Goal: Transaction & Acquisition: Obtain resource

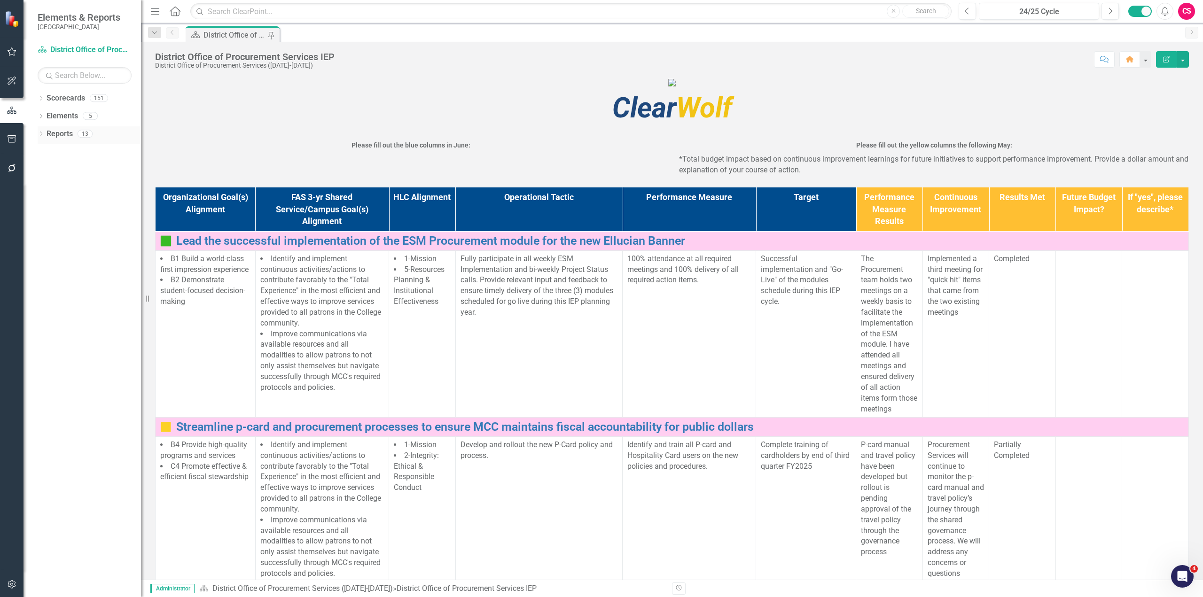
click at [51, 130] on link "Reports" at bounding box center [60, 134] width 26 height 11
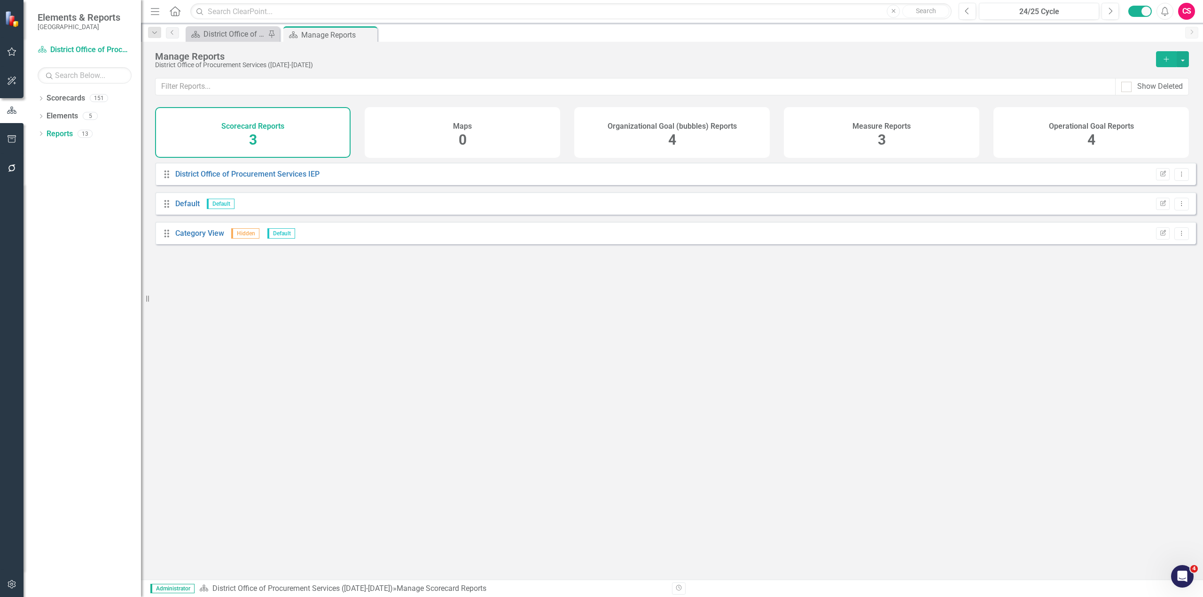
click at [673, 128] on h4 "Organizational Goal (bubbles) Reports" at bounding box center [671, 126] width 129 height 8
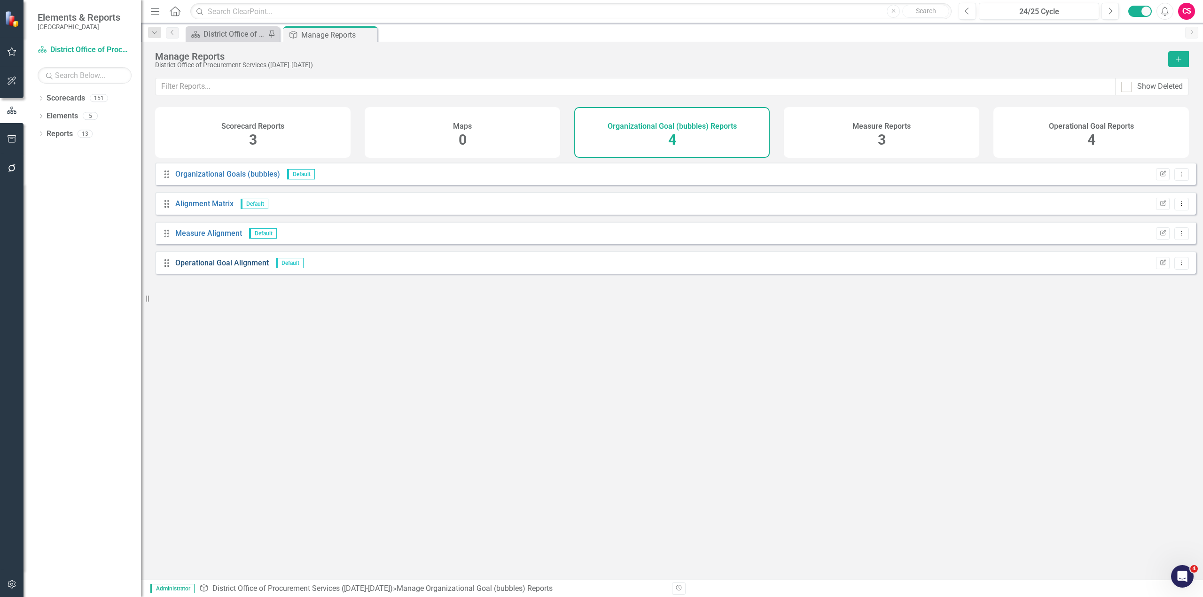
click at [242, 267] on link "Operational Goal Alignment" at bounding box center [221, 262] width 93 height 9
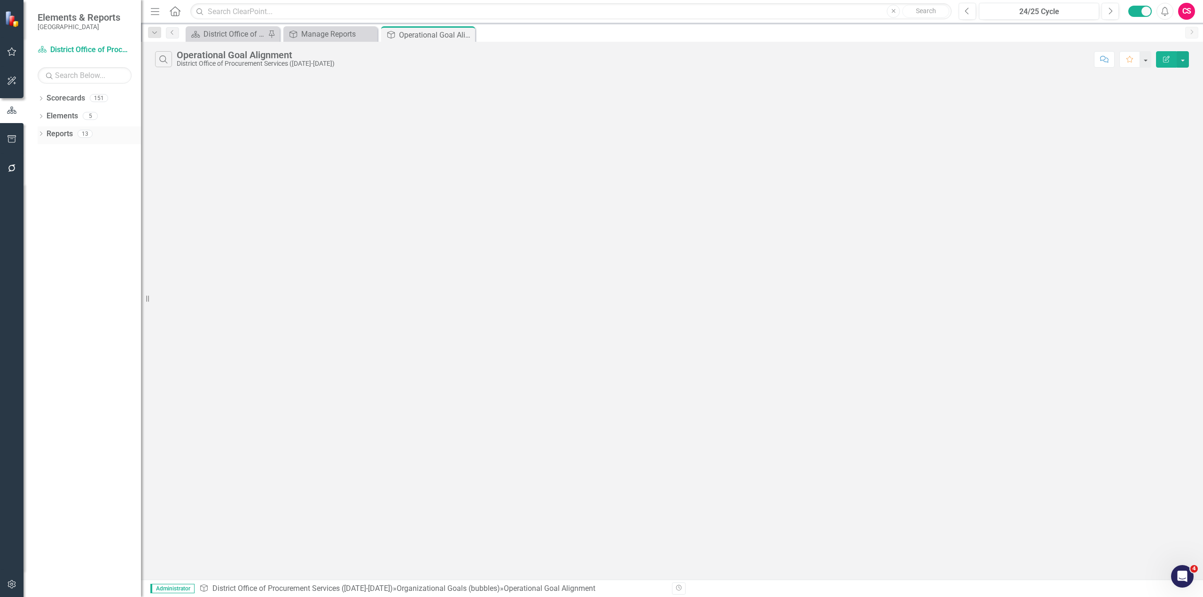
click at [40, 137] on icon "Dropdown" at bounding box center [41, 134] width 7 height 5
click at [83, 219] on div "Alignment Matrix" at bounding box center [95, 219] width 91 height 8
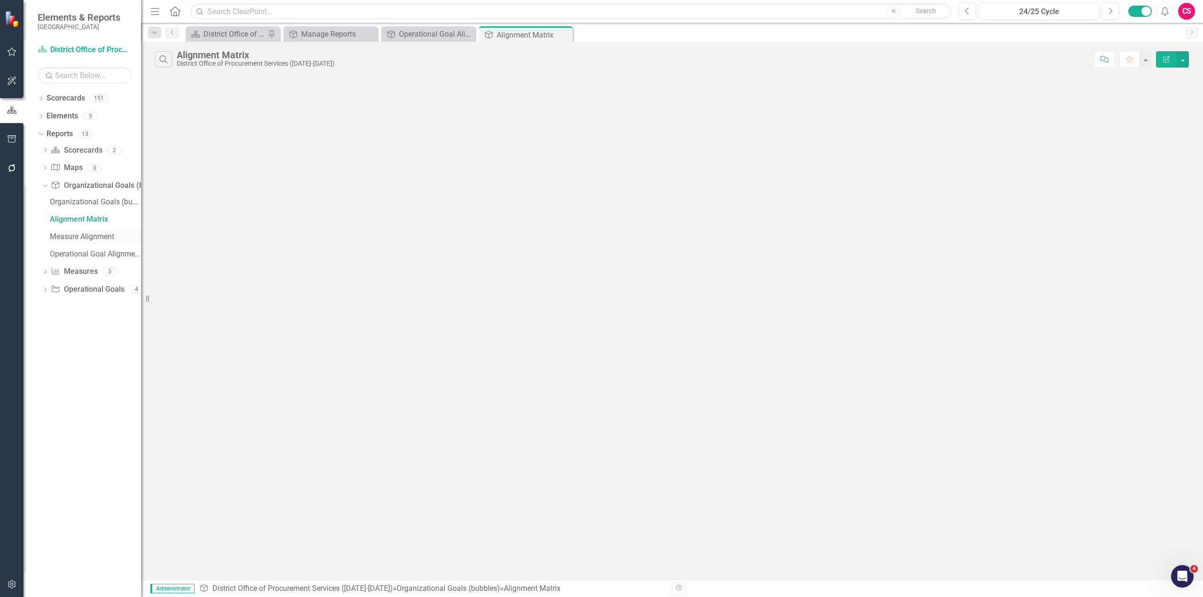
click at [82, 236] on div "Measure Alignment" at bounding box center [95, 237] width 91 height 8
click at [79, 252] on div "Operational Goal Alignment" at bounding box center [95, 254] width 91 height 8
click at [50, 272] on div "Dropdown Measure Measures 3" at bounding box center [91, 273] width 99 height 18
click at [42, 271] on icon "Dropdown" at bounding box center [45, 272] width 7 height 5
click at [68, 221] on div "Measures" at bounding box center [95, 220] width 91 height 8
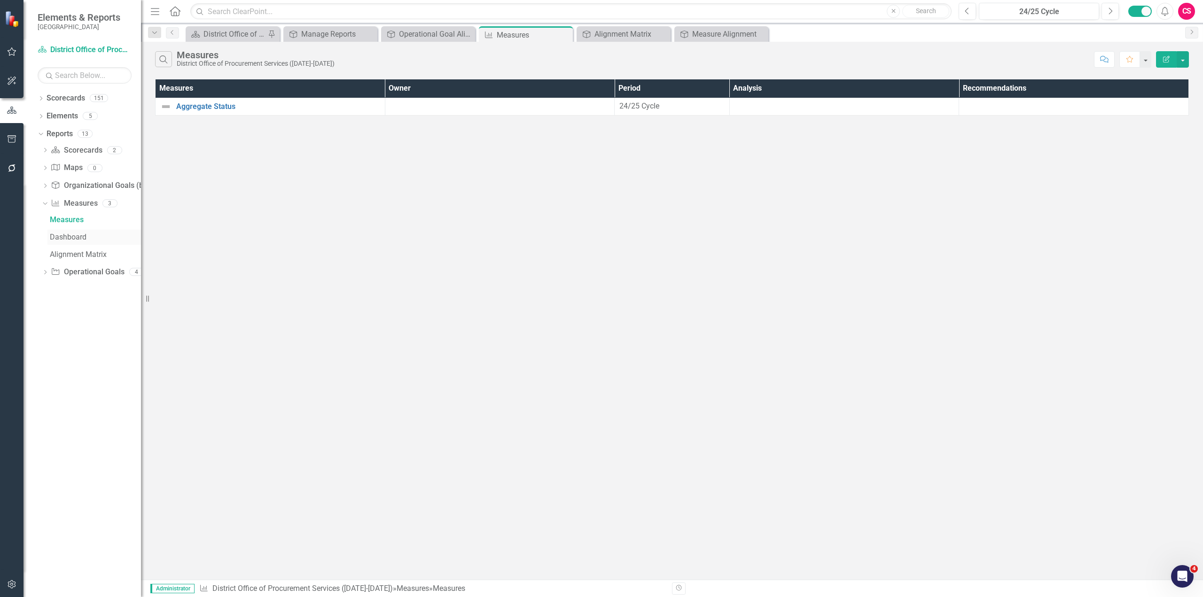
click at [72, 238] on div "Dashboard" at bounding box center [95, 237] width 91 height 8
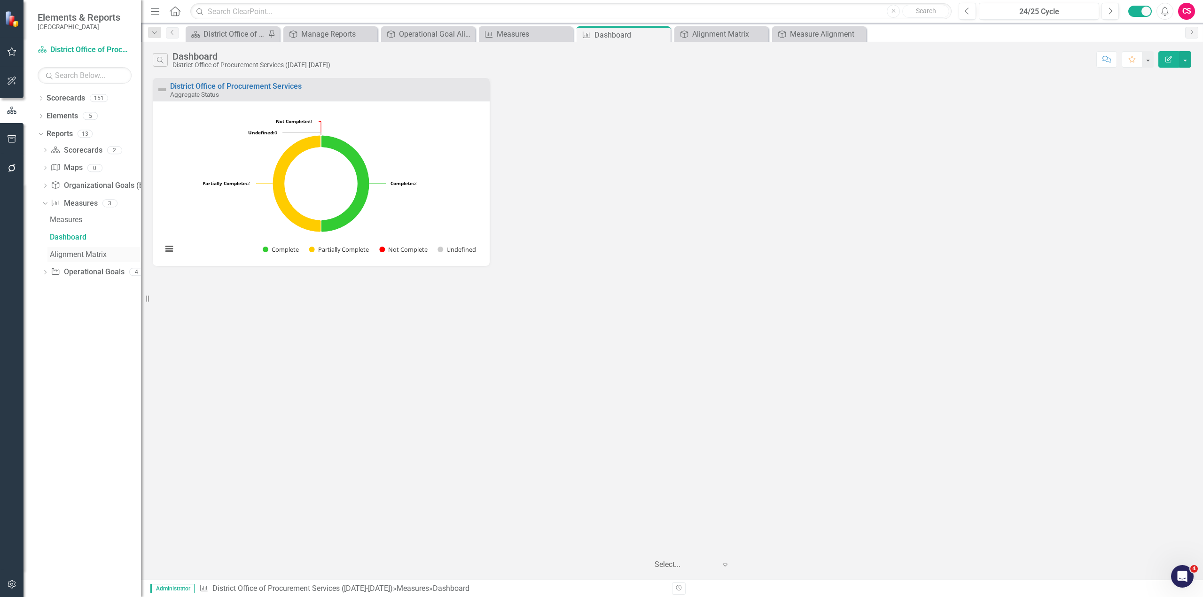
click at [76, 253] on div "Alignment Matrix" at bounding box center [95, 254] width 91 height 8
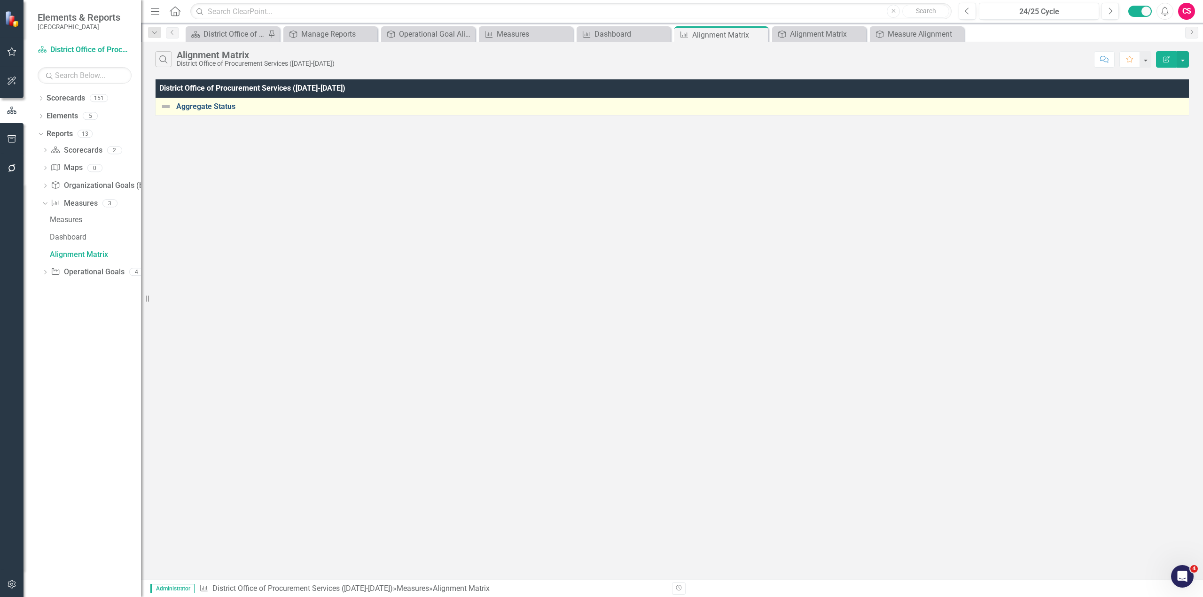
click at [183, 106] on link "Aggregate Status" at bounding box center [681, 106] width 1010 height 8
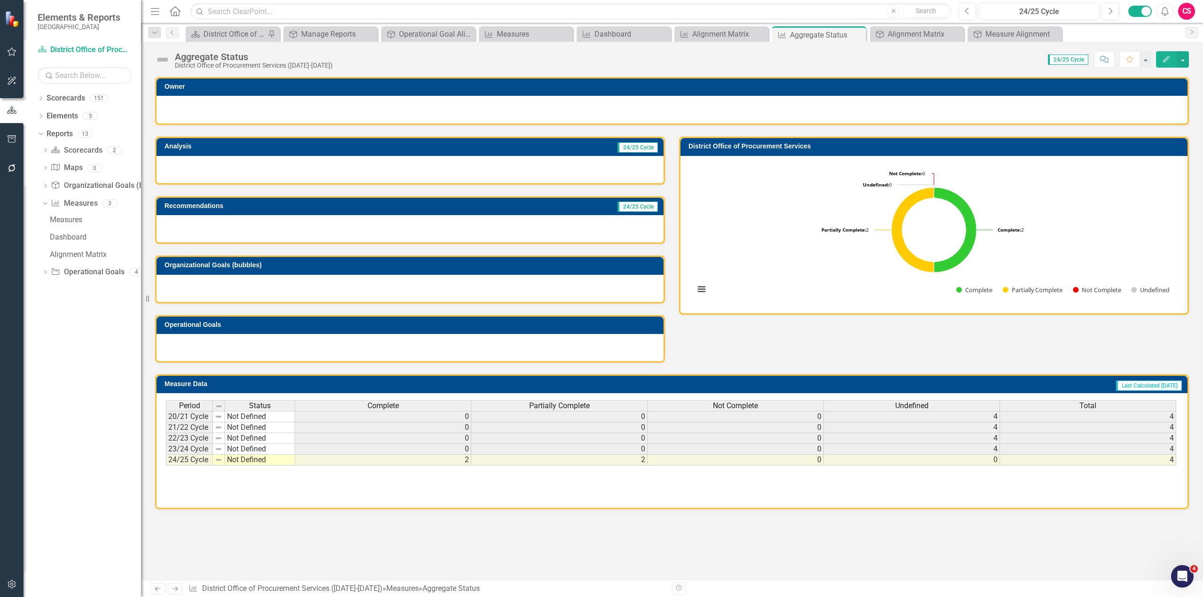
click at [1108, 144] on h3 "District Office of Procurement Services" at bounding box center [935, 146] width 494 height 7
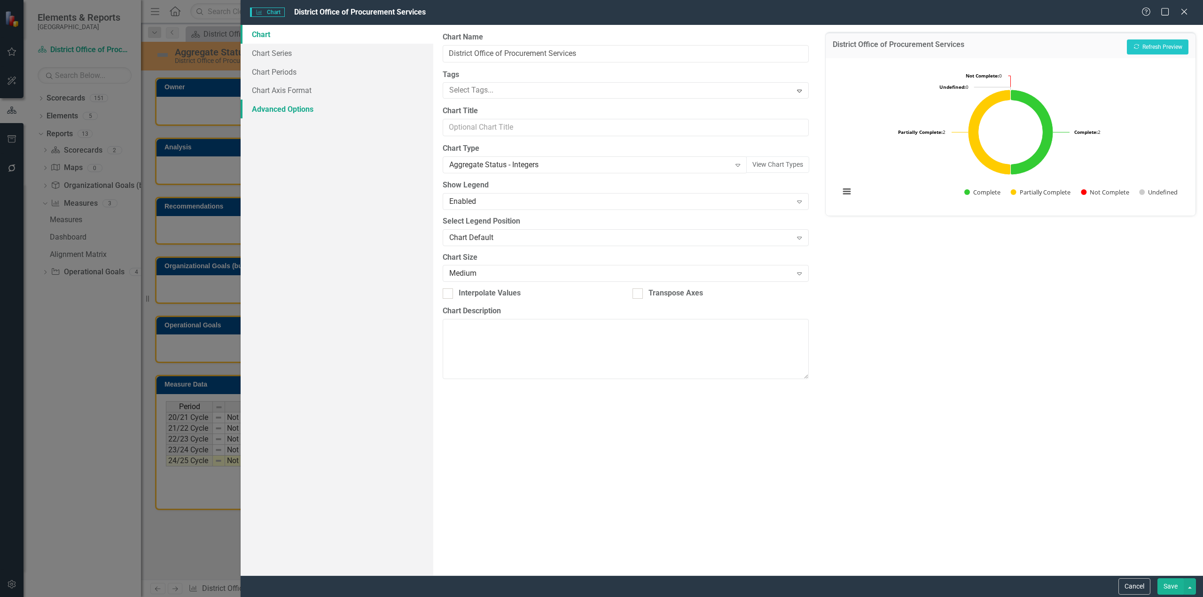
click at [298, 110] on link "Advanced Options" at bounding box center [337, 109] width 193 height 19
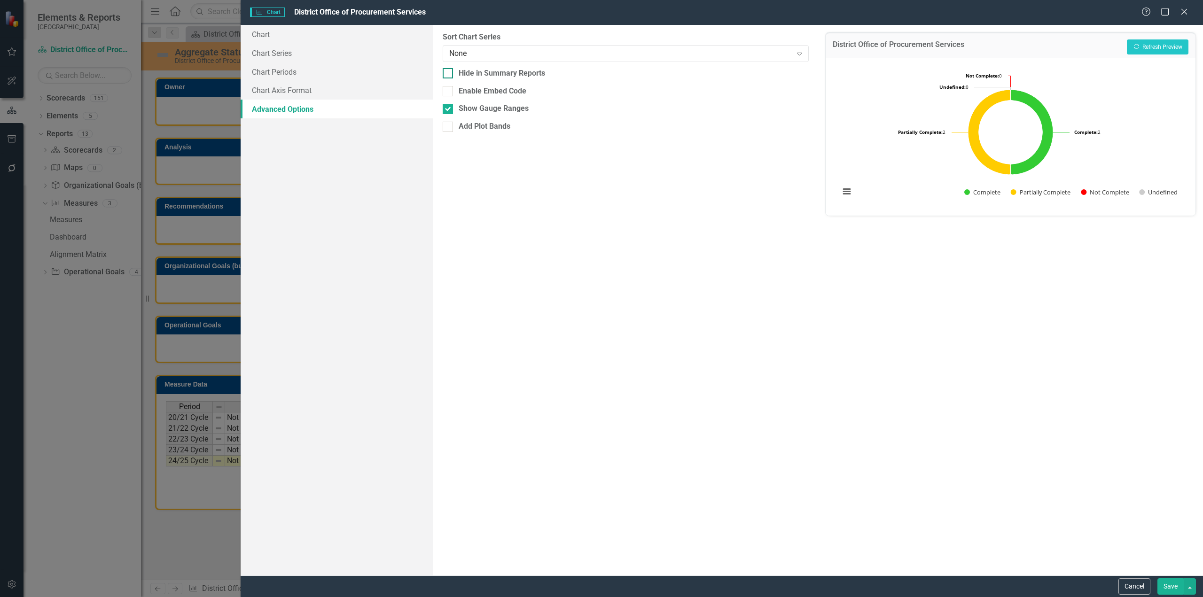
click at [446, 73] on input "Hide in Summary Reports" at bounding box center [446, 71] width 6 height 6
checkbox input "true"
drag, startPoint x: 1167, startPoint y: 596, endPoint x: 1168, endPoint y: 585, distance: 10.4
click at [1168, 585] on div "Cancel Save" at bounding box center [722, 586] width 962 height 22
click at [1168, 585] on button "Save" at bounding box center [1170, 586] width 26 height 16
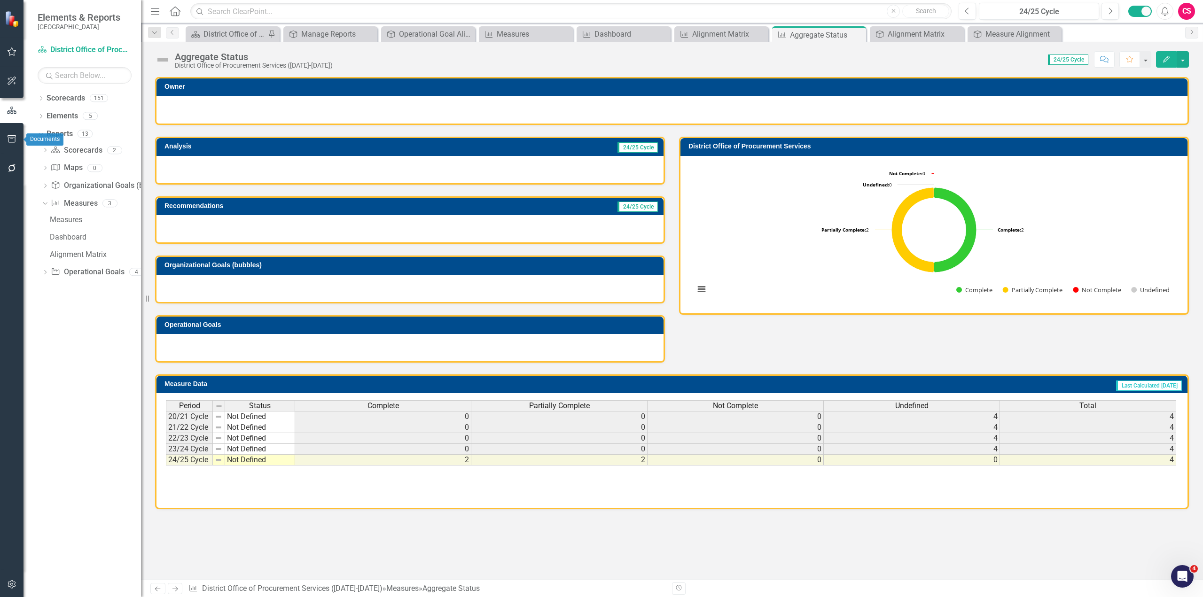
click at [12, 141] on icon "button" at bounding box center [12, 139] width 10 height 8
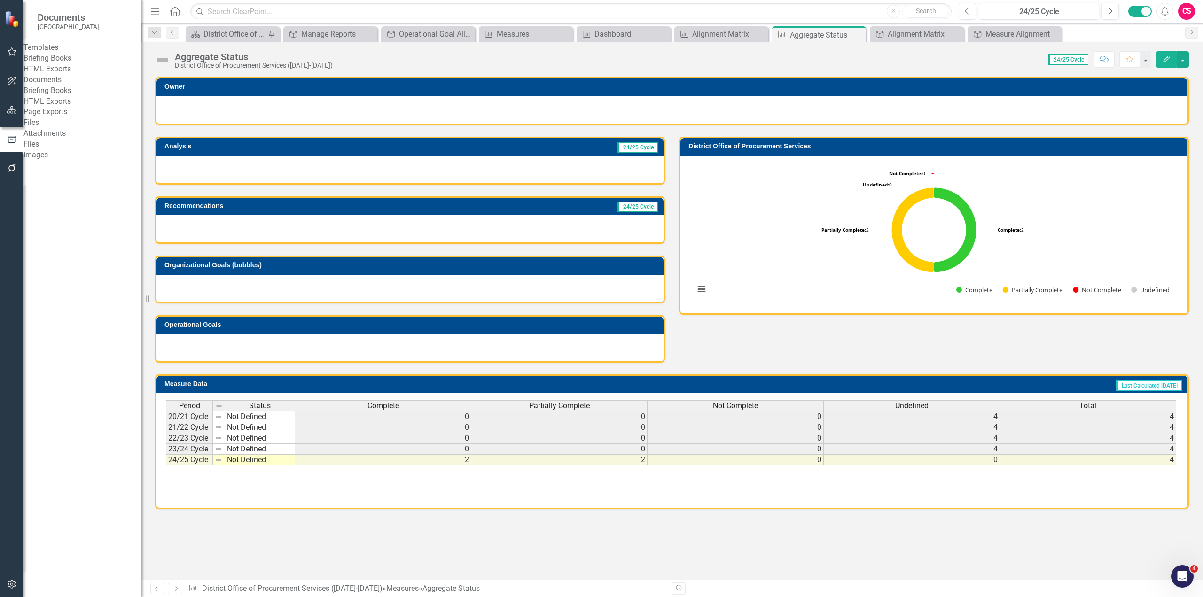
click at [73, 64] on link "Briefing Books" at bounding box center [81, 58] width 117 height 11
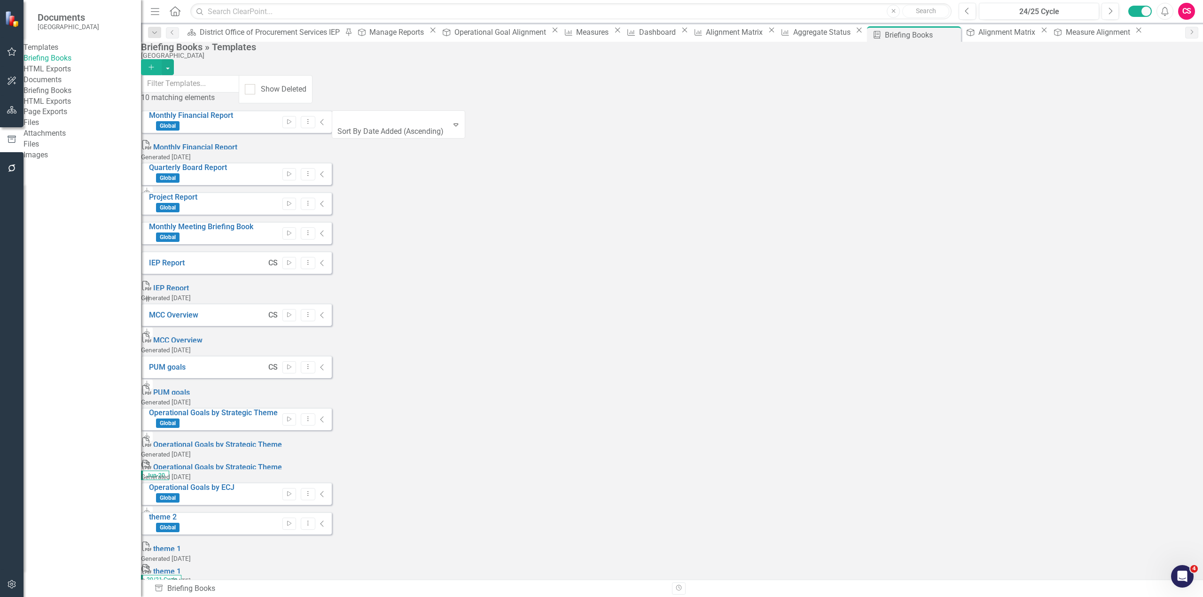
click at [155, 64] on icon "Add" at bounding box center [151, 67] width 8 height 7
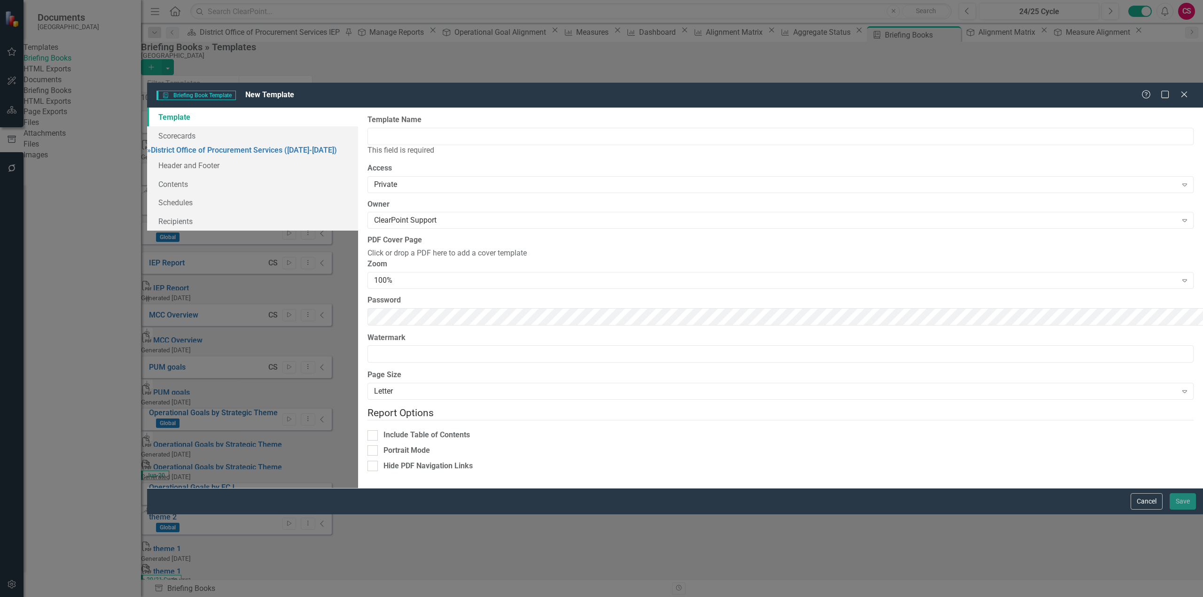
click at [1189, 90] on div "Help Maximize Close" at bounding box center [1167, 95] width 52 height 11
click at [1179, 90] on icon "Close" at bounding box center [1184, 94] width 12 height 9
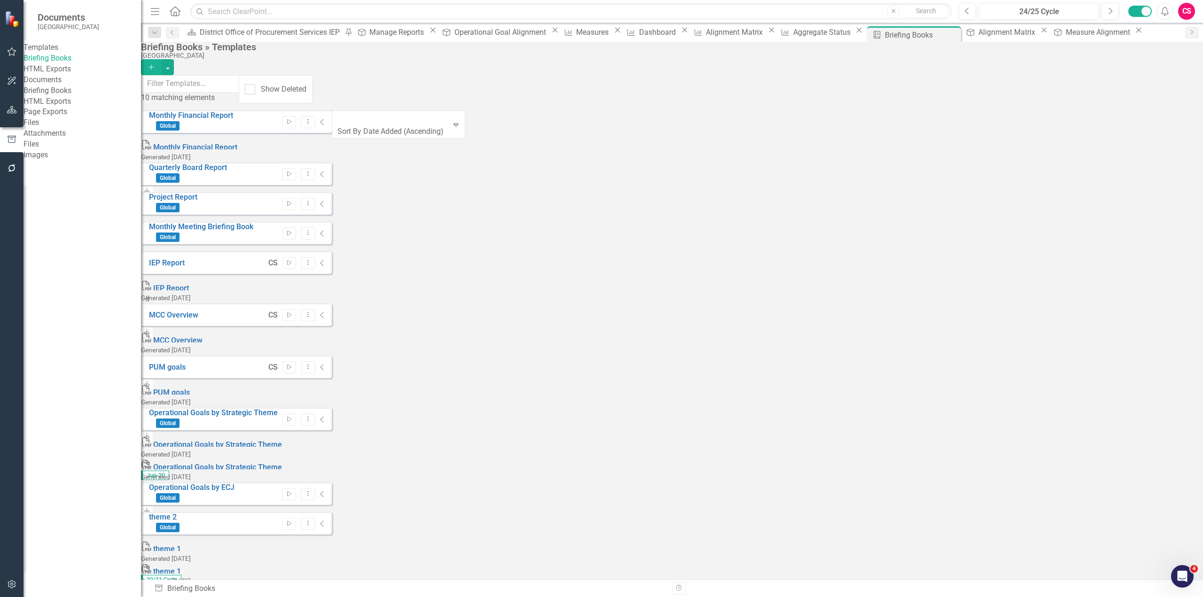
click at [88, 96] on link "Briefing Books" at bounding box center [81, 90] width 117 height 11
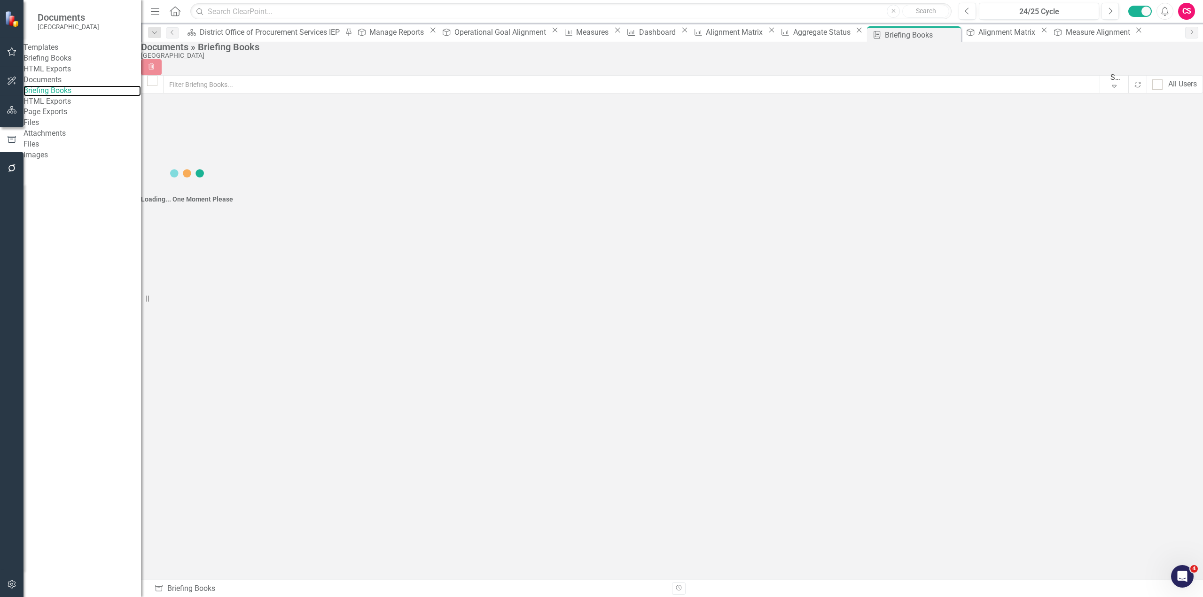
checkbox input "false"
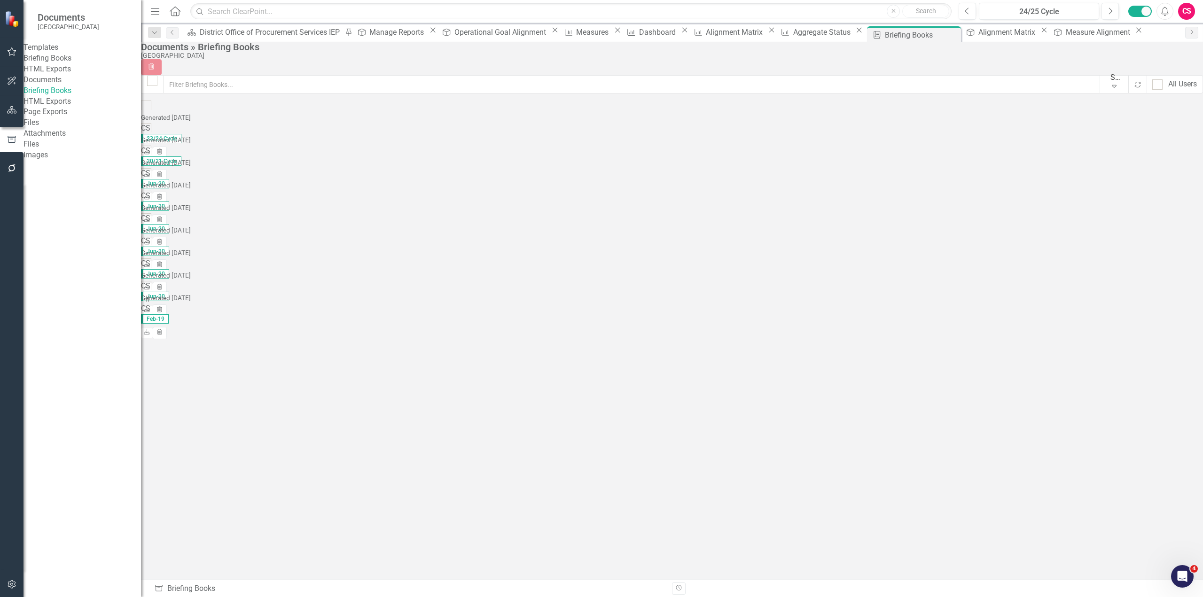
click at [85, 107] on link "HTML Exports" at bounding box center [81, 101] width 117 height 11
checkbox input "false"
click at [67, 64] on link "Briefing Books" at bounding box center [81, 58] width 117 height 11
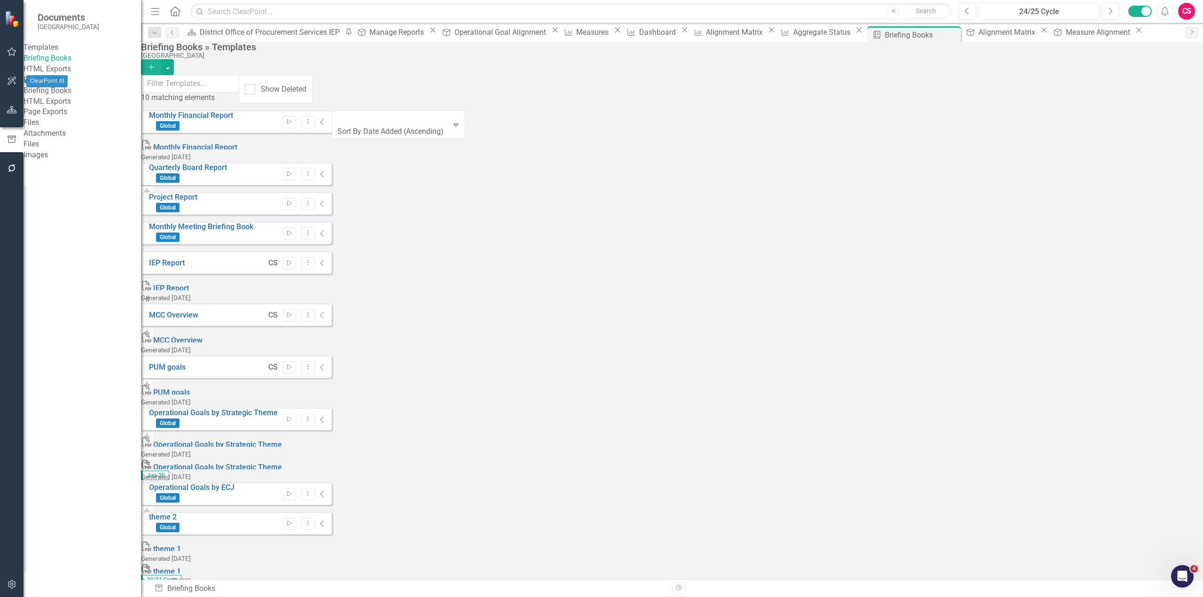
click at [15, 78] on icon "button" at bounding box center [12, 81] width 10 height 8
click at [14, 122] on div at bounding box center [11, 122] width 23 height 5
click at [14, 107] on icon "button" at bounding box center [12, 110] width 10 height 8
click at [45, 113] on div "Dropdown Elements 5" at bounding box center [89, 118] width 103 height 18
click at [41, 114] on div "Dropdown" at bounding box center [41, 117] width 7 height 8
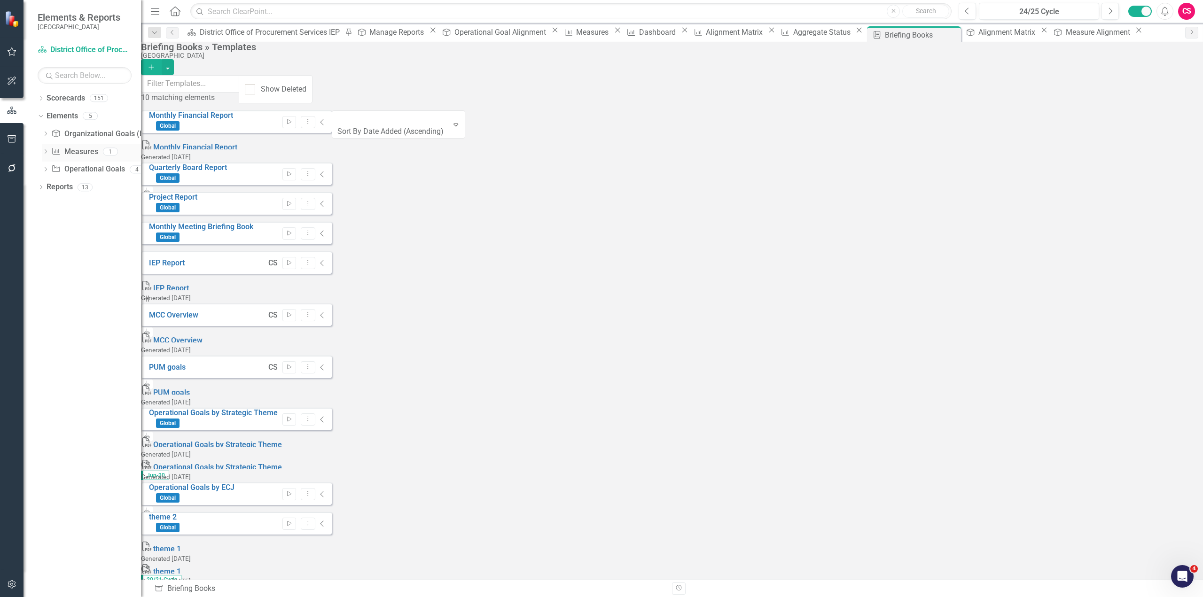
click at [47, 152] on icon "Dropdown" at bounding box center [45, 152] width 7 height 5
click at [75, 166] on div "Aggregate Status" at bounding box center [90, 167] width 57 height 8
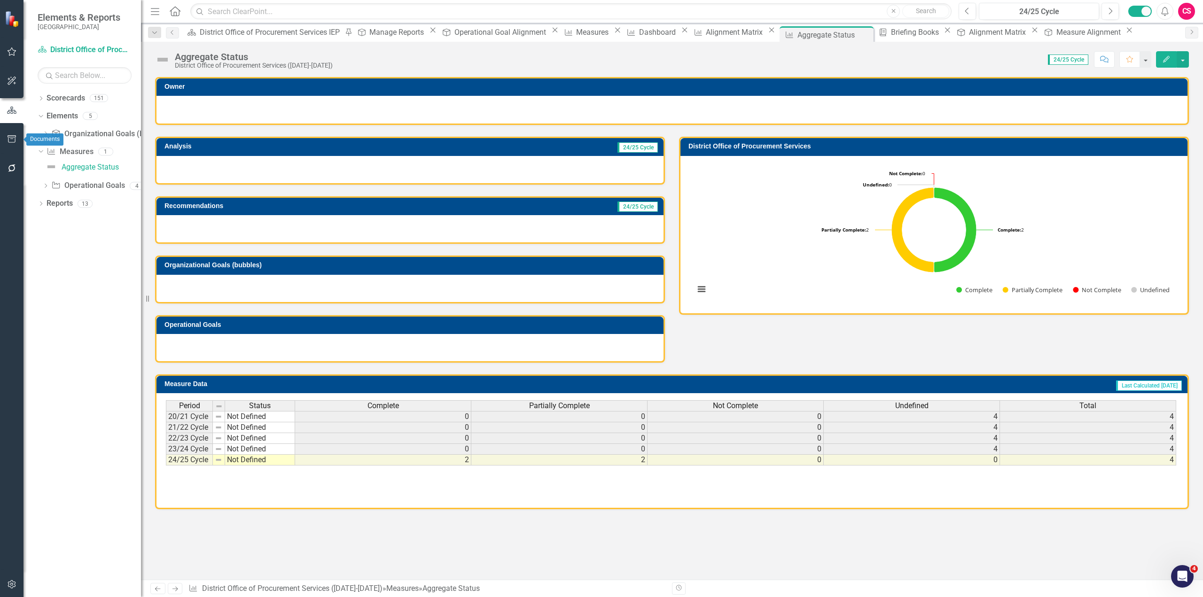
click at [12, 141] on icon "button" at bounding box center [12, 139] width 10 height 8
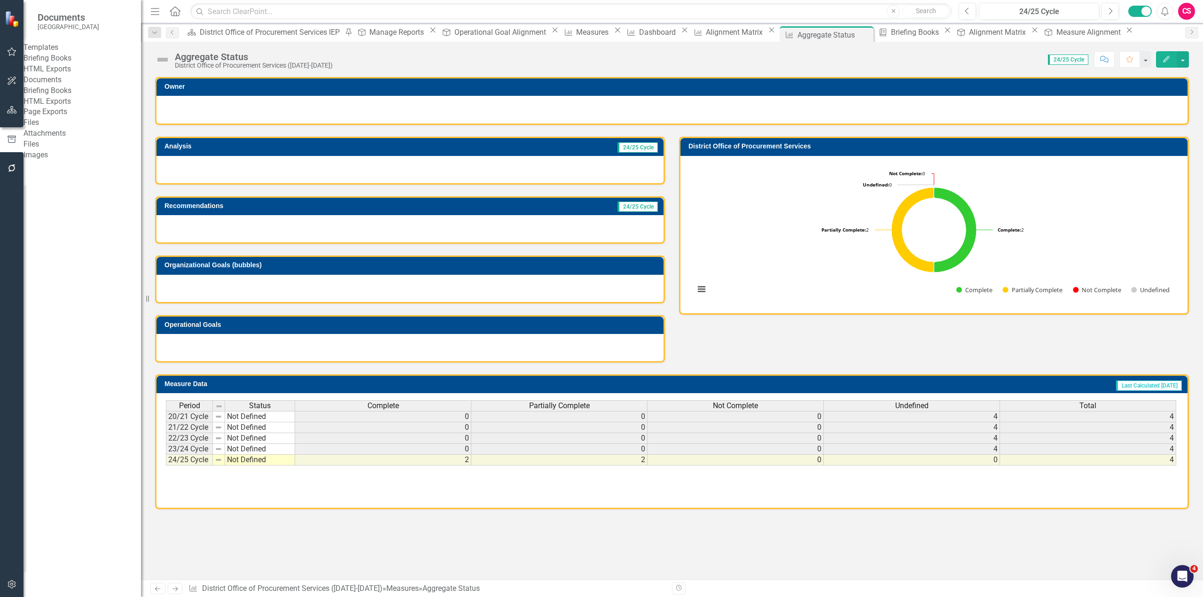
click at [73, 96] on link "Briefing Books" at bounding box center [81, 90] width 117 height 11
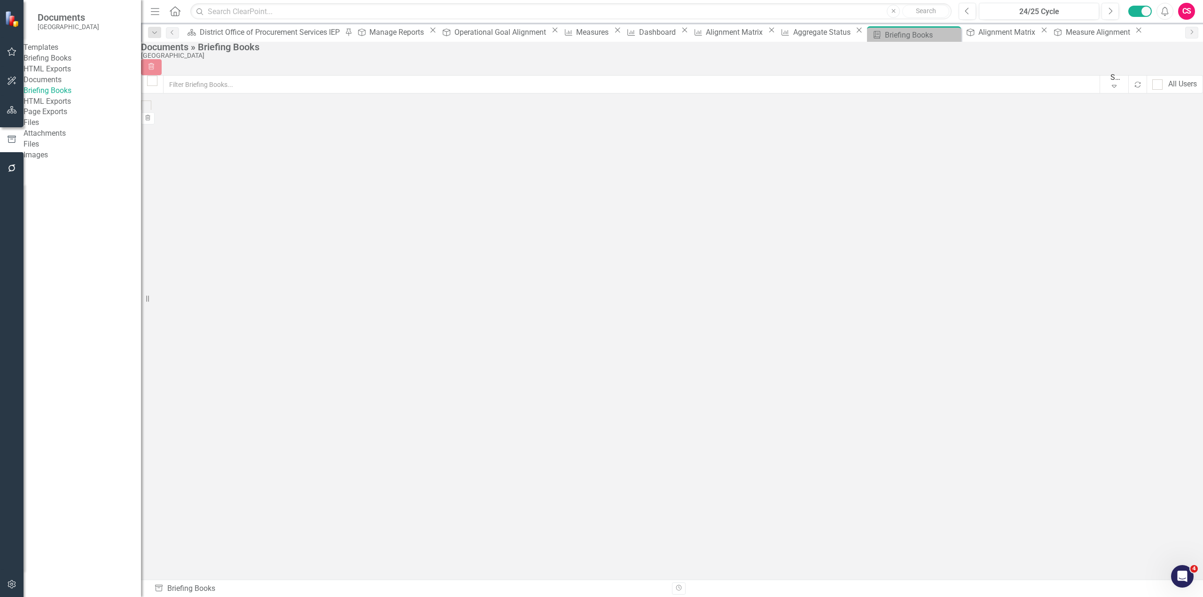
checkbox input "false"
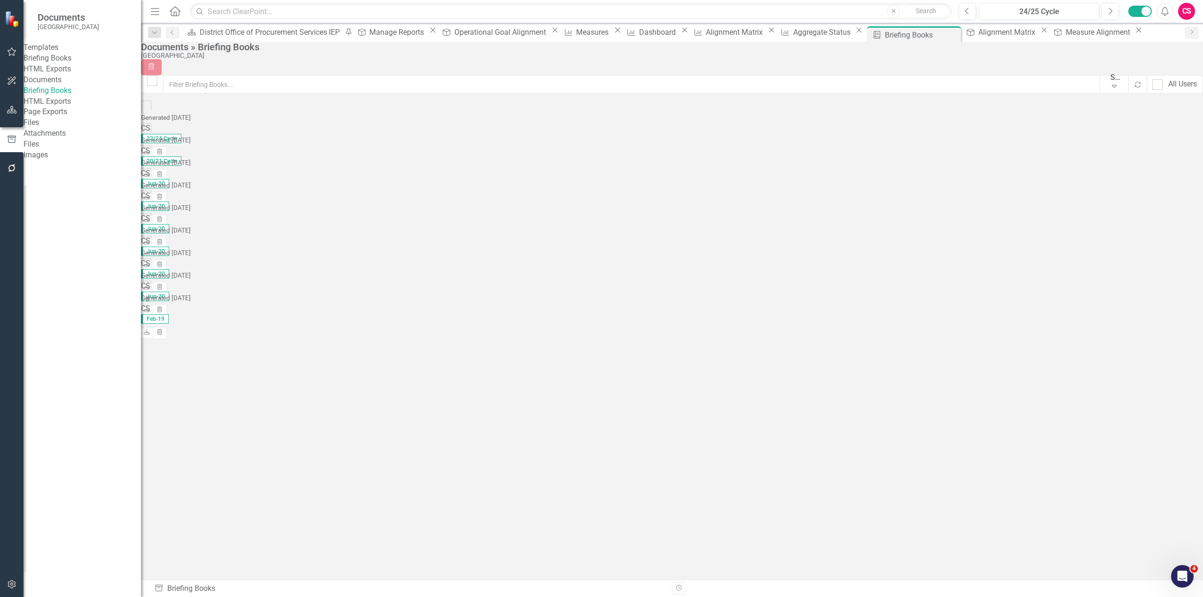
click at [59, 64] on div "Briefing Books" at bounding box center [81, 58] width 117 height 11
click at [77, 63] on link "Briefing Books" at bounding box center [81, 58] width 117 height 11
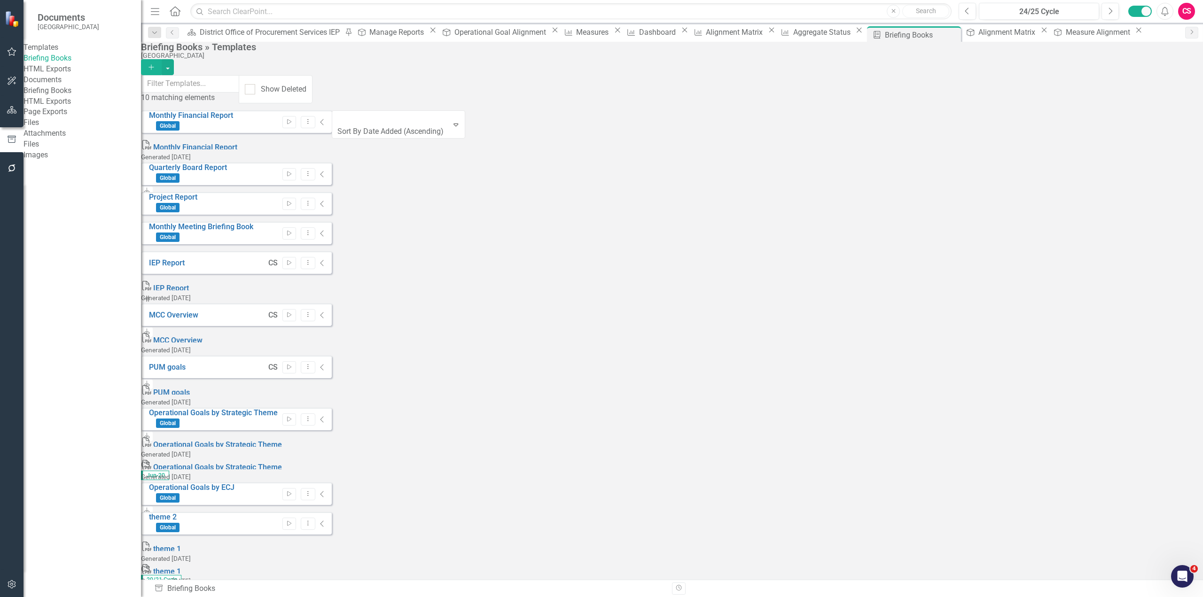
click at [155, 64] on icon "Add" at bounding box center [151, 67] width 8 height 7
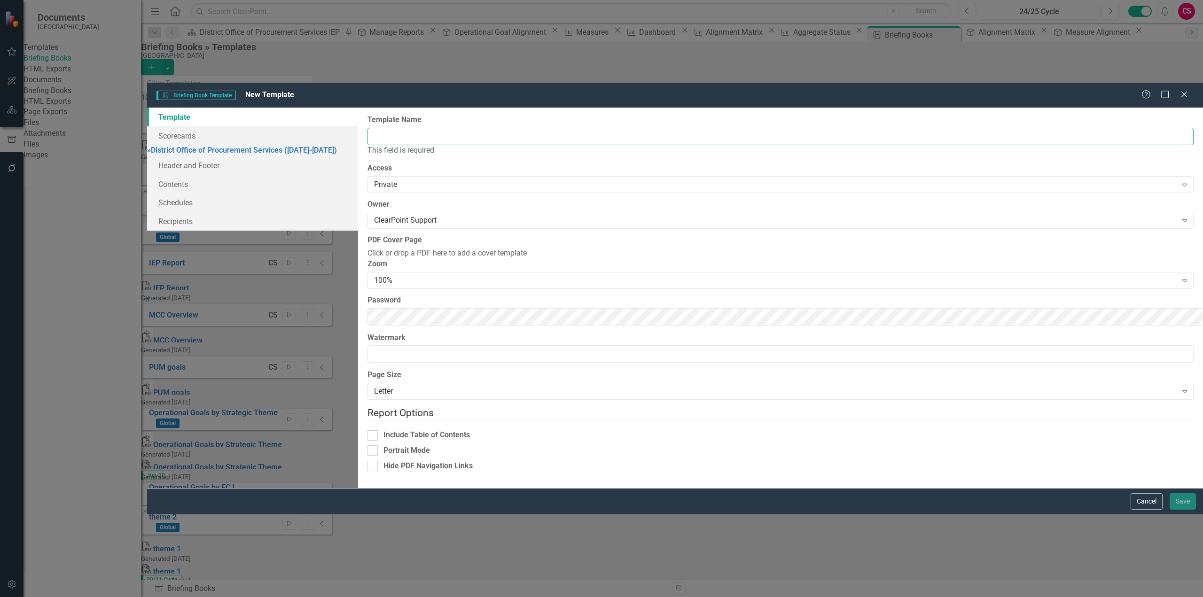
click at [1028, 128] on input "Template Name" at bounding box center [780, 136] width 826 height 17
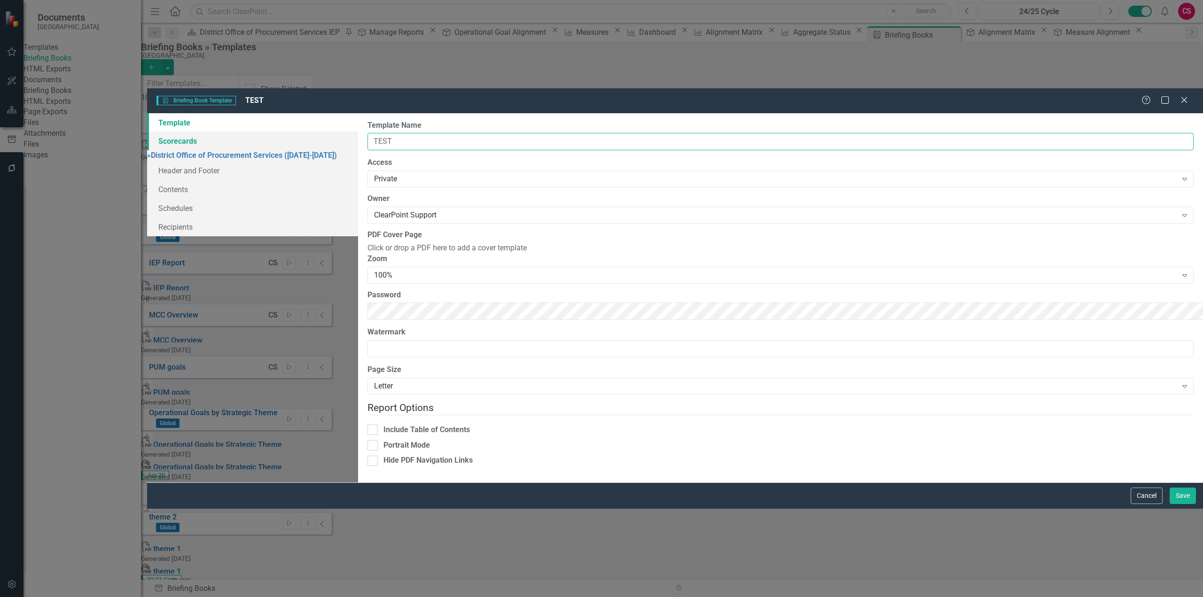
type input "TEST"
click at [199, 132] on link "Scorecards" at bounding box center [252, 141] width 211 height 19
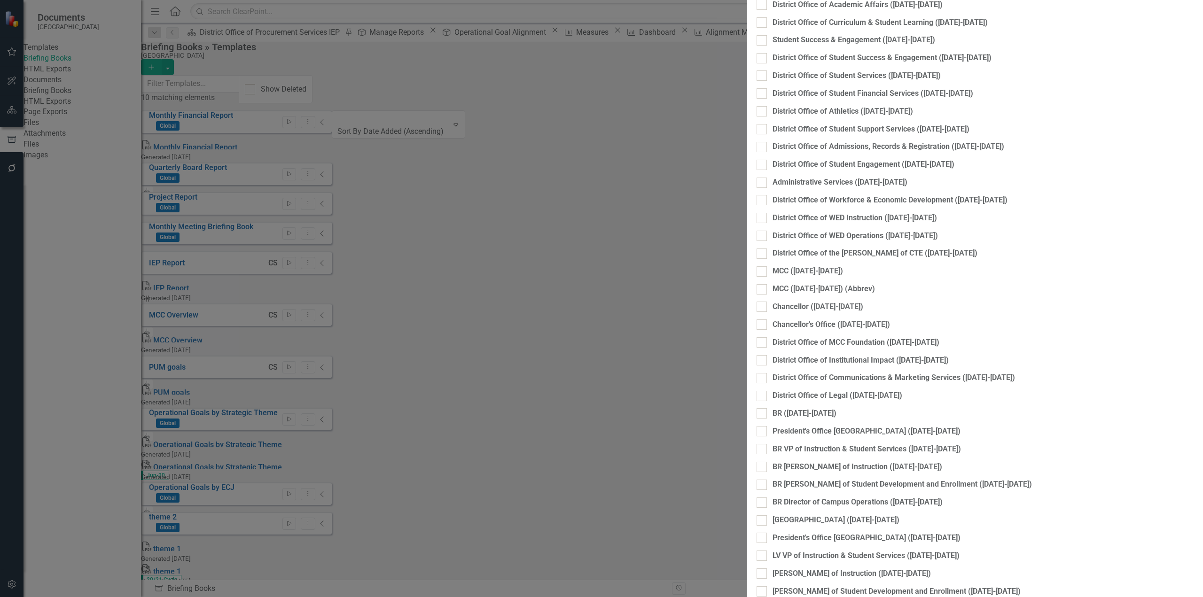
checkbox input "true"
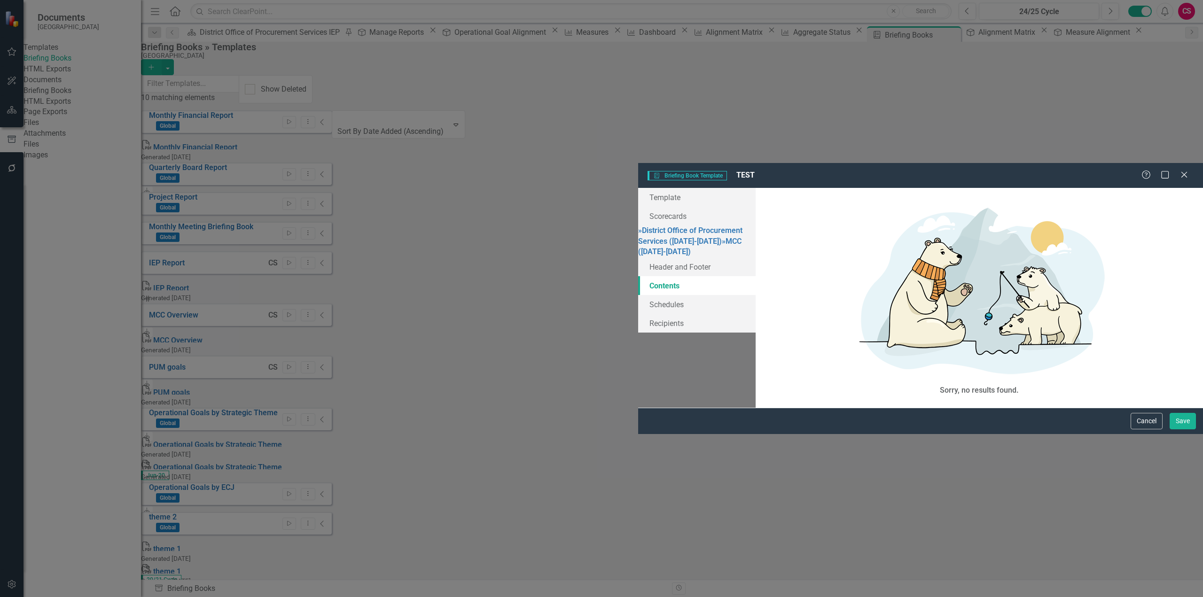
click at [638, 276] on link "Contents" at bounding box center [696, 285] width 117 height 19
click at [1189, 170] on icon "Close" at bounding box center [1184, 174] width 12 height 9
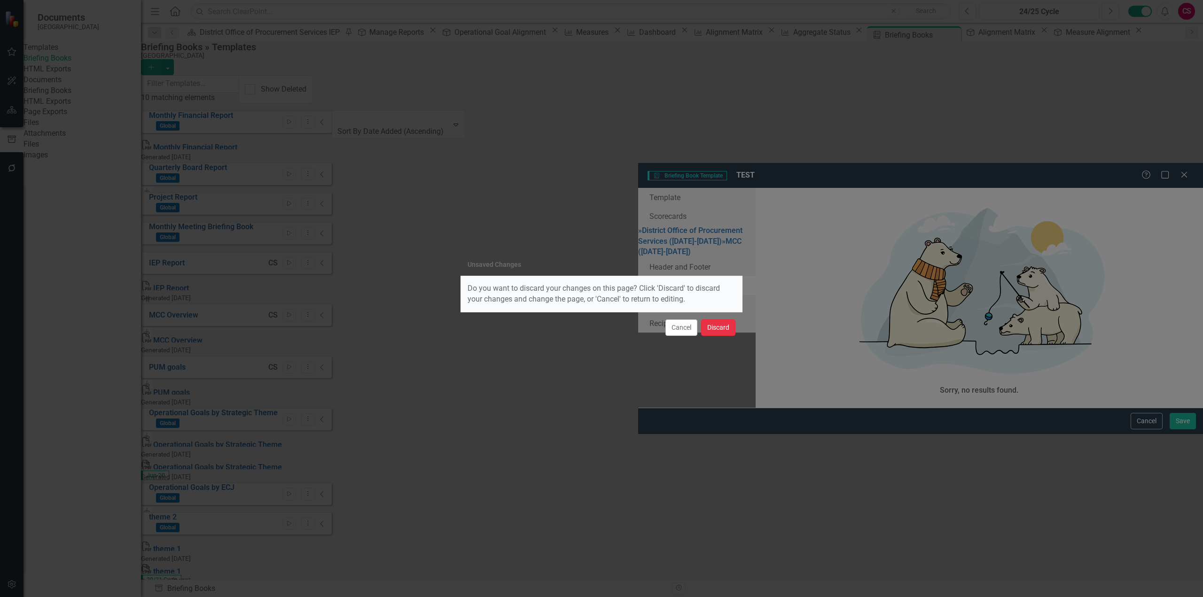
click at [707, 323] on button "Discard" at bounding box center [718, 327] width 34 height 16
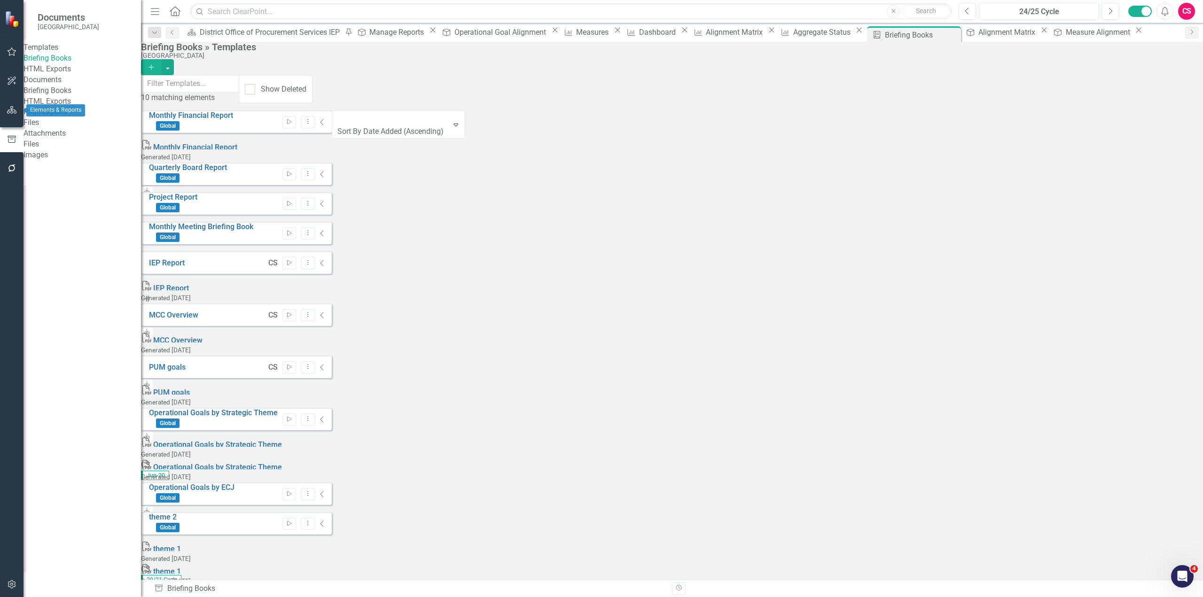
click at [14, 112] on icon "button" at bounding box center [12, 110] width 10 height 8
click at [44, 116] on icon "Dropdown" at bounding box center [41, 117] width 7 height 5
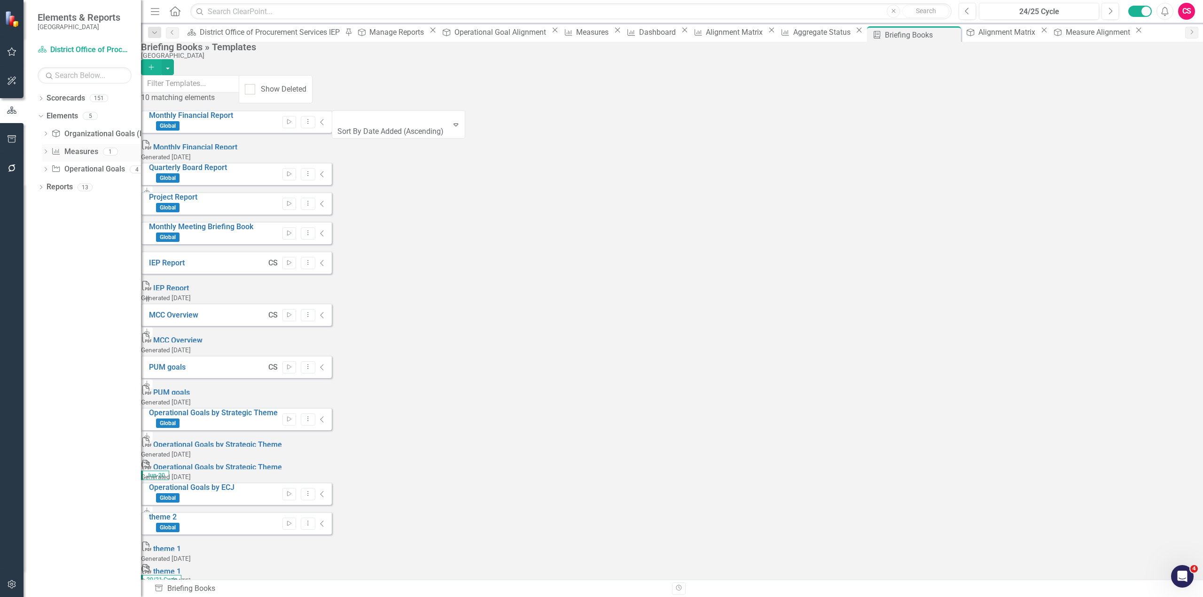
click at [79, 152] on link "Measure Measures" at bounding box center [74, 152] width 47 height 11
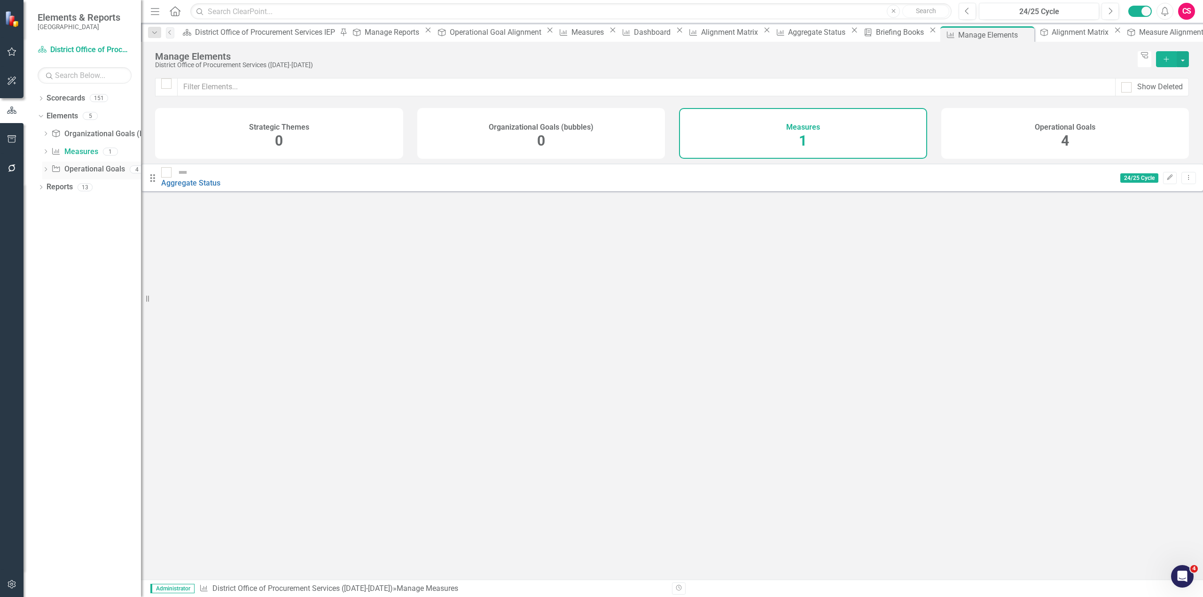
click at [43, 167] on div "Dropdown" at bounding box center [45, 171] width 7 height 8
click at [220, 181] on link "Aggregate Status" at bounding box center [190, 183] width 59 height 9
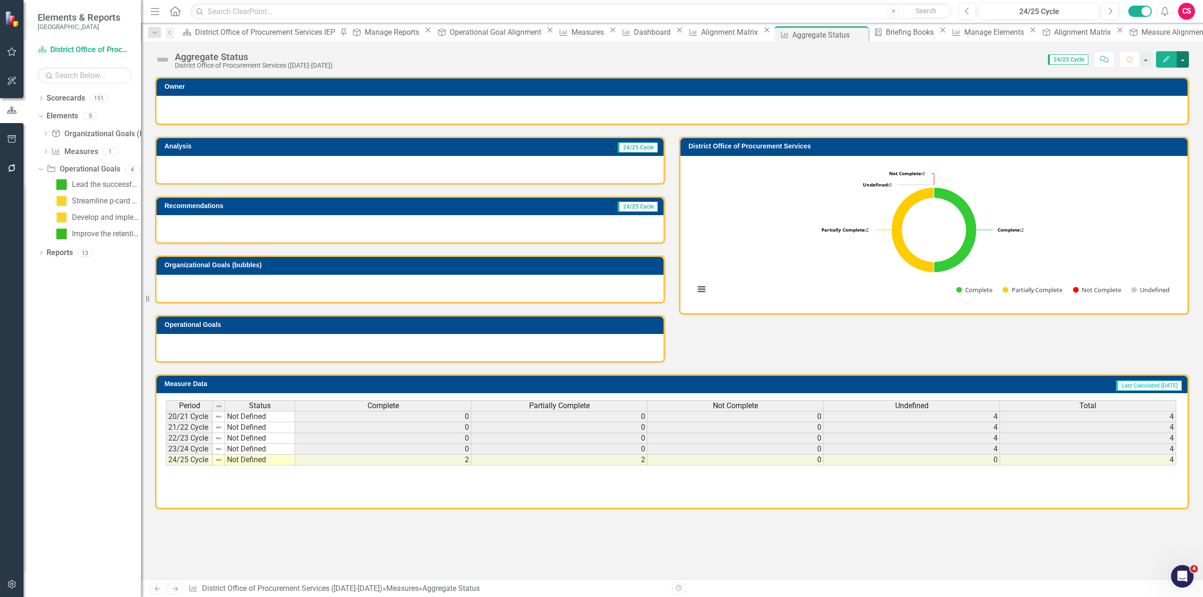
click at [1184, 55] on button "button" at bounding box center [1182, 59] width 12 height 16
click at [1132, 152] on link "PDF Export to PDF" at bounding box center [1142, 148] width 92 height 17
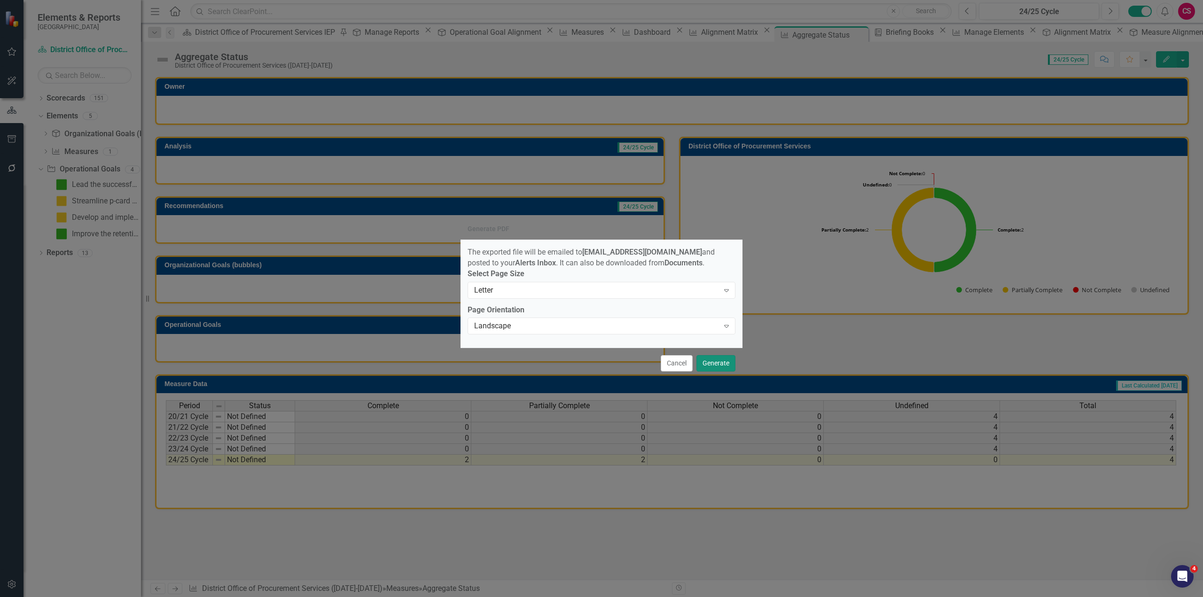
click at [713, 360] on button "Generate" at bounding box center [715, 363] width 39 height 16
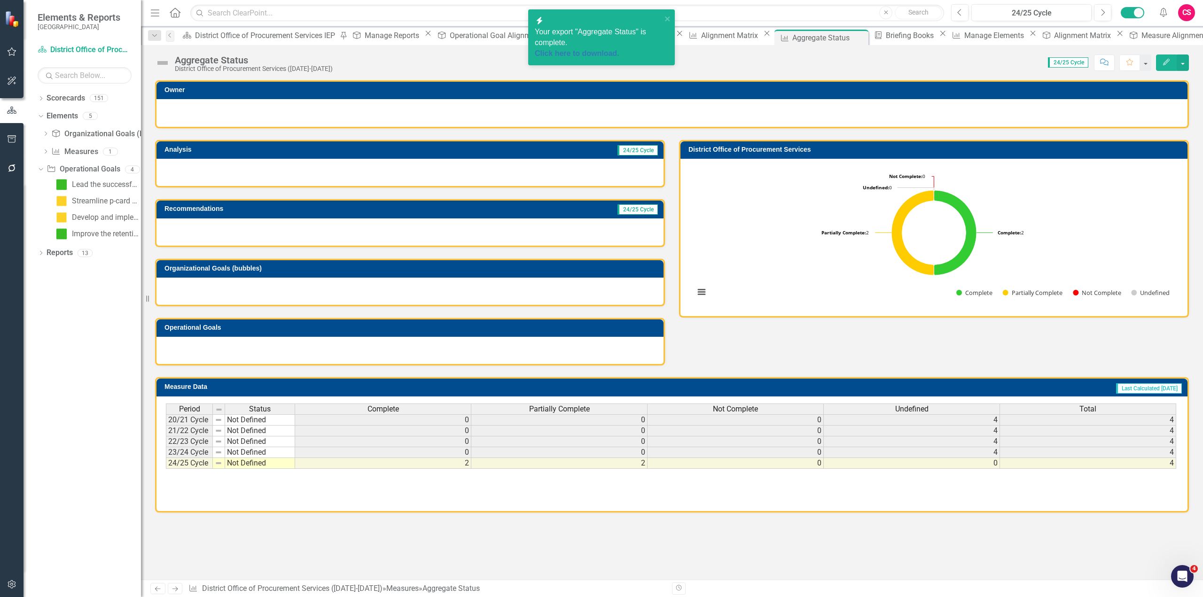
click at [590, 28] on span "Your export "Aggregate Status" is complete. Click here to download." at bounding box center [598, 43] width 127 height 31
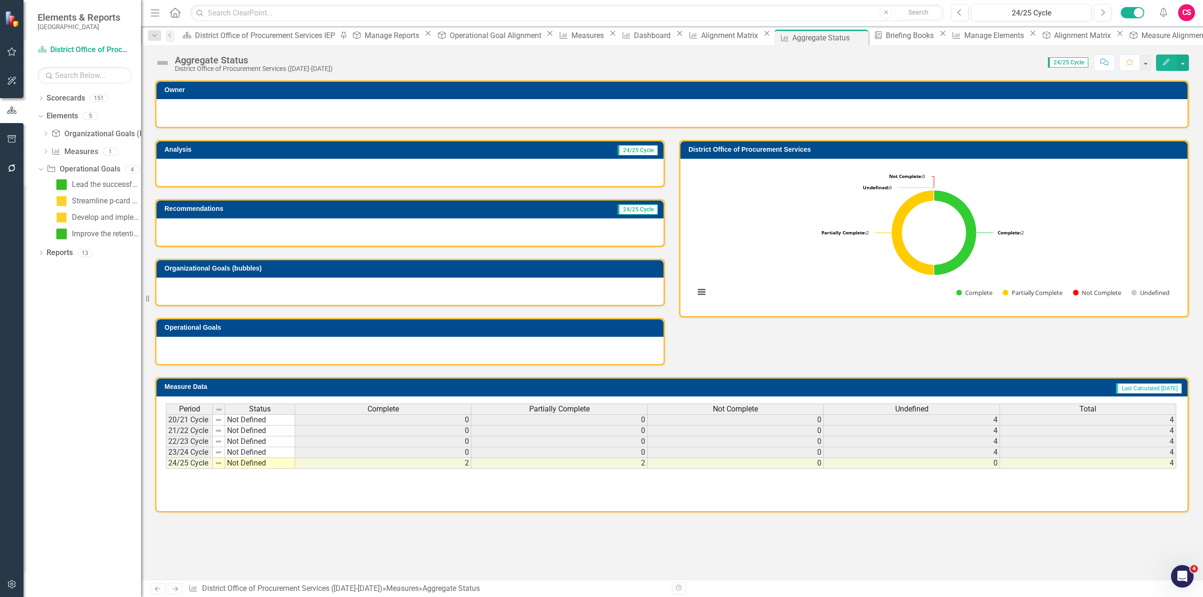
click at [1166, 12] on icon "Alerts" at bounding box center [1163, 12] width 10 height 9
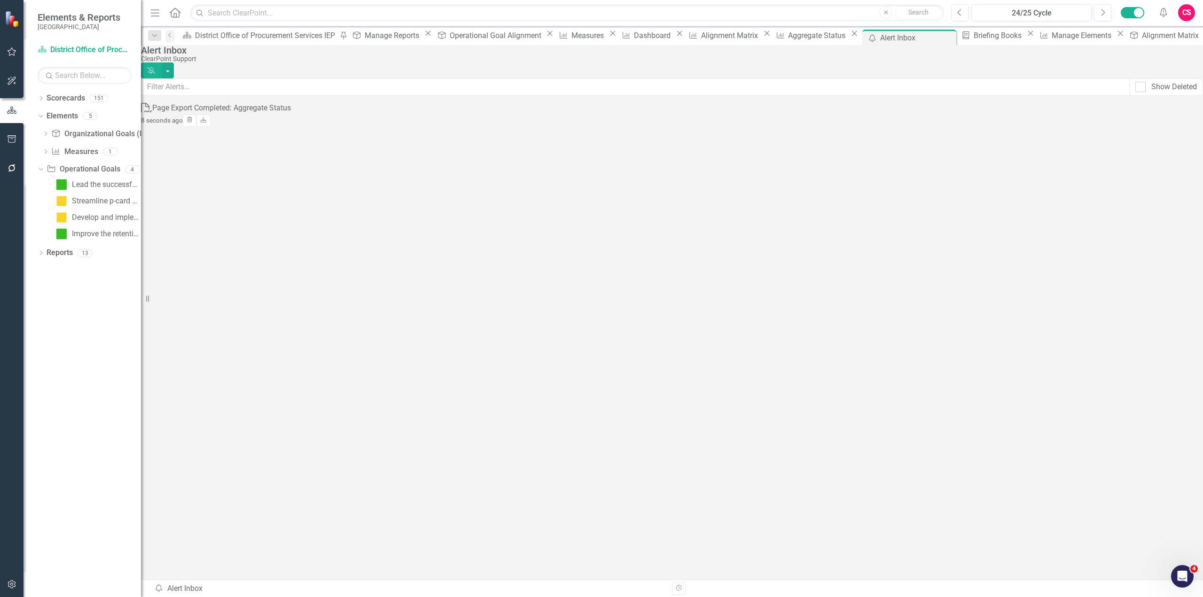
click at [273, 114] on div "Page Export Completed: Aggregate Status" at bounding box center [221, 108] width 139 height 11
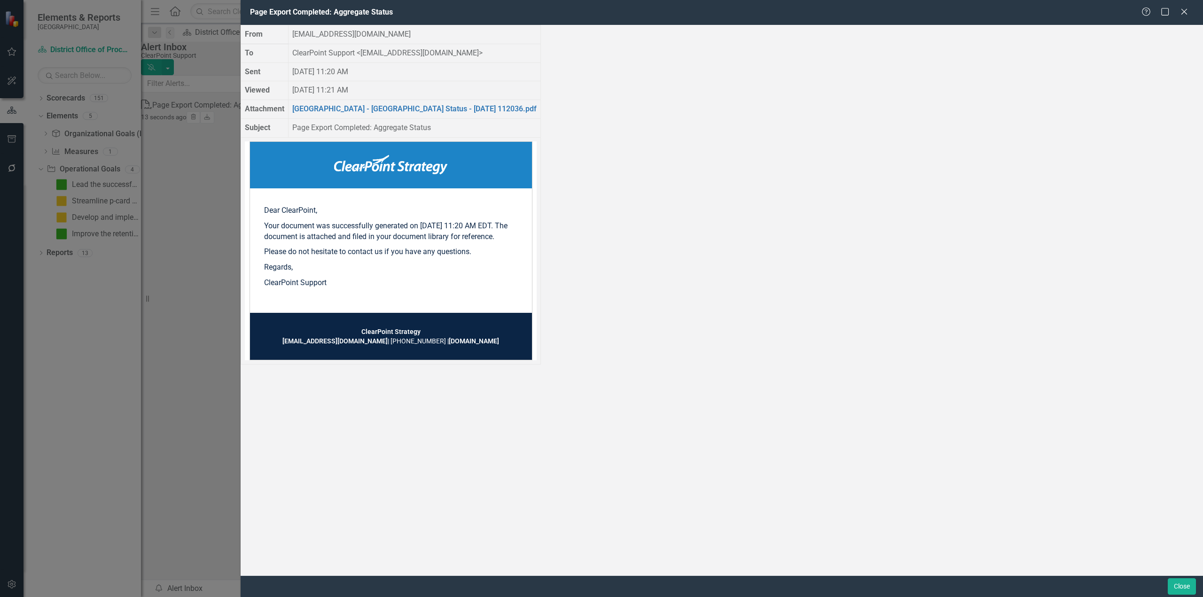
click at [496, 194] on td "Dear ClearPoint, Your document was successfully generated on [DATE] 11:20 AM ED…" at bounding box center [391, 250] width 292 height 219
click at [536, 113] on link "[GEOGRAPHIC_DATA] - [GEOGRAPHIC_DATA] Status - [DATE] 112036.pdf" at bounding box center [414, 108] width 244 height 9
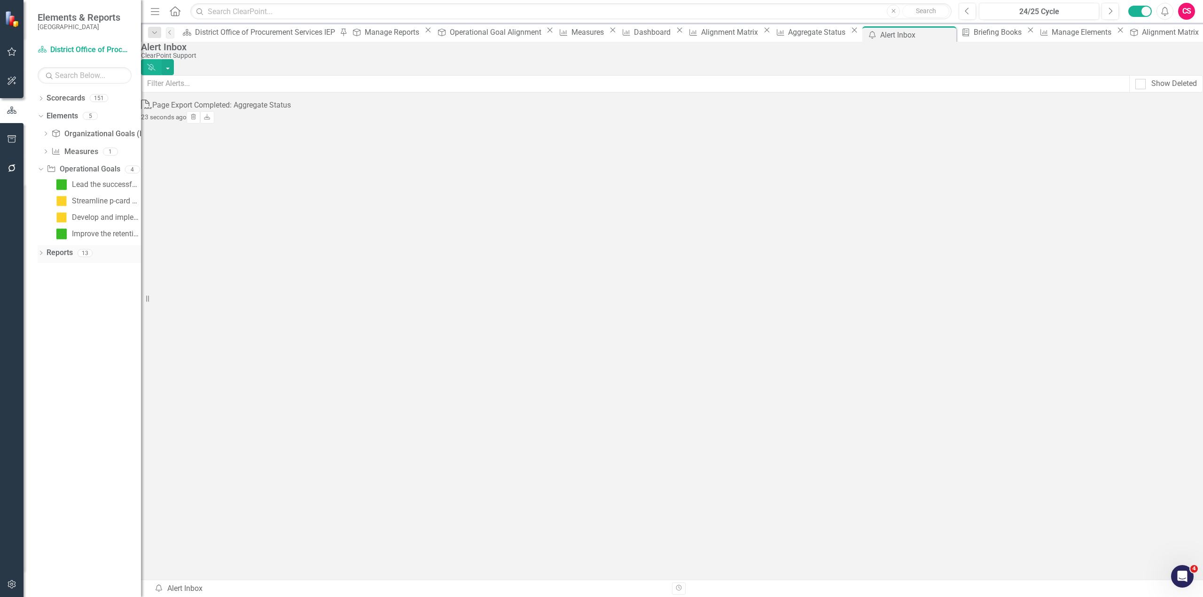
click at [55, 253] on link "Reports" at bounding box center [60, 253] width 26 height 11
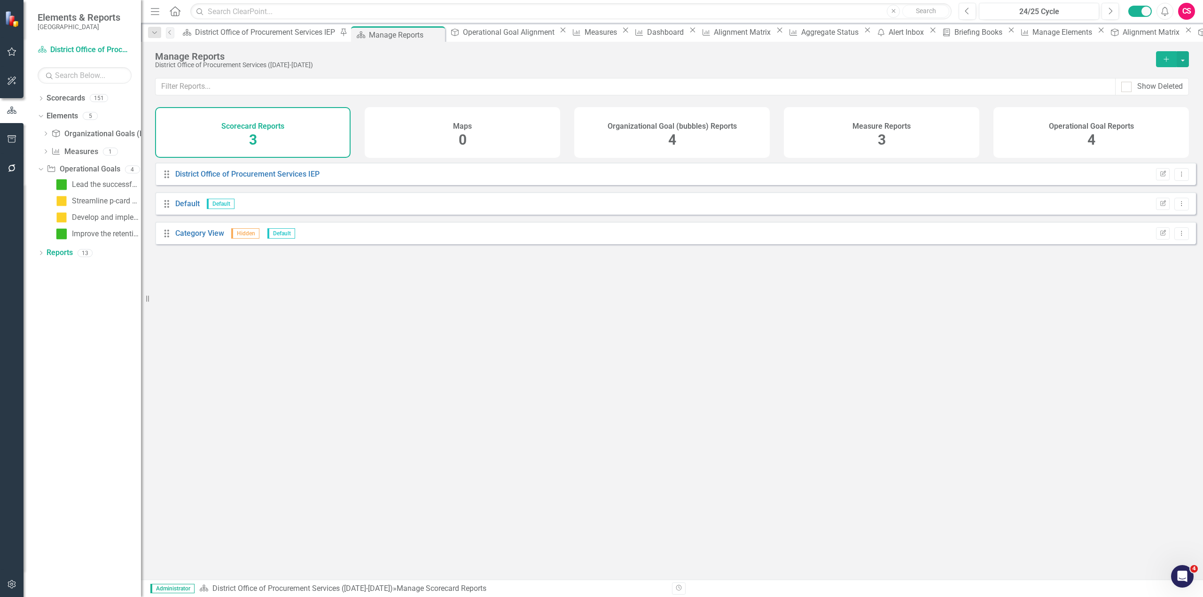
click at [1170, 56] on icon "Add" at bounding box center [1166, 59] width 8 height 7
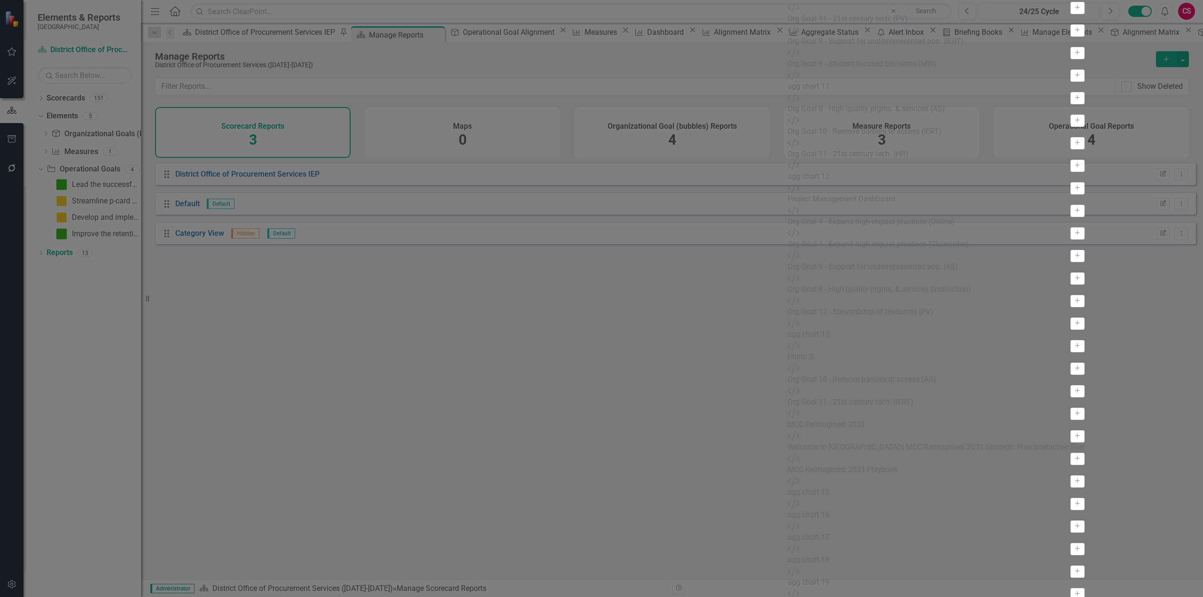
click at [76, 393] on div "Scorecard Scorecard Layout District Office of Procurement Services ([DATE]-[DAT…" at bounding box center [601, 298] width 1203 height 597
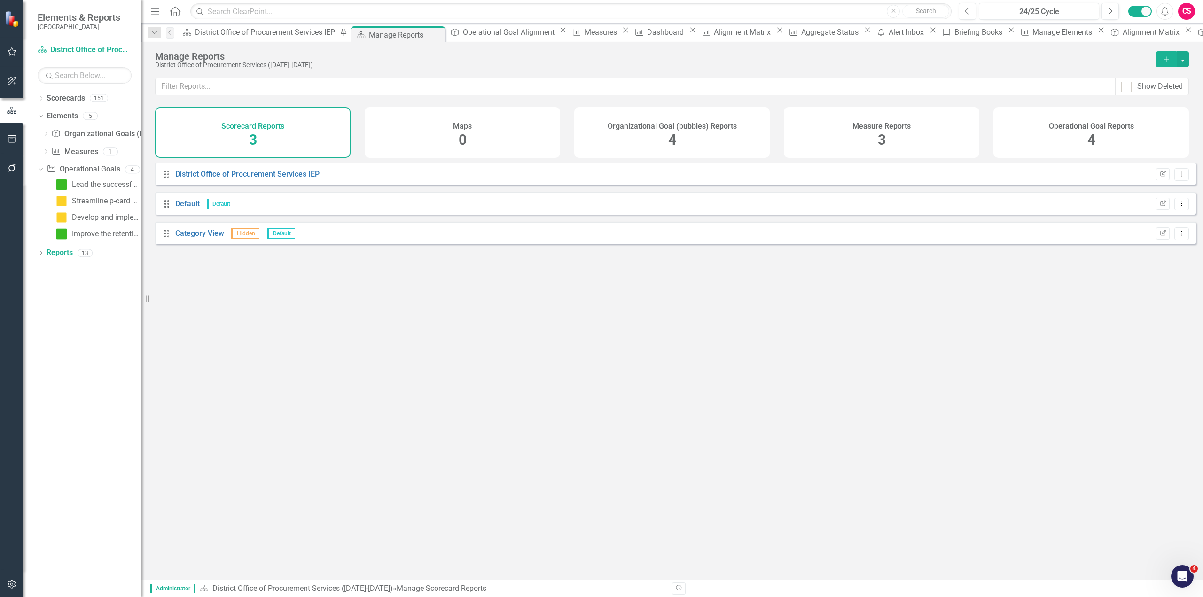
click at [627, 132] on div "Organizational Goal (bubbles) Reports 4" at bounding box center [671, 132] width 195 height 51
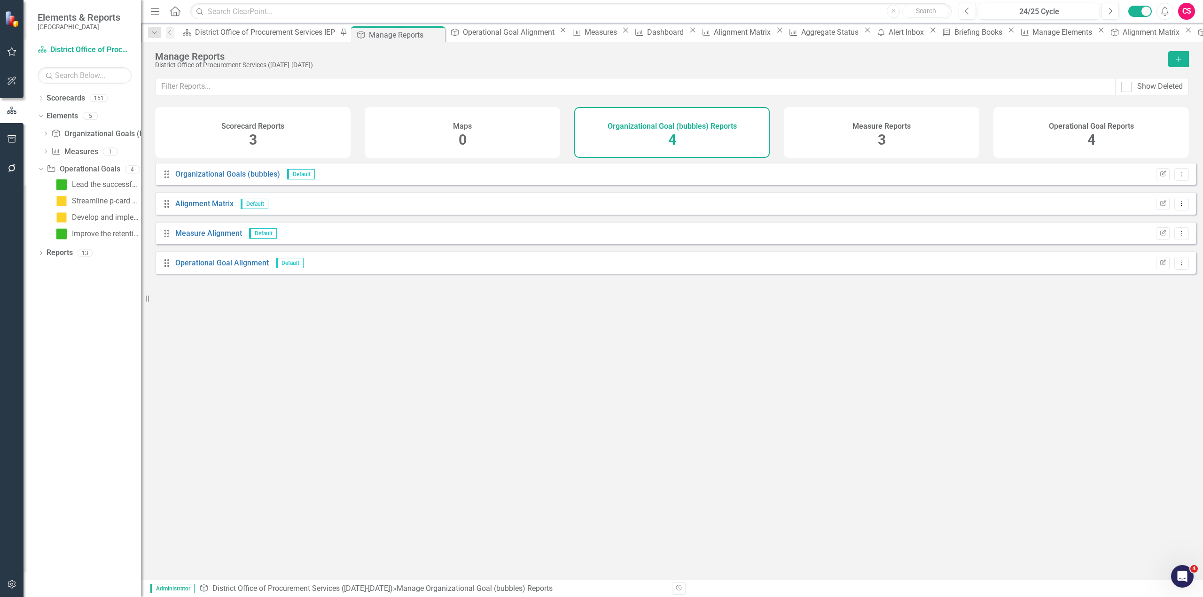
click at [890, 123] on h4 "Measure Reports" at bounding box center [881, 126] width 58 height 8
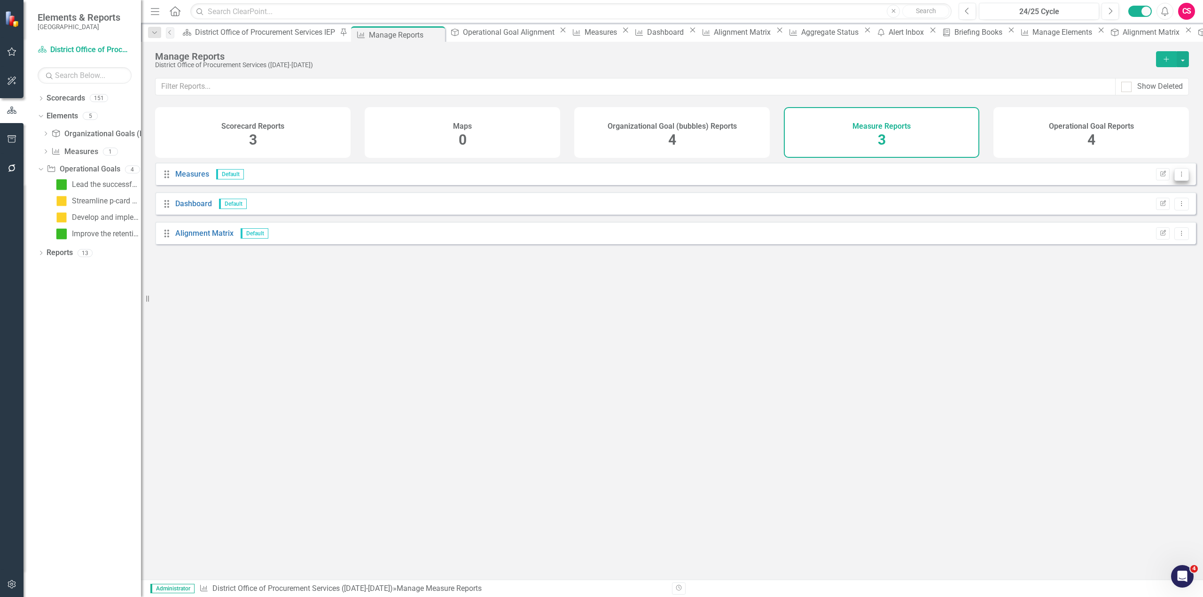
click at [1177, 177] on icon "Dropdown Menu" at bounding box center [1181, 174] width 8 height 6
click at [981, 324] on div "Drag Measures Default Edit Report Dropdown Menu Drag Dashboard Default Edit Rep…" at bounding box center [672, 368] width 1062 height 410
click at [1078, 117] on div "Operational Goal Reports 4" at bounding box center [1090, 132] width 195 height 51
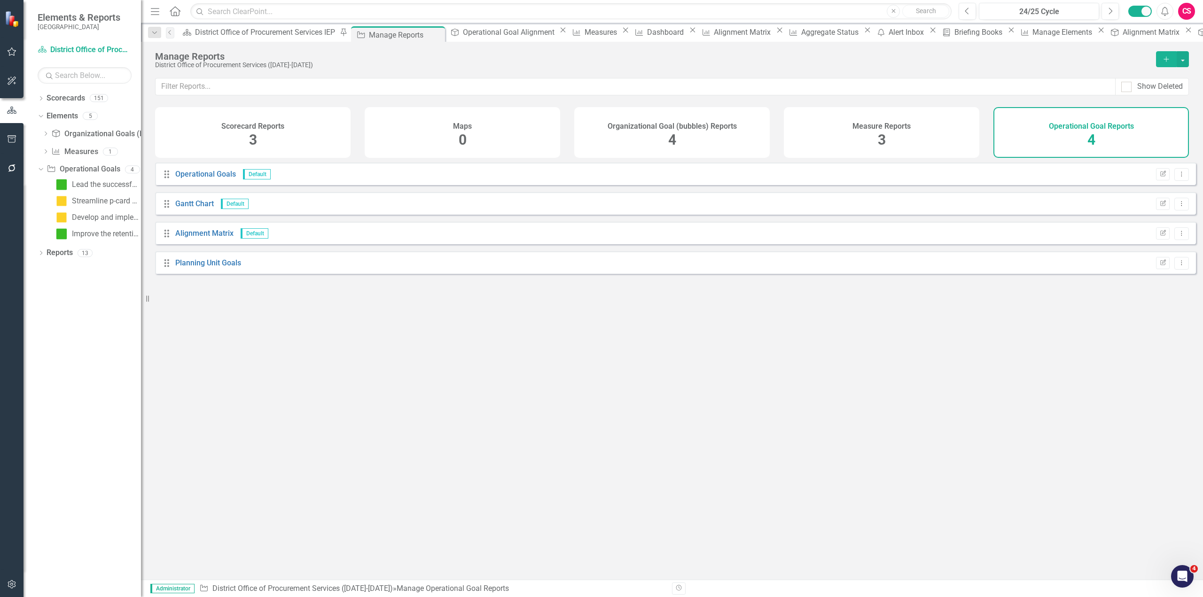
click at [879, 121] on div "Measure Reports" at bounding box center [881, 125] width 58 height 11
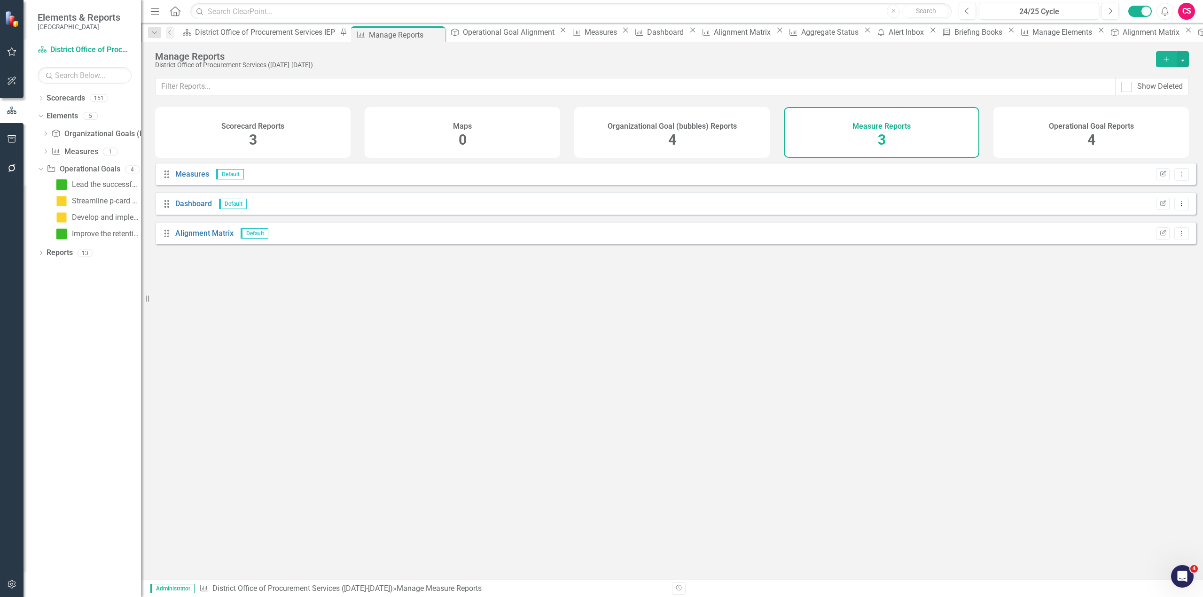
click at [680, 107] on div "Organizational Goal (bubbles) Reports 4" at bounding box center [671, 132] width 195 height 51
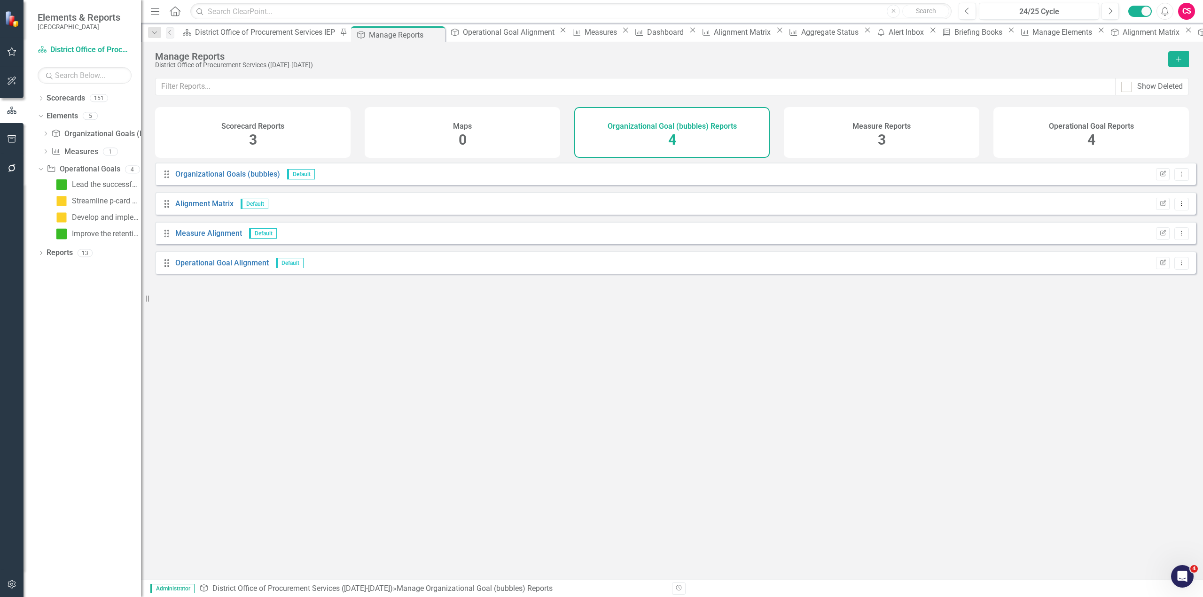
click at [479, 123] on div "Maps 0" at bounding box center [462, 132] width 195 height 51
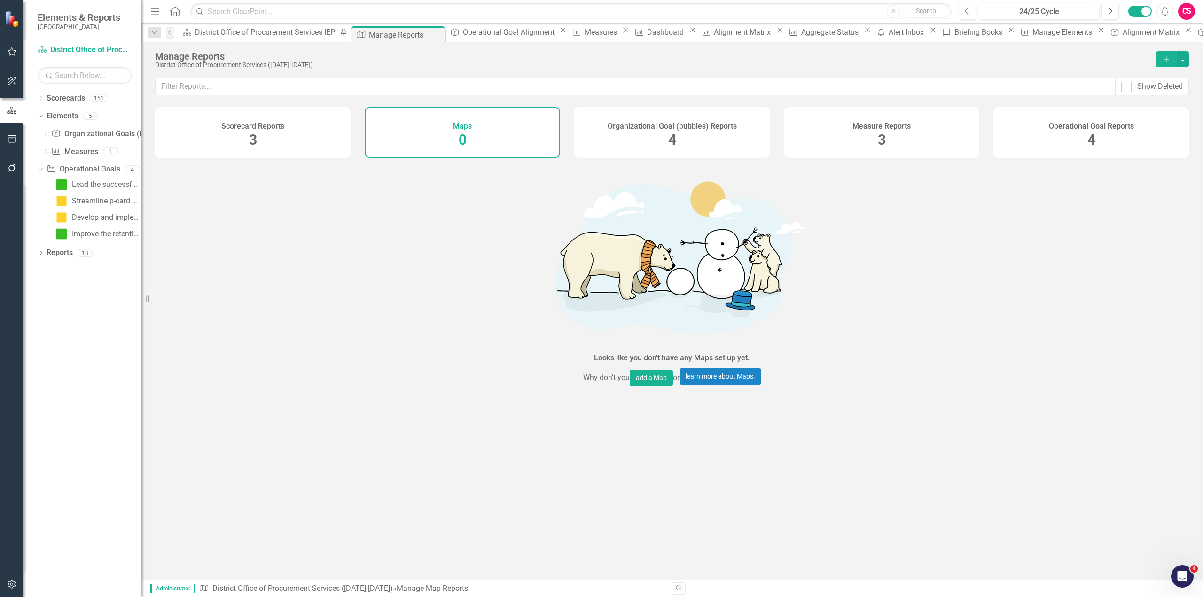
click at [328, 122] on div "Scorecard Reports 3" at bounding box center [252, 132] width 195 height 51
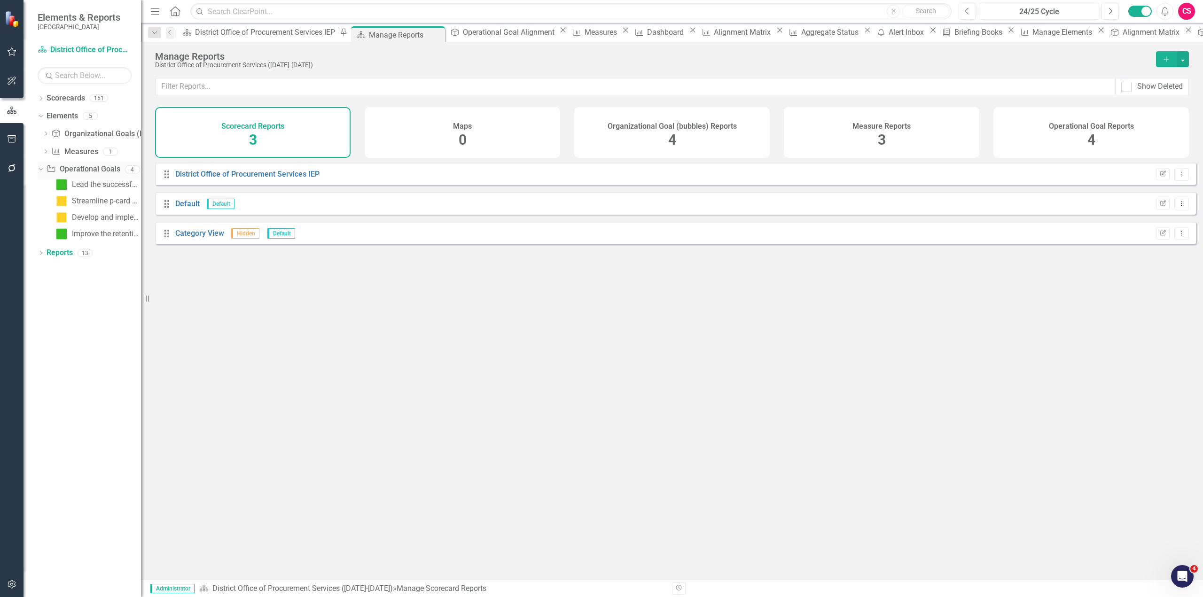
click at [42, 168] on icon "Dropdown" at bounding box center [39, 169] width 5 height 7
click at [70, 150] on link "Measure Measures" at bounding box center [74, 152] width 47 height 11
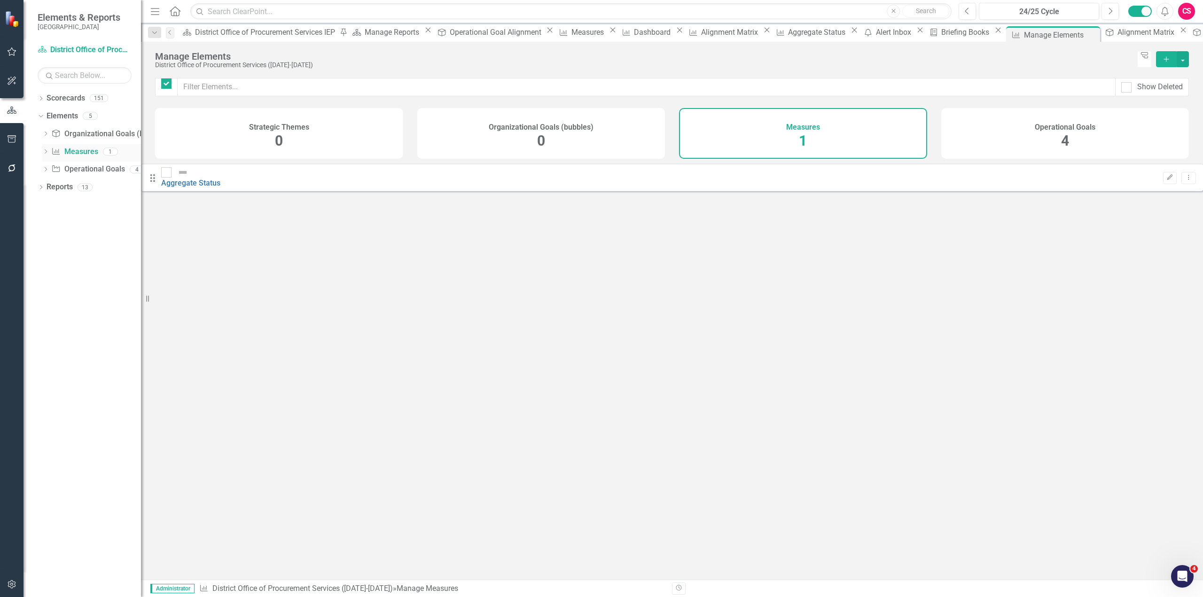
checkbox input "false"
click at [64, 188] on link "Reports" at bounding box center [60, 187] width 26 height 11
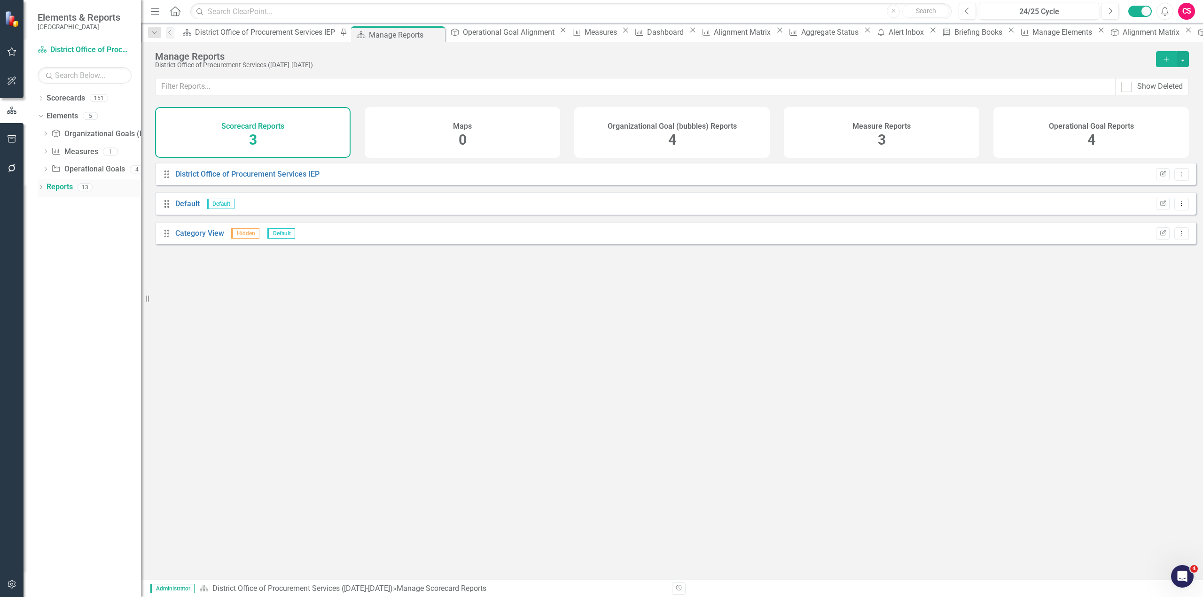
click at [40, 187] on icon "Dropdown" at bounding box center [41, 188] width 7 height 5
click at [93, 235] on link "Organizational Goal (bubbles) Organizational Goals (bubbles)" at bounding box center [109, 239] width 117 height 11
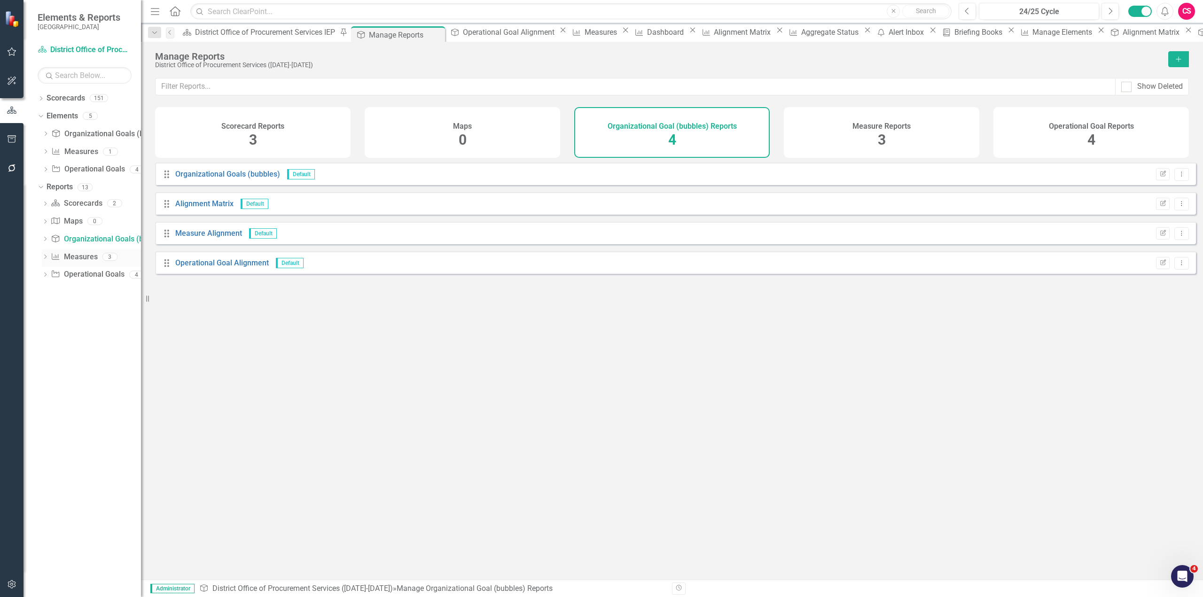
click at [91, 255] on link "Measure Measures" at bounding box center [74, 257] width 47 height 11
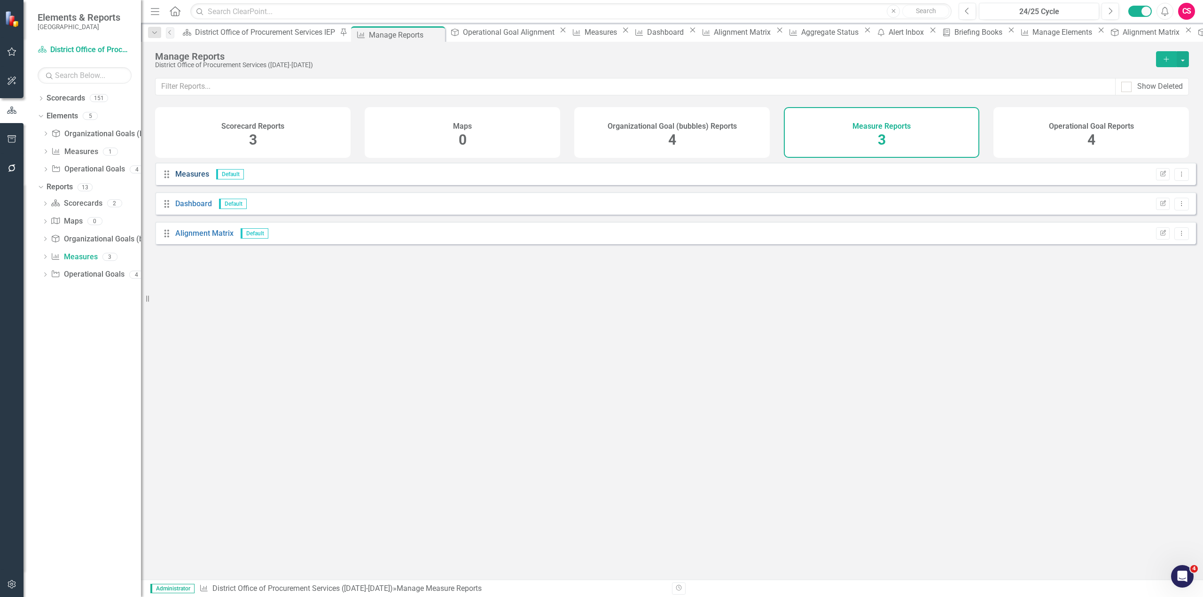
click at [189, 179] on link "Measures" at bounding box center [192, 174] width 34 height 9
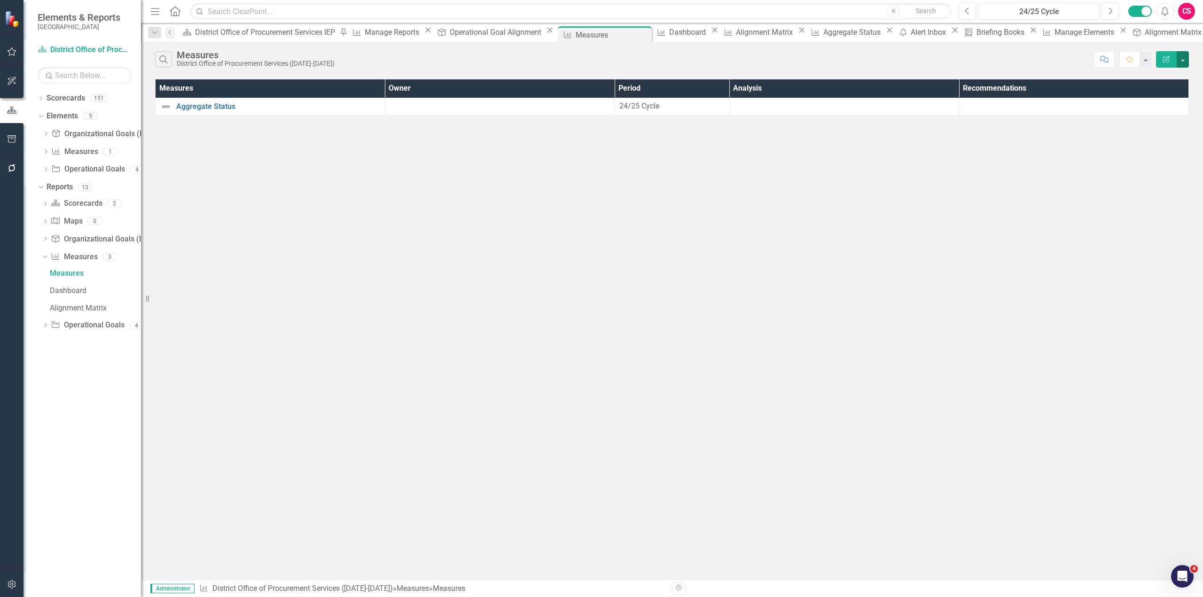
click at [1183, 59] on button "button" at bounding box center [1182, 59] width 12 height 16
click at [942, 201] on div "Search Measures District Office of Procurement Services ([DATE]-[DATE]) Comment…" at bounding box center [672, 311] width 1062 height 538
click at [40, 99] on icon "Dropdown" at bounding box center [41, 99] width 7 height 5
click at [45, 117] on icon "Dropdown" at bounding box center [45, 116] width 7 height 6
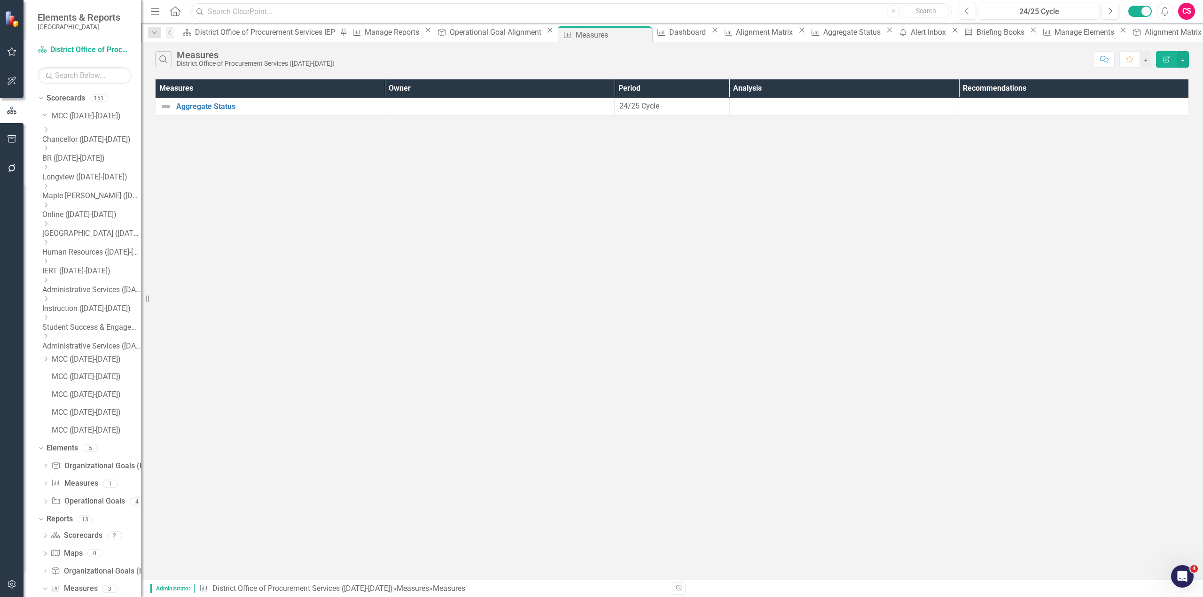
click at [480, 8] on input "text" at bounding box center [570, 11] width 761 height 16
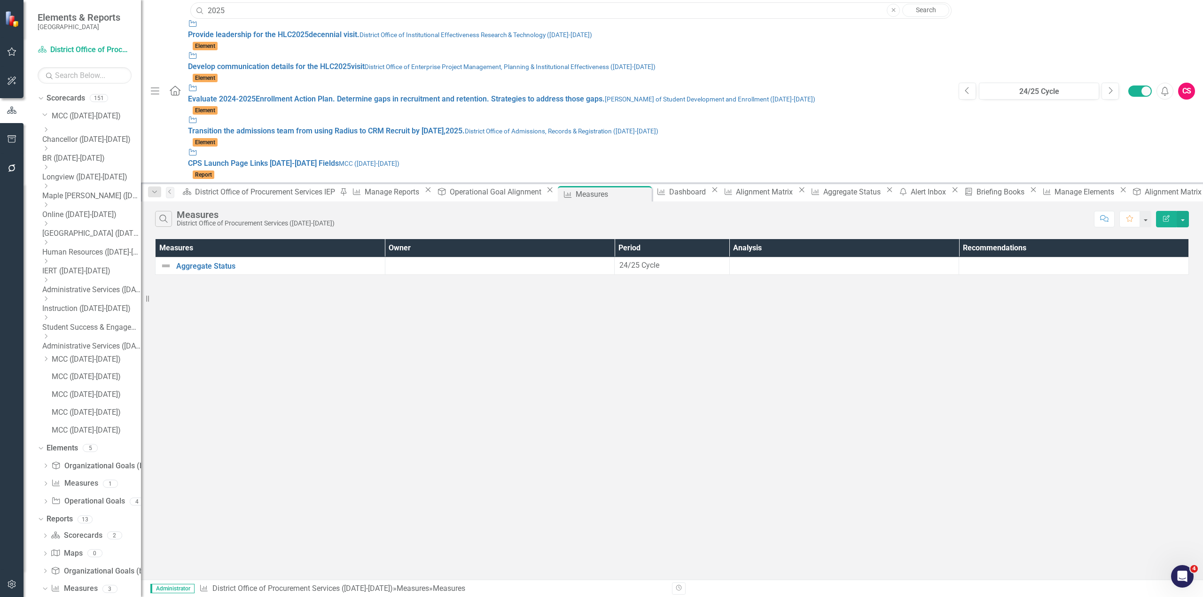
type input "2025"
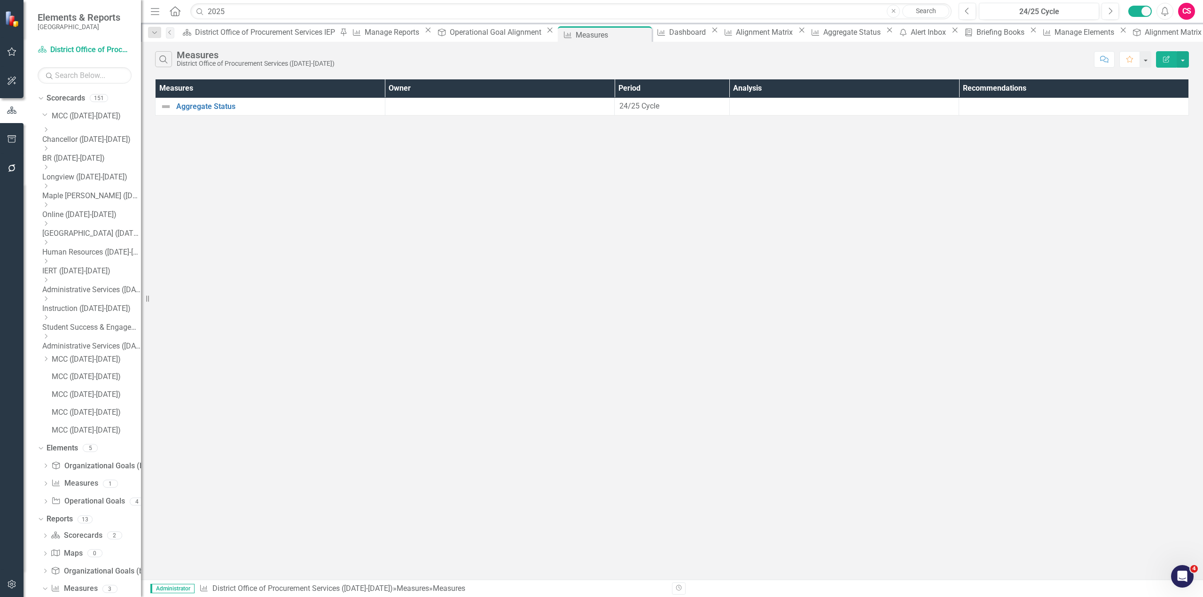
click at [924, 10] on link "Search" at bounding box center [925, 11] width 47 height 13
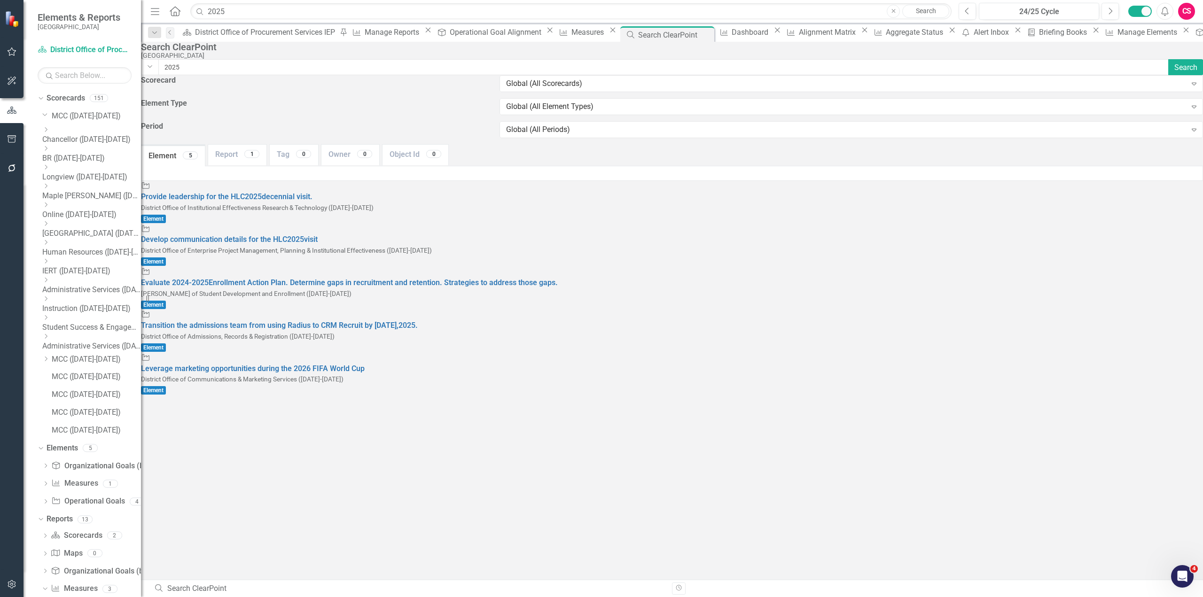
click at [218, 75] on input "2025" at bounding box center [663, 67] width 1010 height 16
type input "2026"
click at [49, 277] on icon "Dropdown" at bounding box center [45, 280] width 7 height 6
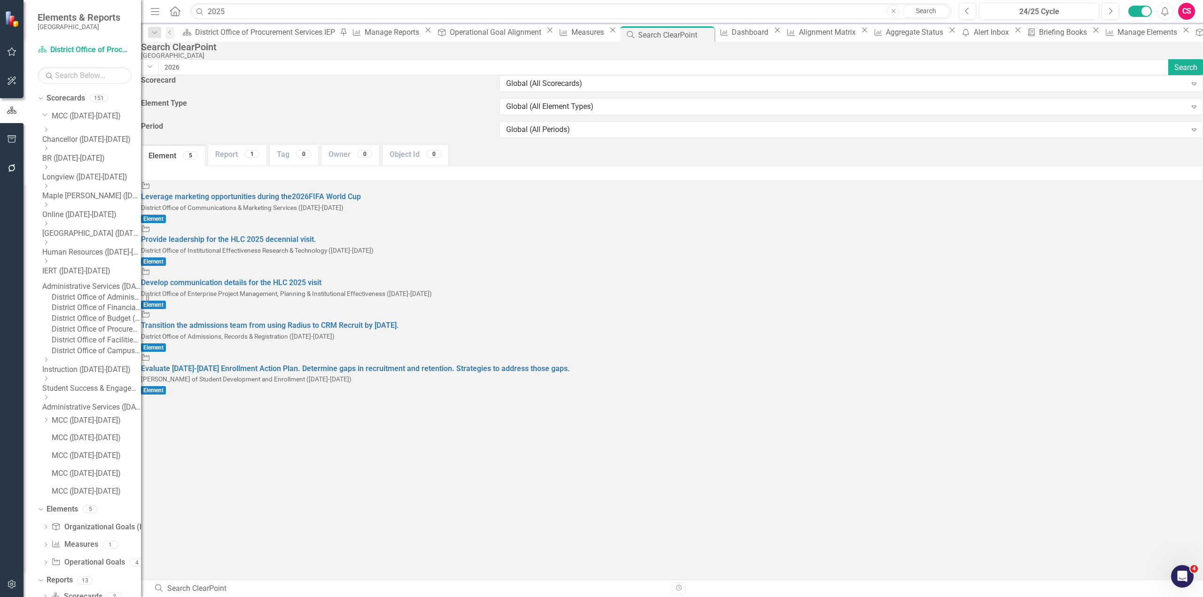
click at [49, 132] on icon "Dropdown" at bounding box center [45, 130] width 7 height 6
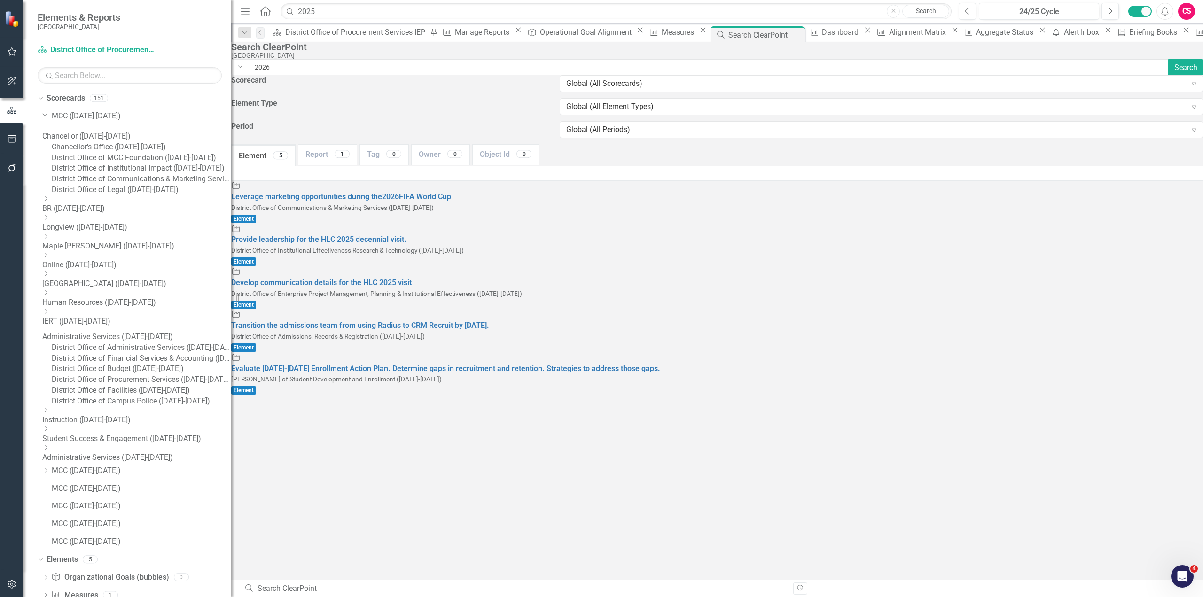
drag, startPoint x: 144, startPoint y: 175, endPoint x: 231, endPoint y: 179, distance: 87.5
click at [231, 179] on div "Resize" at bounding box center [235, 298] width 8 height 597
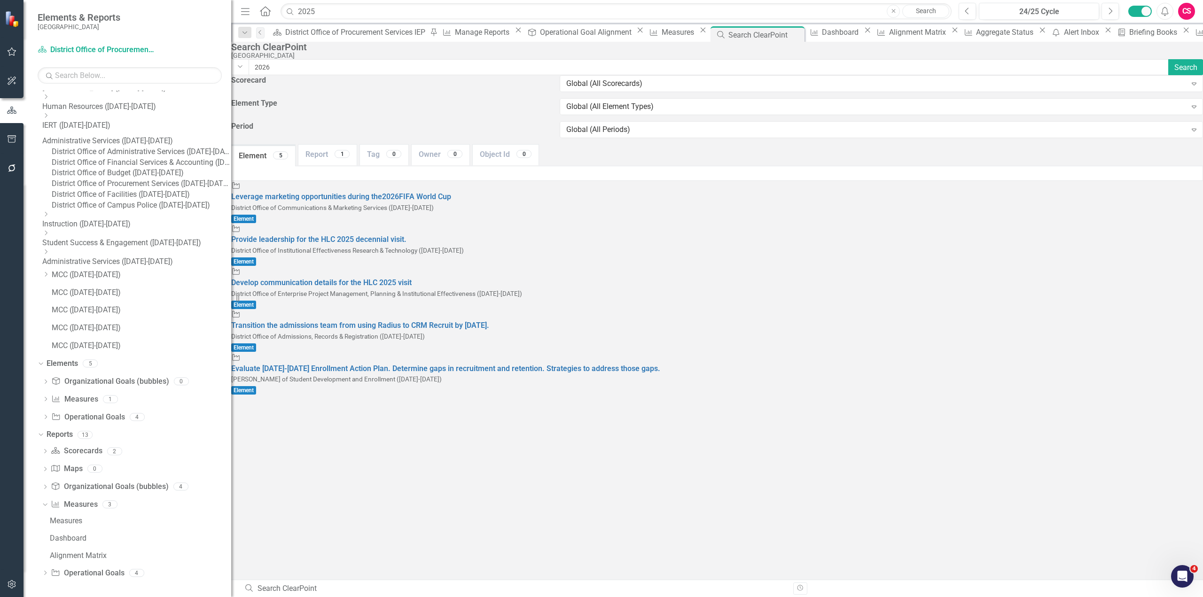
scroll to position [268, 0]
click at [51, 271] on div "Dropdown" at bounding box center [46, 275] width 9 height 8
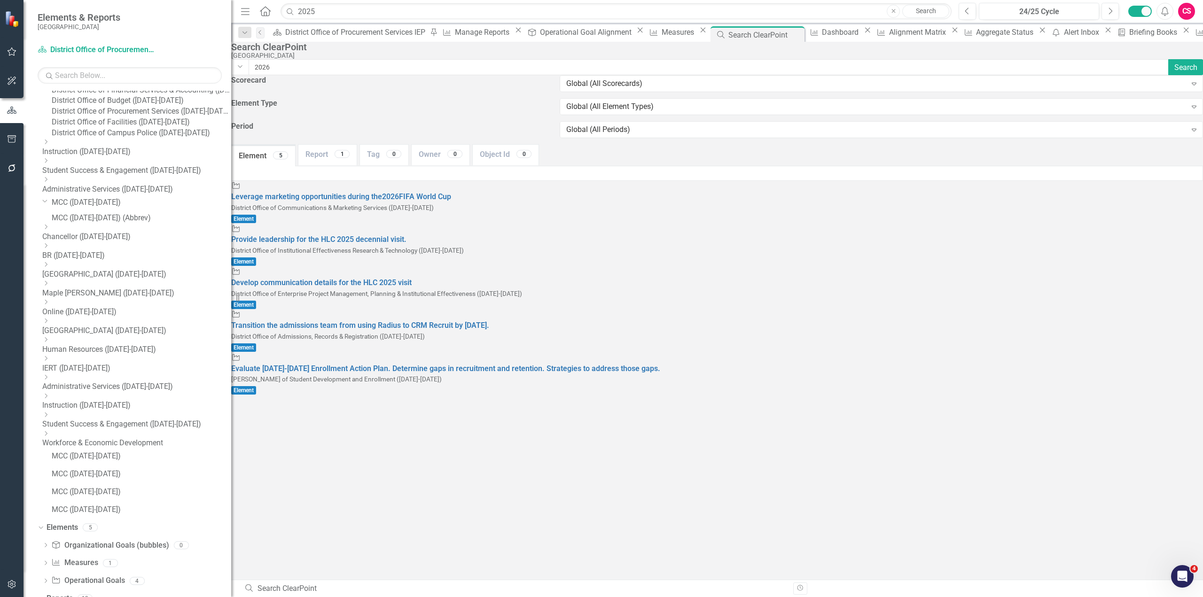
click at [47, 286] on icon at bounding box center [46, 283] width 2 height 5
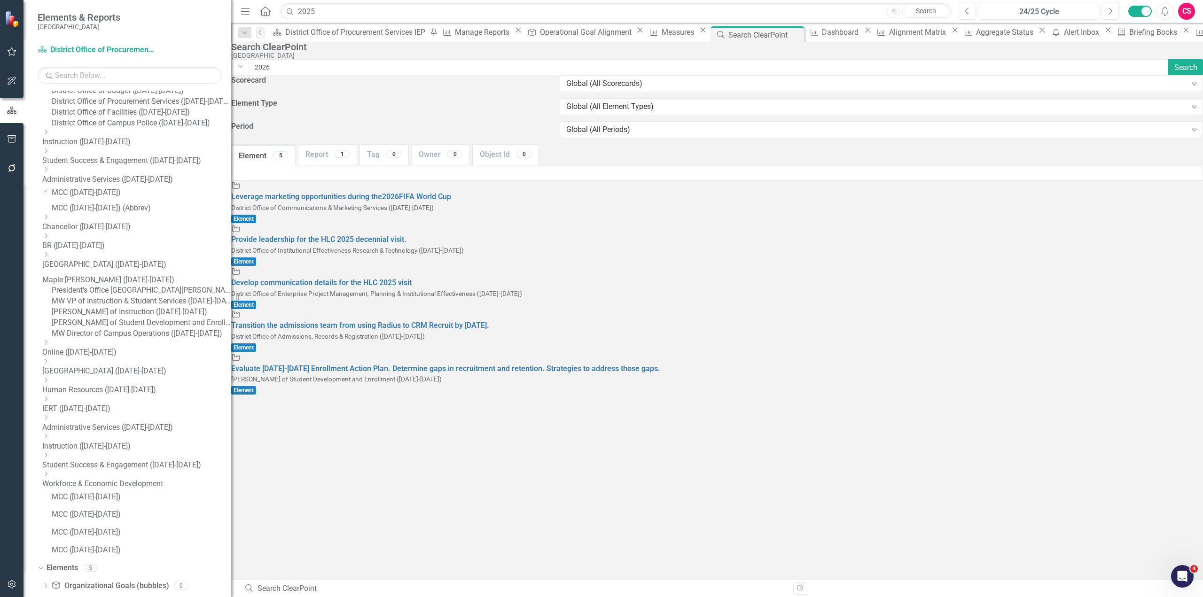
scroll to position [279, 0]
click at [386, 10] on input "2025" at bounding box center [615, 11] width 671 height 16
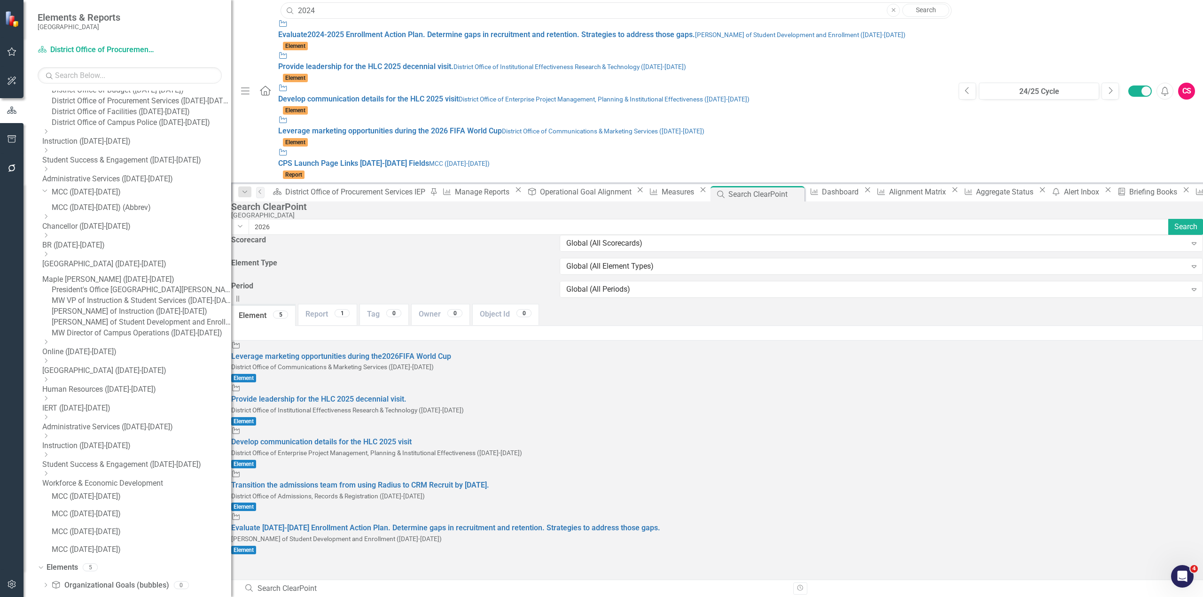
type input "2024"
click at [924, 13] on link "Search" at bounding box center [925, 10] width 47 height 13
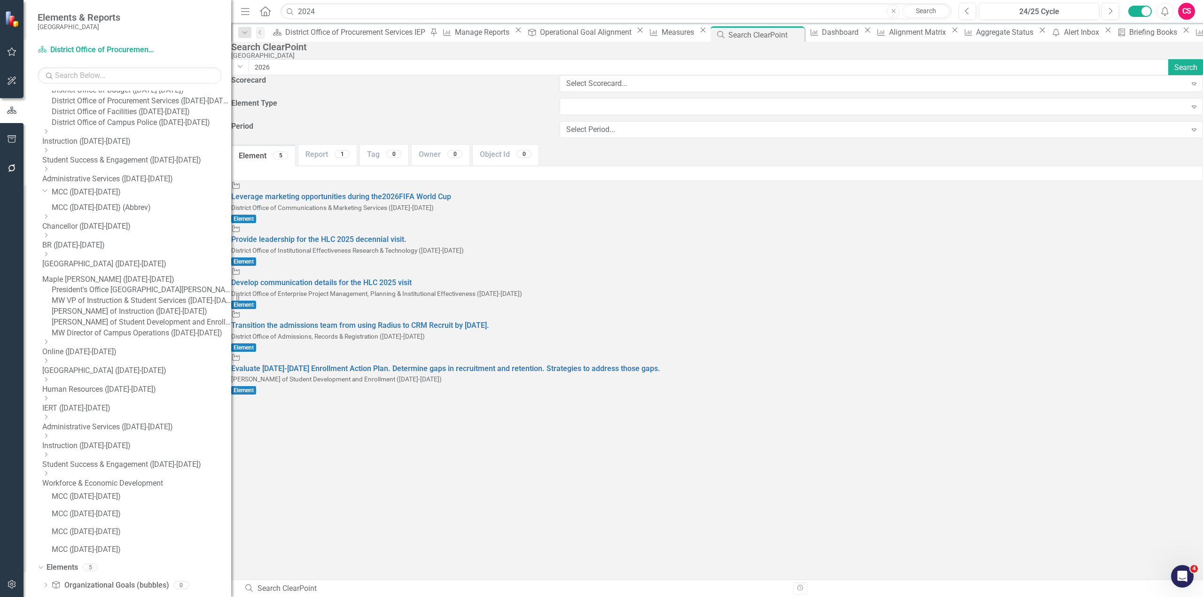
type input "2024"
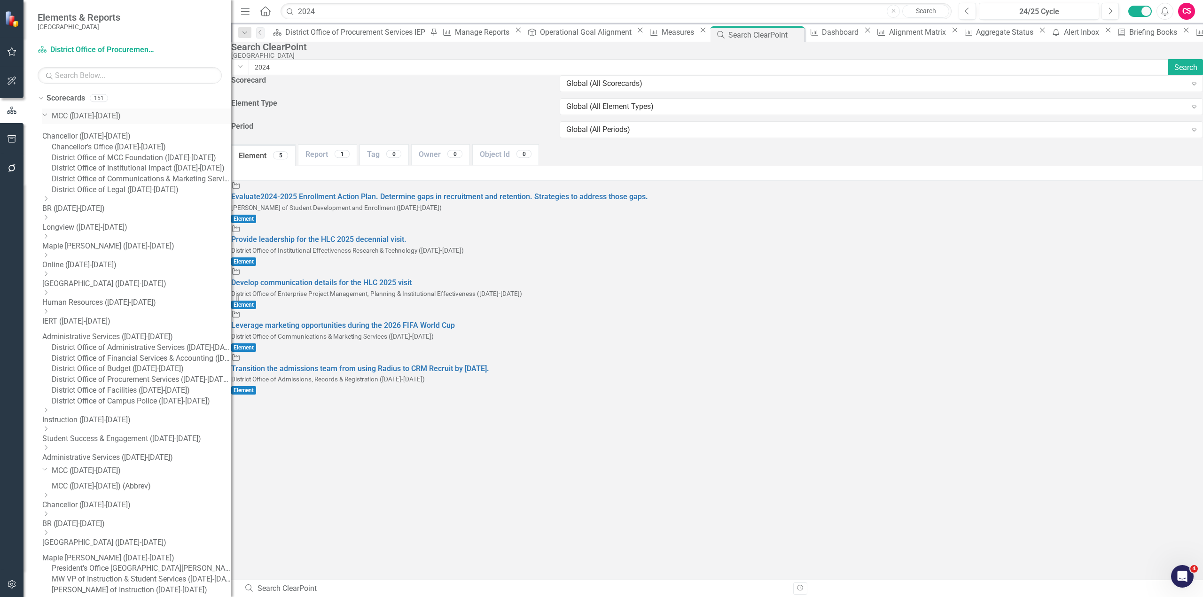
click at [45, 112] on icon "Dropdown" at bounding box center [45, 114] width 6 height 7
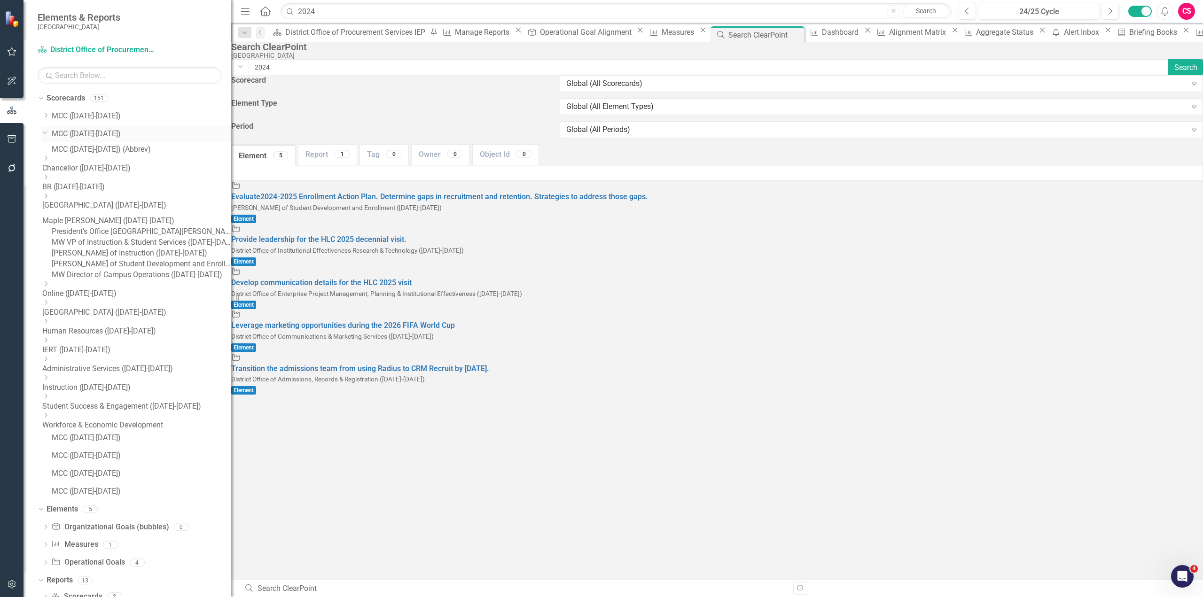
click at [43, 129] on icon "Dropdown" at bounding box center [45, 132] width 6 height 7
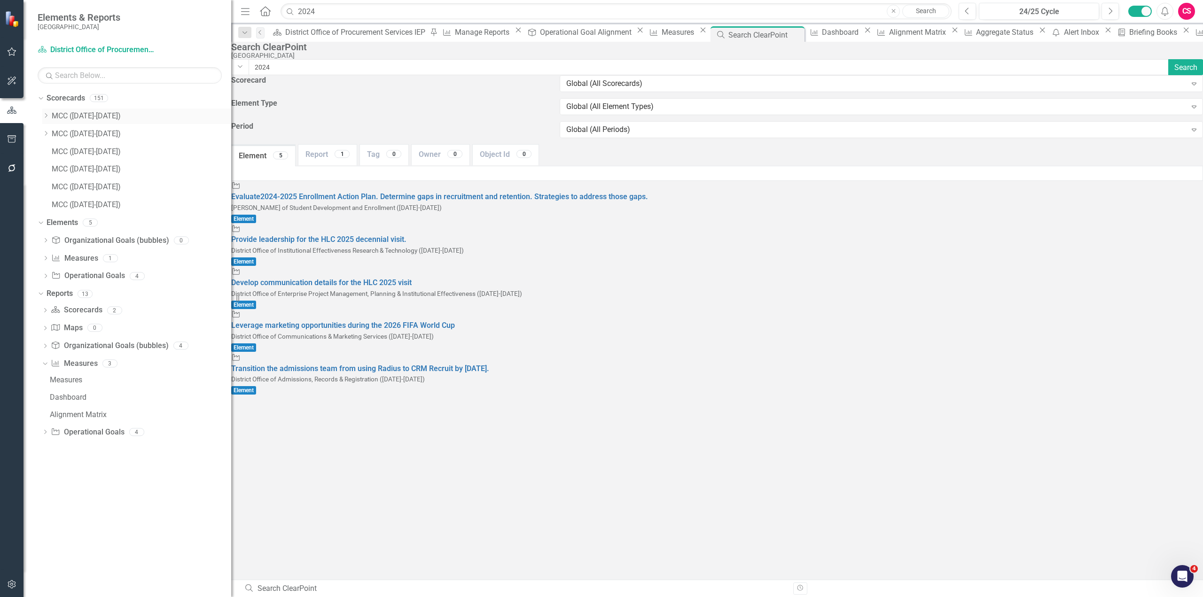
click at [68, 117] on link "MCC ([DATE]-[DATE])" at bounding box center [141, 116] width 179 height 11
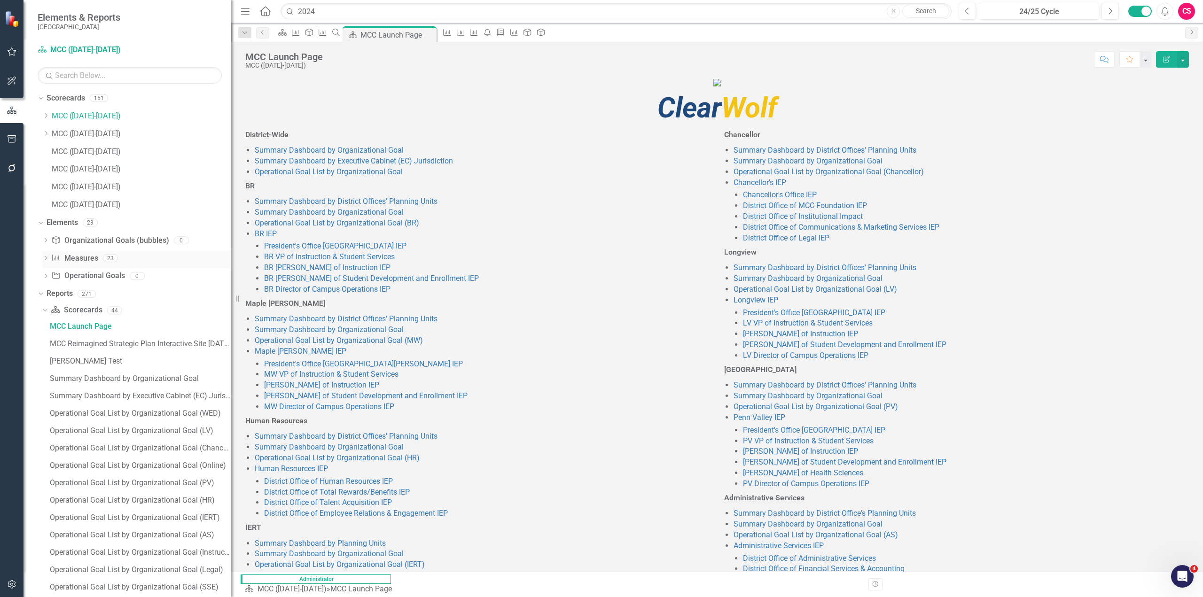
click at [100, 259] on div "Measure Measures 23" at bounding box center [141, 260] width 180 height 18
click at [113, 223] on div "Elements 23" at bounding box center [139, 224] width 185 height 18
click at [116, 227] on div "Elements 23" at bounding box center [139, 224] width 185 height 18
click at [115, 241] on link "Organizational Goal (bubbles) Organizational Goals (bubbles)" at bounding box center [109, 240] width 117 height 11
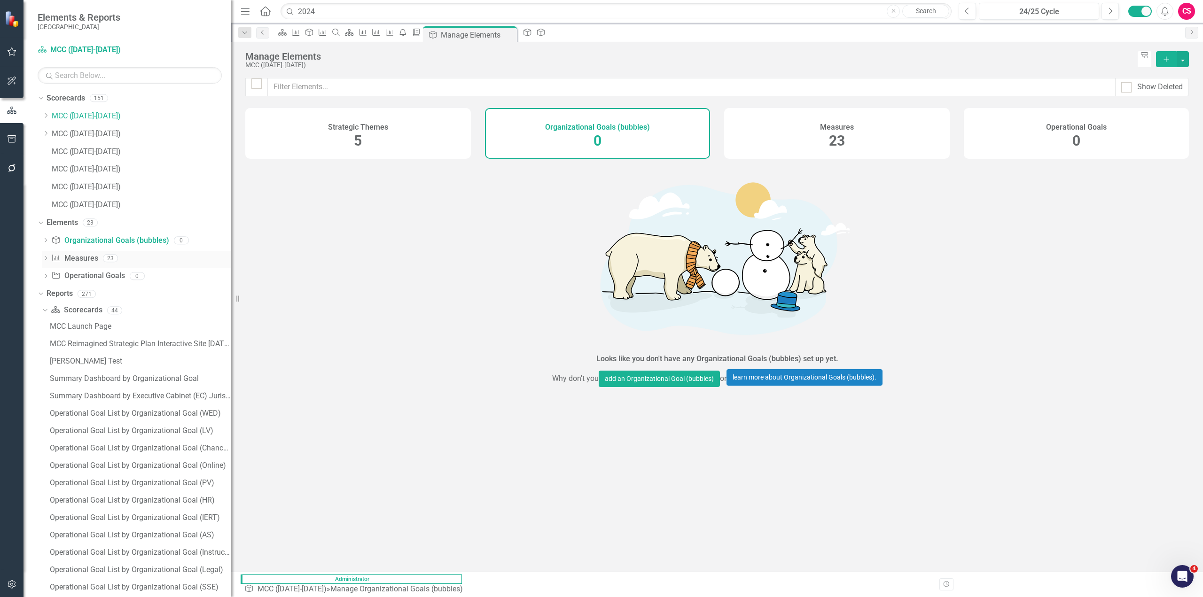
click at [109, 263] on div "Measure Measures 23" at bounding box center [141, 260] width 180 height 18
click at [130, 254] on div "Measure Measures 23" at bounding box center [141, 260] width 180 height 18
click at [775, 129] on div "Measures 23" at bounding box center [836, 133] width 225 height 51
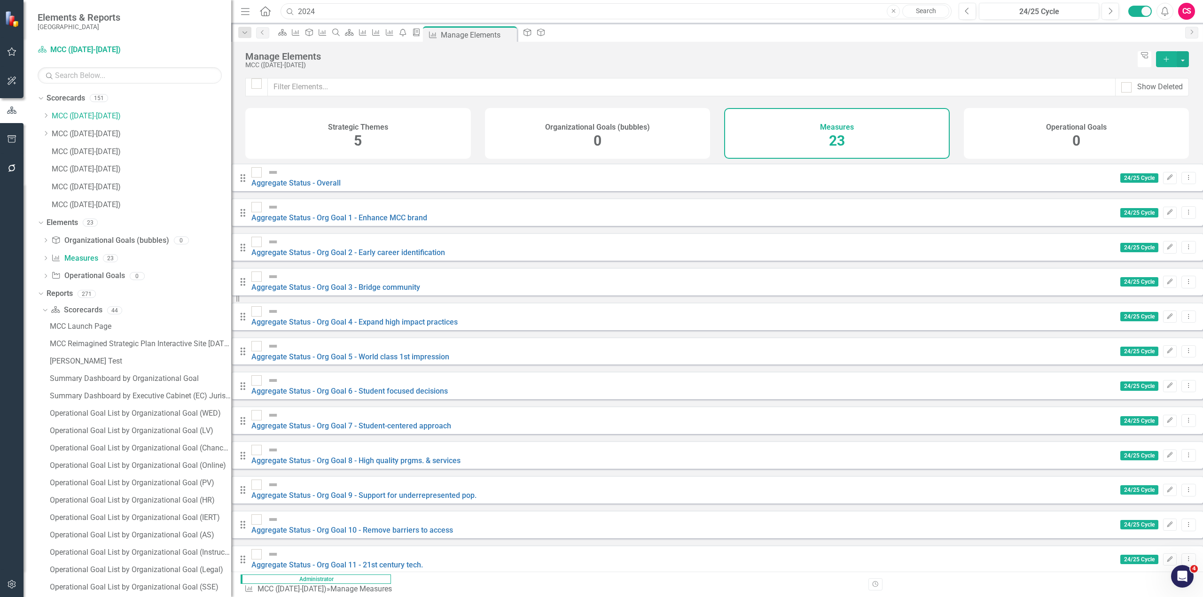
click at [581, 3] on input "2024" at bounding box center [615, 11] width 671 height 16
type input "e"
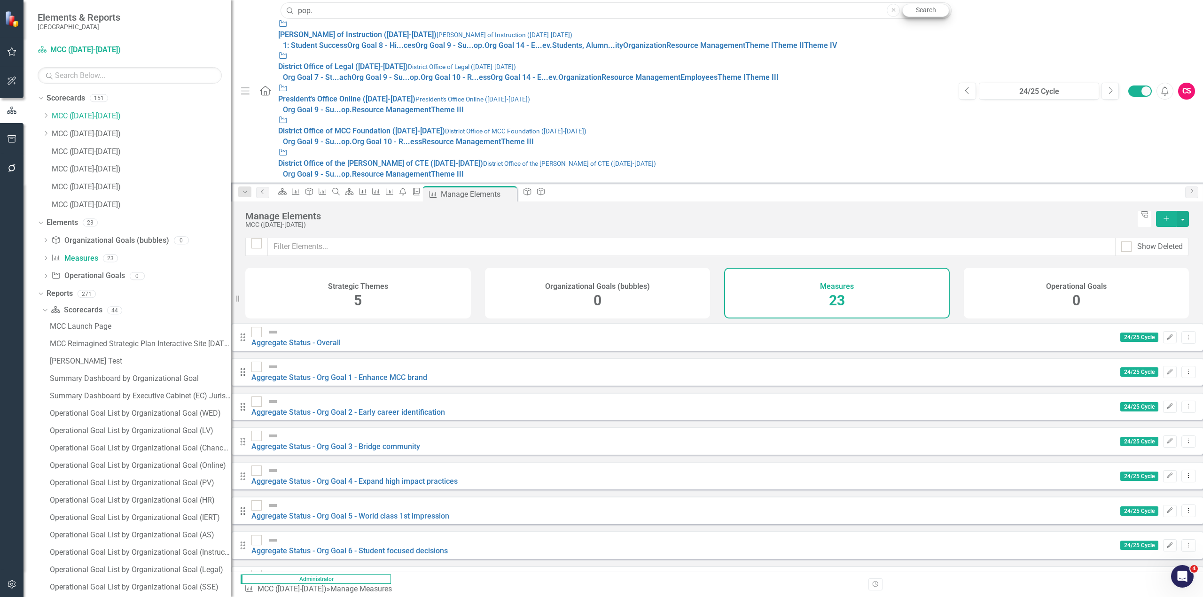
type input "pop."
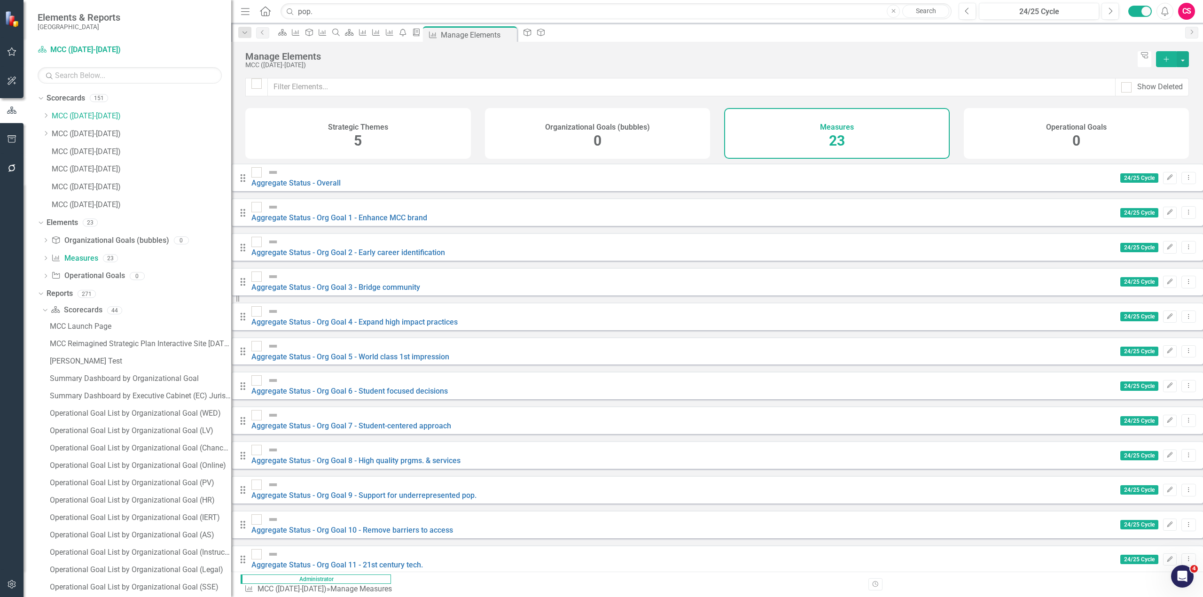
click at [929, 8] on link "Search" at bounding box center [925, 11] width 47 height 13
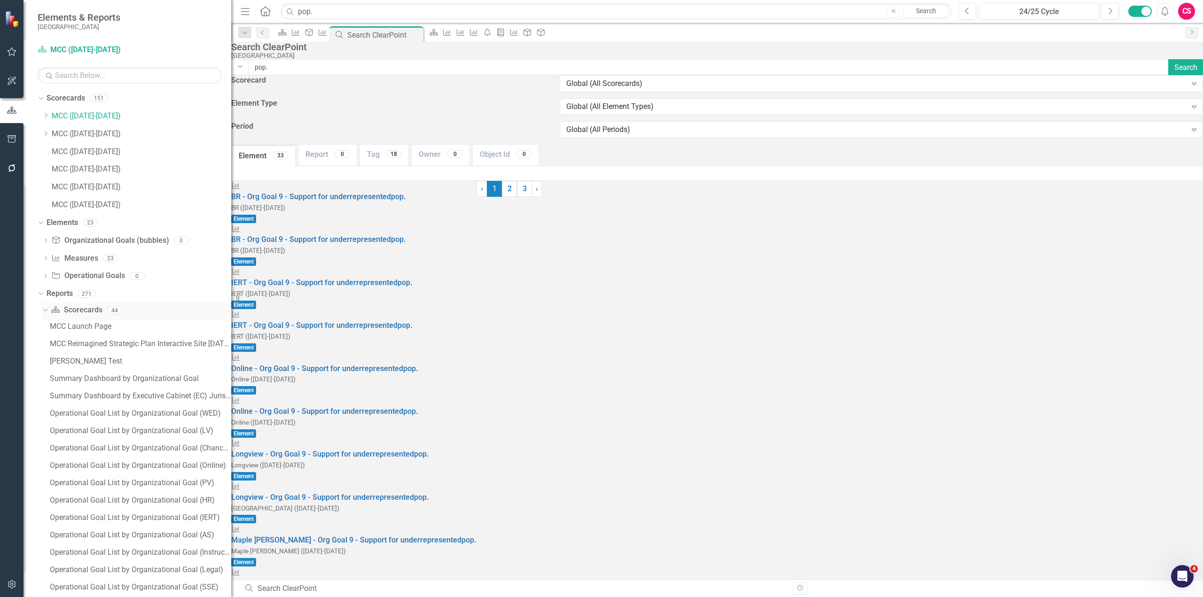
click at [87, 317] on div "Scorecard Scorecards" at bounding box center [76, 311] width 51 height 16
click at [102, 327] on div "MCC Launch Page" at bounding box center [140, 326] width 181 height 8
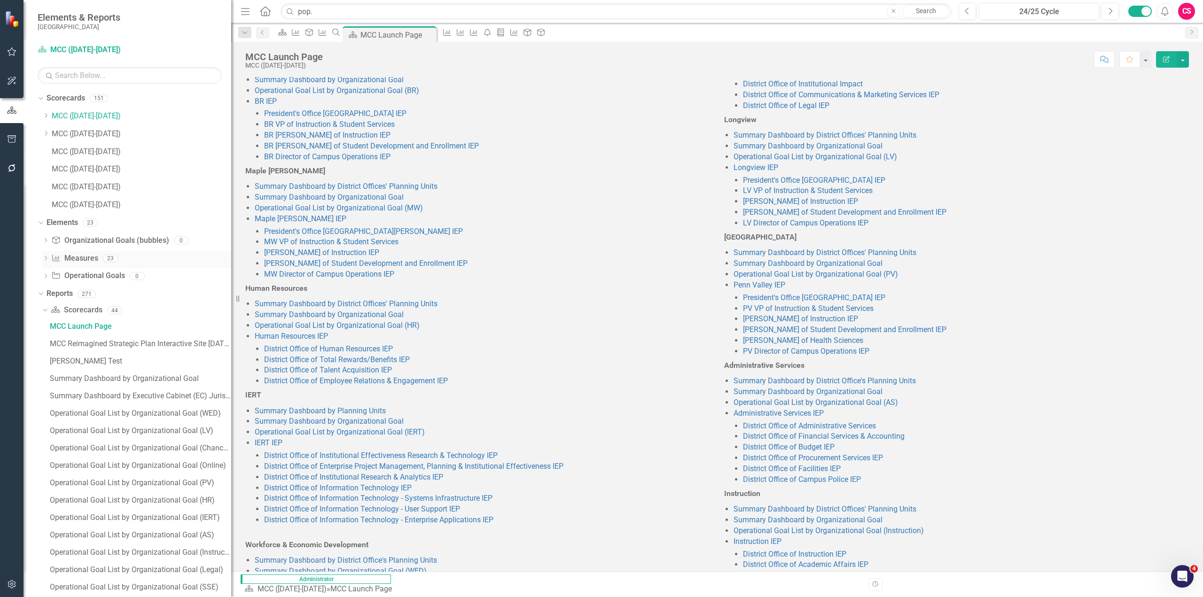
click at [97, 263] on link "Measure Measures" at bounding box center [74, 258] width 47 height 11
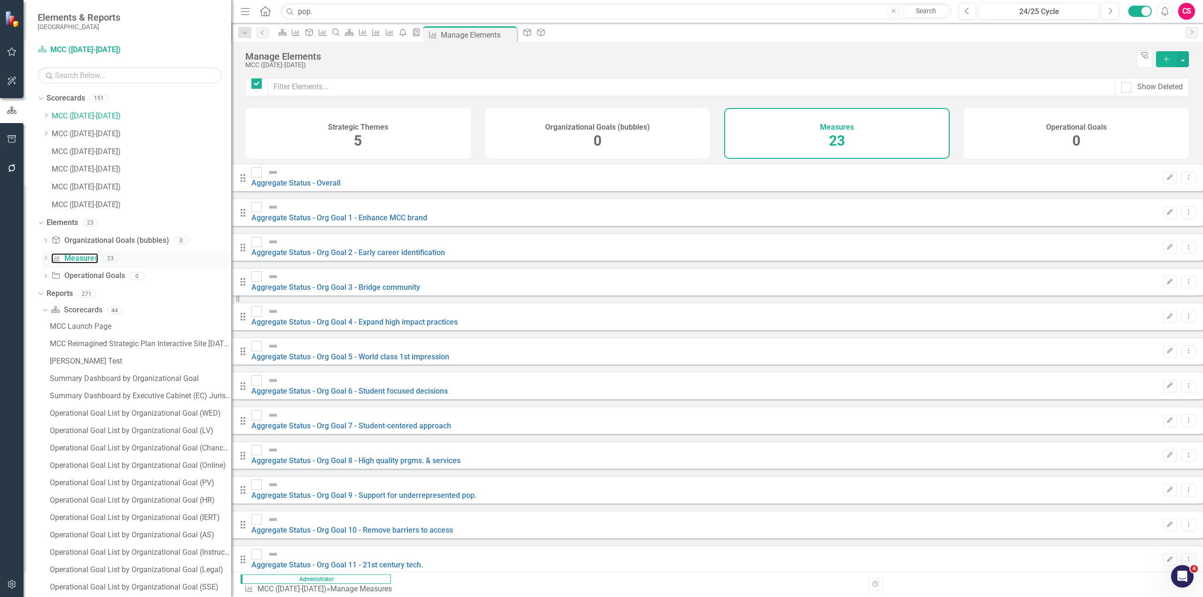
checkbox input "false"
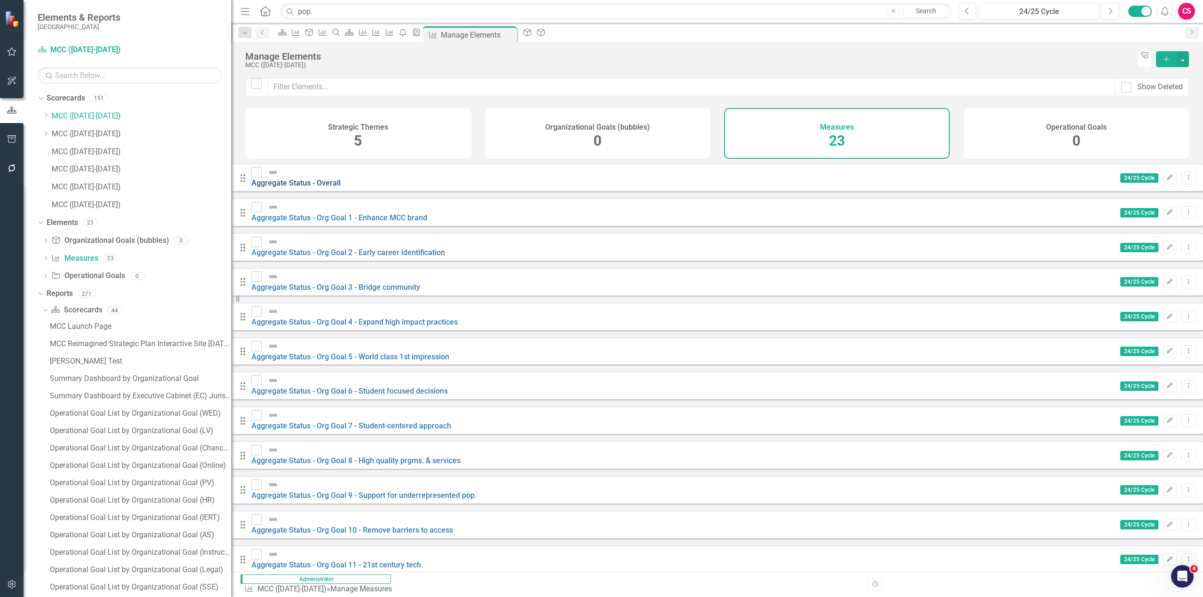
click at [341, 184] on link "Aggregate Status - Overall" at bounding box center [295, 183] width 89 height 9
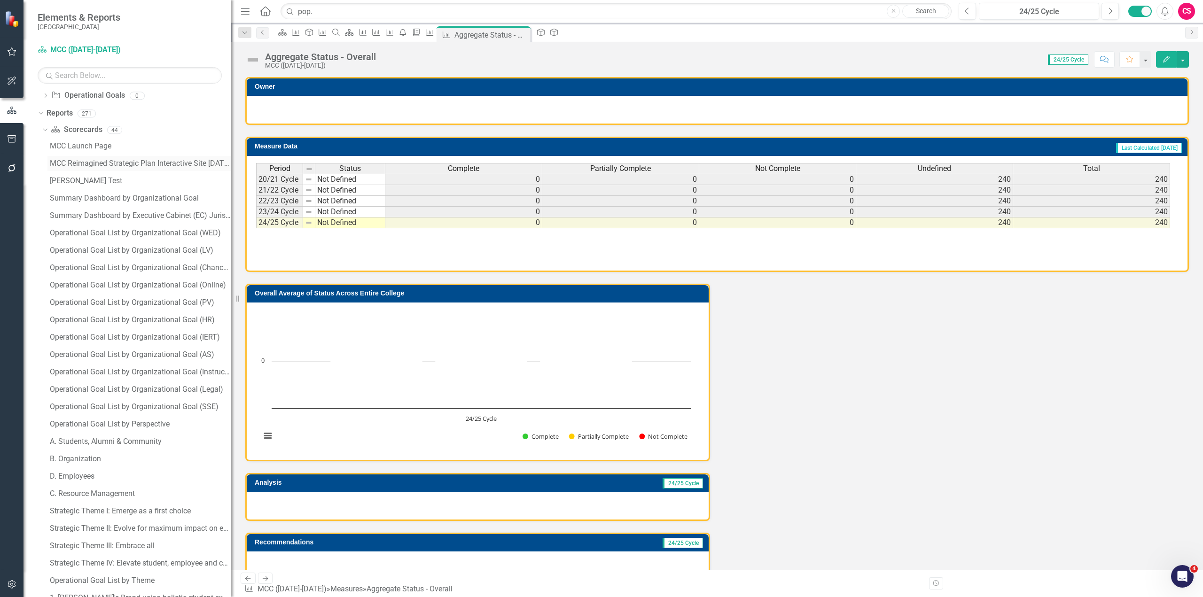
scroll to position [181, 0]
click at [139, 342] on link "Operational Goal List by Organizational Goal (IERT)" at bounding box center [139, 336] width 184 height 15
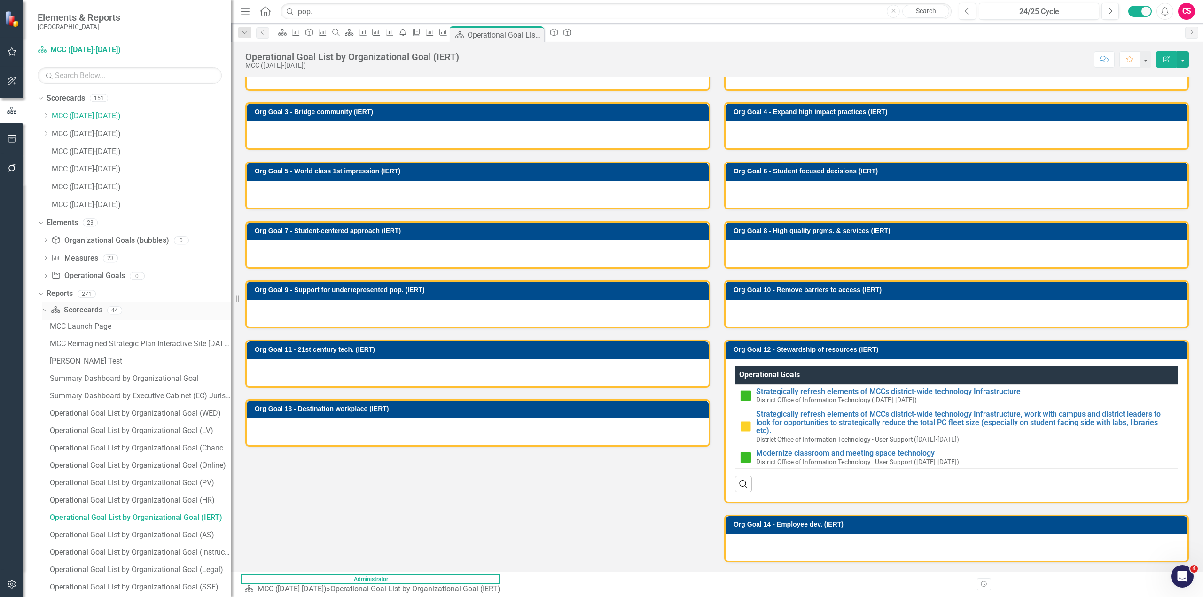
click at [90, 311] on link "Scorecard Scorecards" at bounding box center [76, 310] width 51 height 11
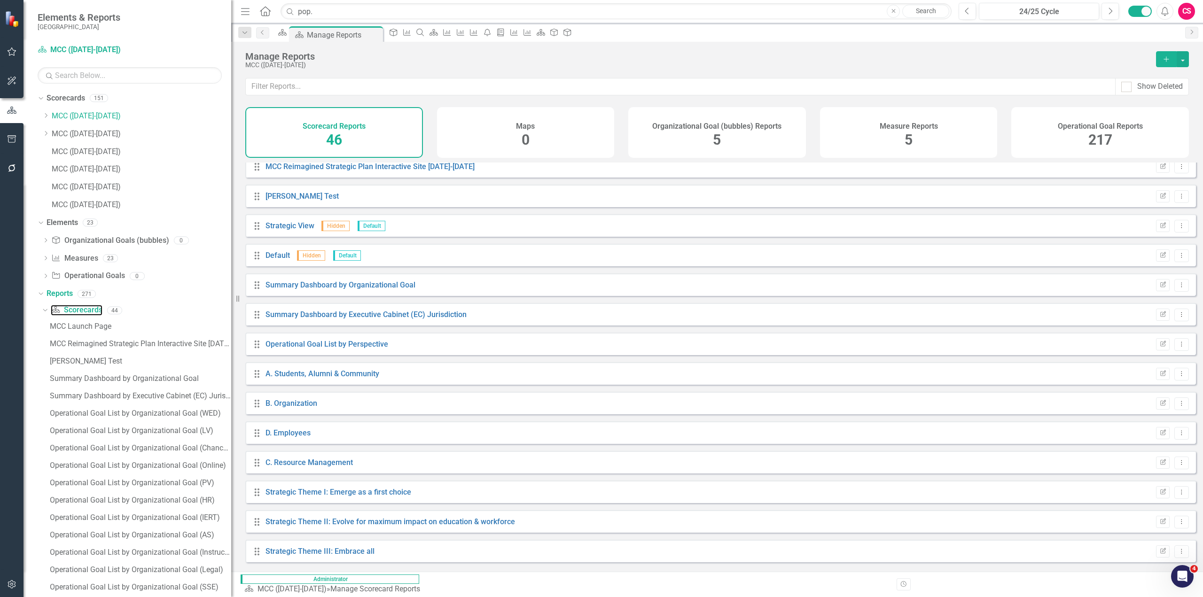
scroll to position [38, 0]
click at [390, 289] on link "Summary Dashboard by Organizational Goal" at bounding box center [340, 284] width 150 height 9
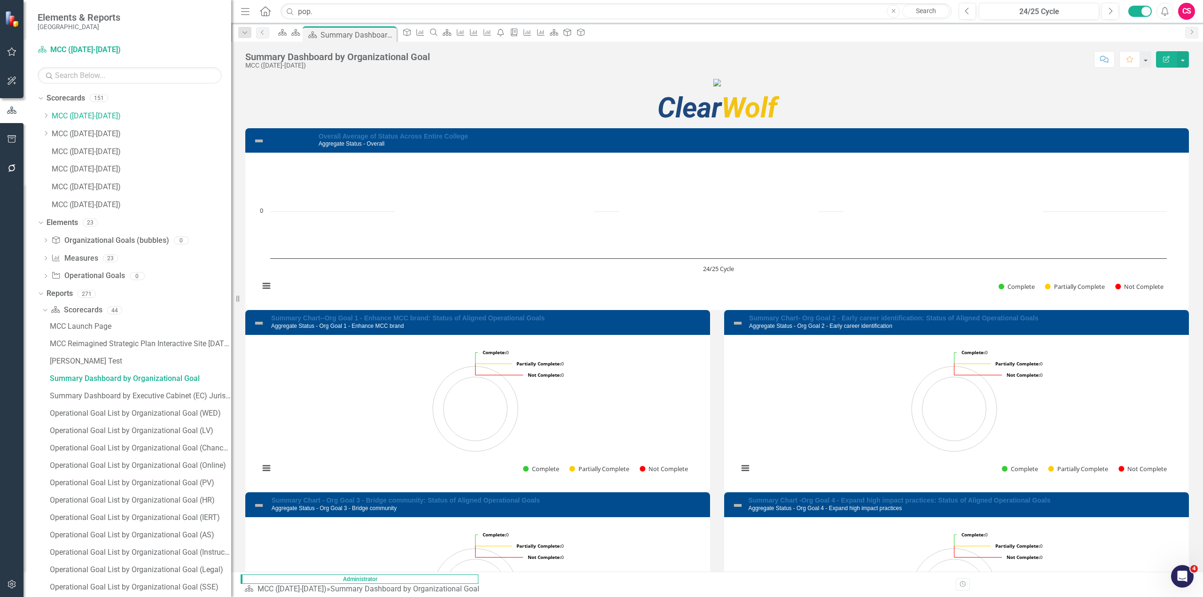
click at [538, 329] on h3 "Summary Chart--Org Goal 1 - Enhance MCC brand: Status of Aligned Operational Go…" at bounding box center [488, 322] width 434 height 15
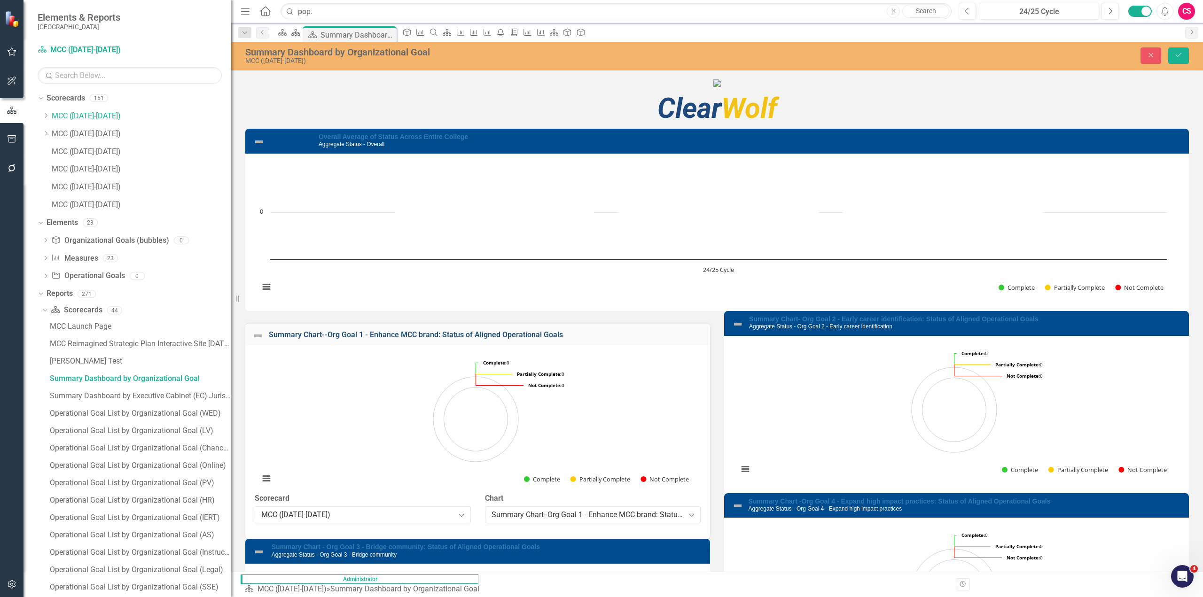
click at [538, 339] on link "Summary Chart--Org Goal 1 - Enhance MCC brand: Status of Aligned Operational Go…" at bounding box center [416, 334] width 294 height 9
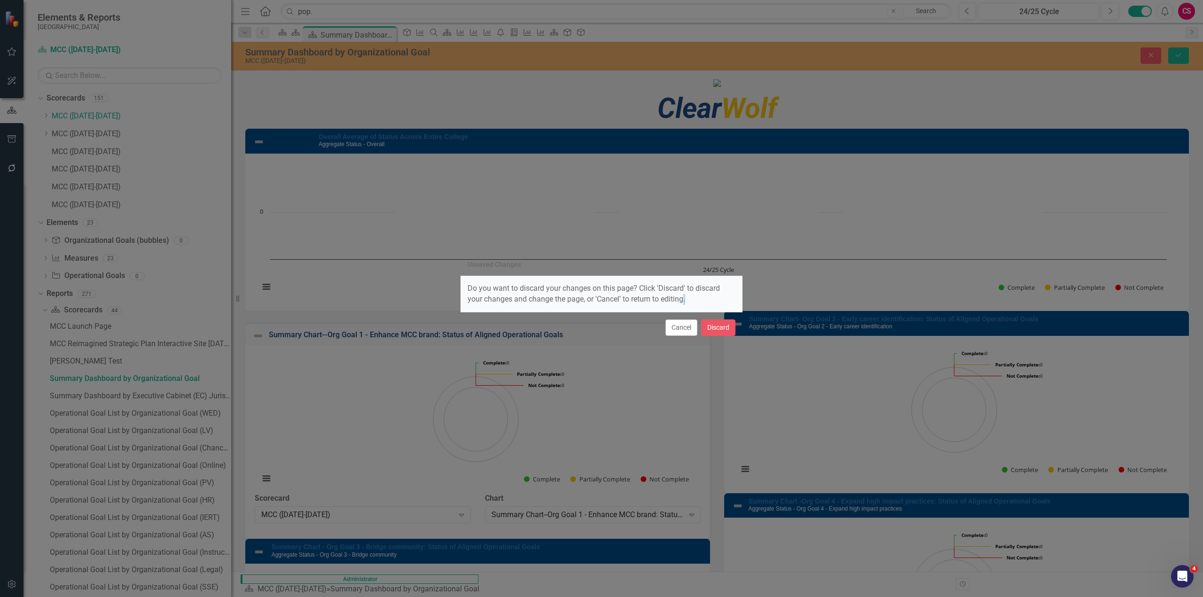
click at [538, 426] on div "Unsaved Changes Do you want to discard your changes on this page? Click 'Discar…" at bounding box center [601, 298] width 282 height 597
click at [680, 325] on button "Cancel" at bounding box center [681, 327] width 32 height 16
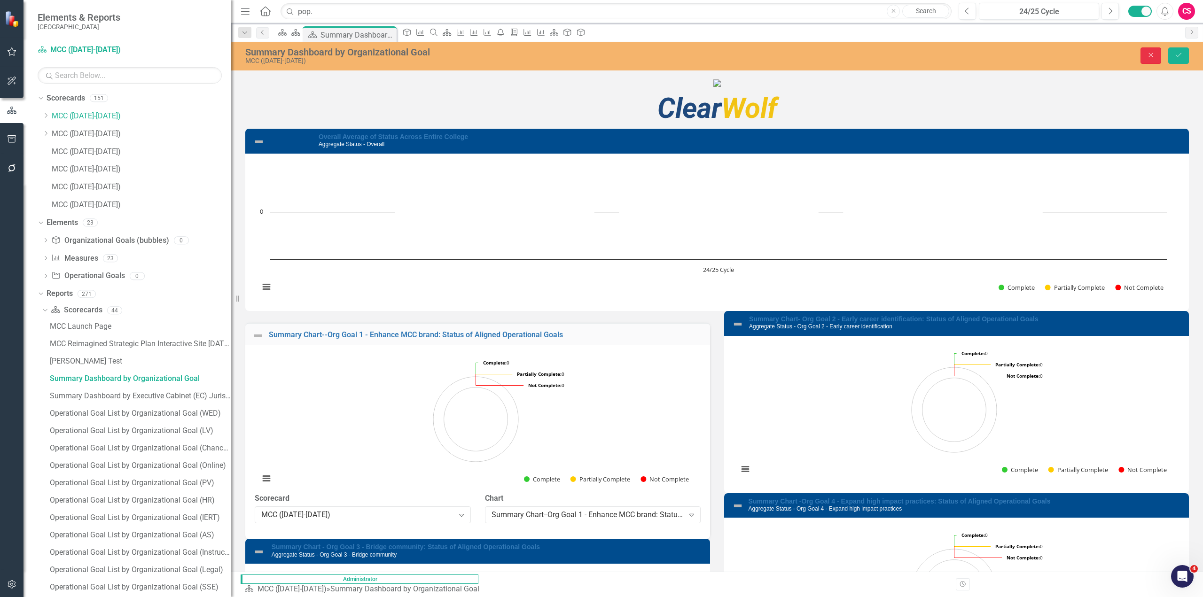
click at [1148, 54] on icon "Close" at bounding box center [1150, 55] width 8 height 7
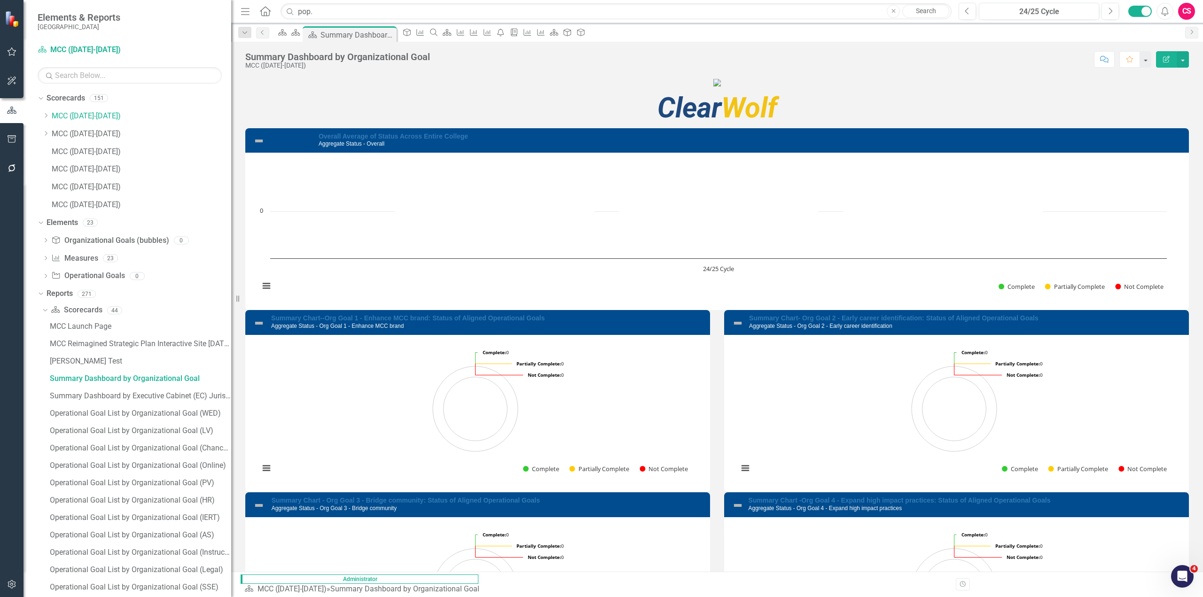
click at [1165, 57] on icon "Edit Report" at bounding box center [1166, 59] width 8 height 7
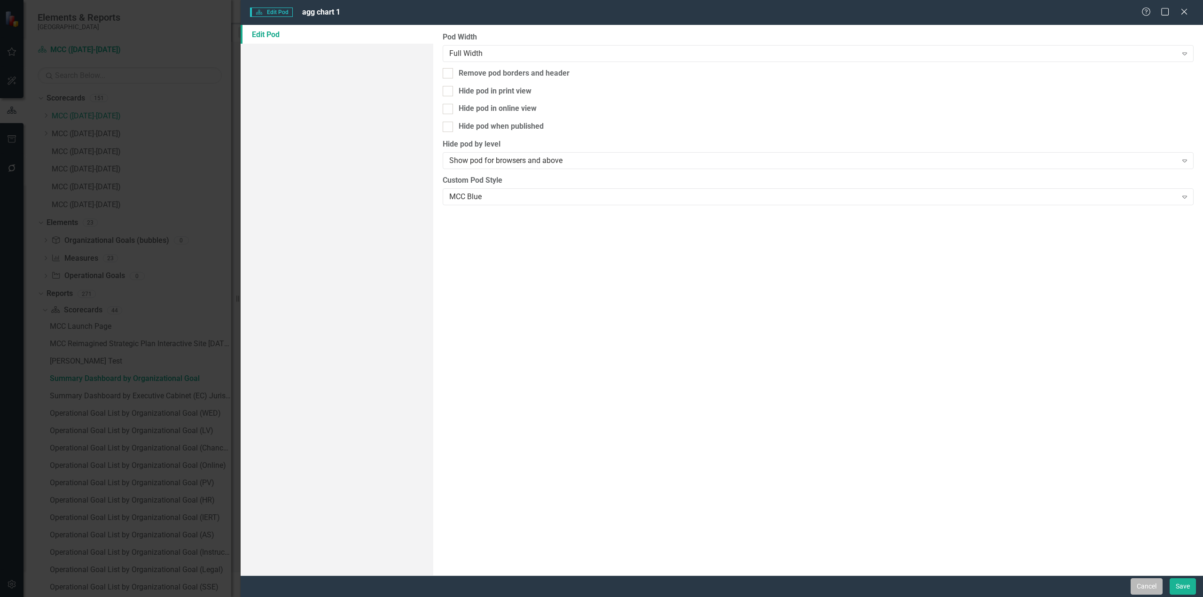
click at [1151, 583] on button "Cancel" at bounding box center [1146, 586] width 32 height 16
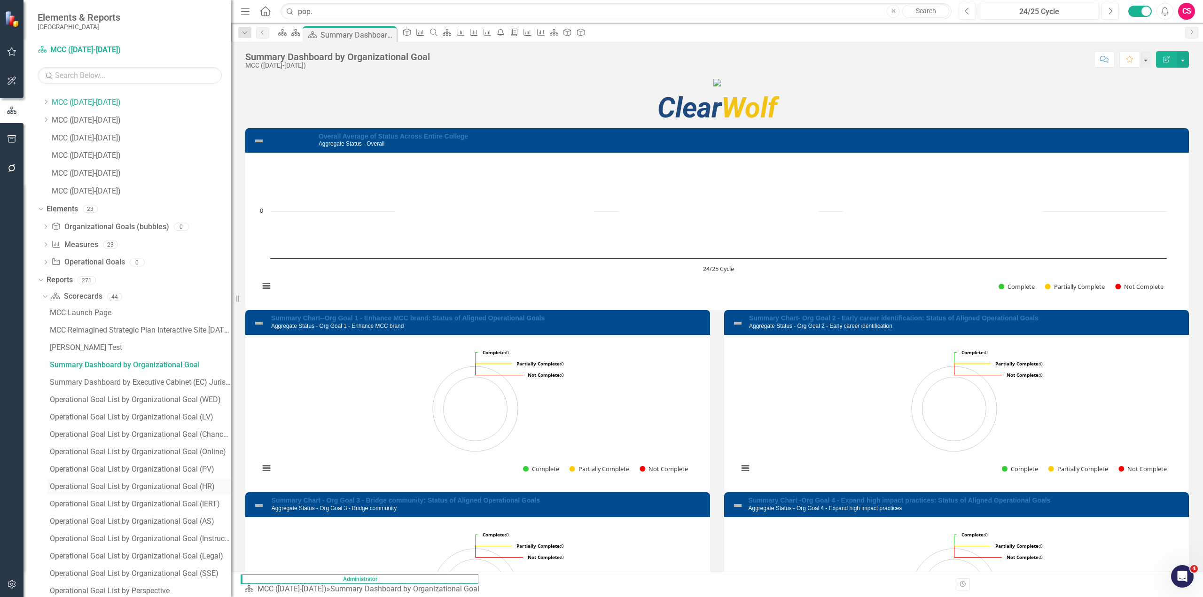
scroll to position [15, 0]
click at [13, 583] on icon "button" at bounding box center [12, 585] width 10 height 8
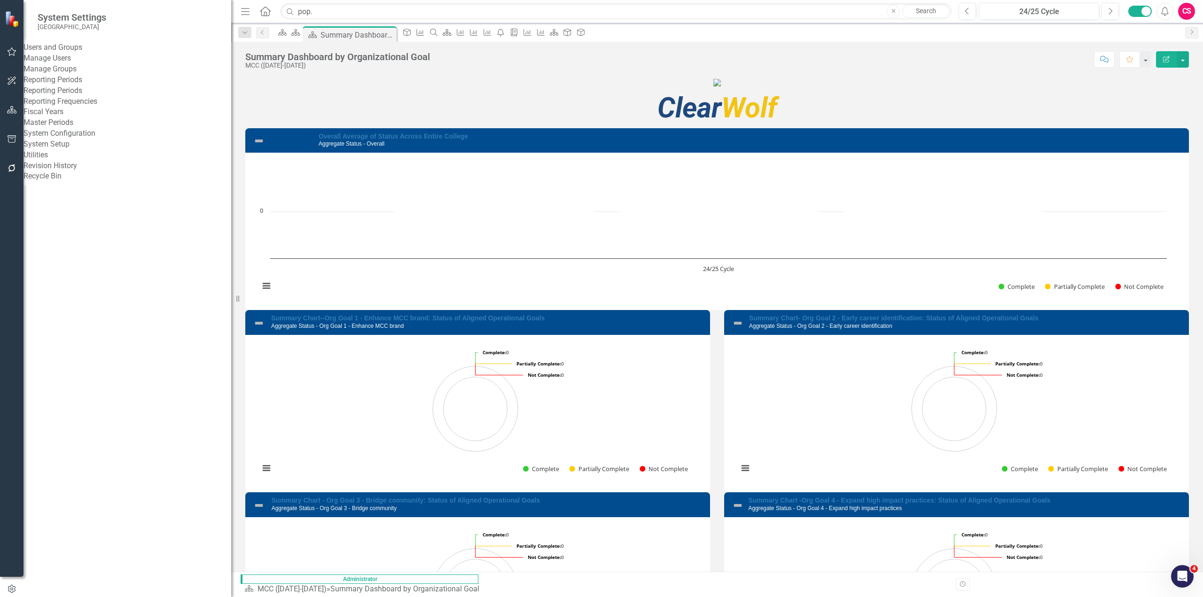
click at [94, 150] on link "System Setup" at bounding box center [127, 144] width 208 height 11
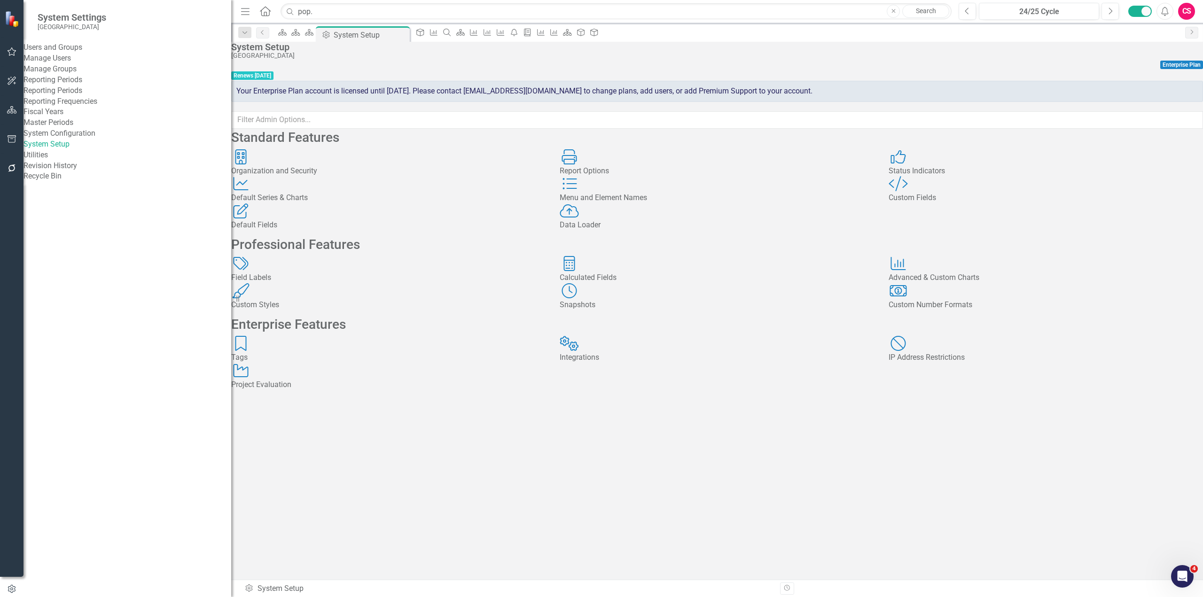
click at [659, 177] on div "Report Options" at bounding box center [716, 171] width 314 height 11
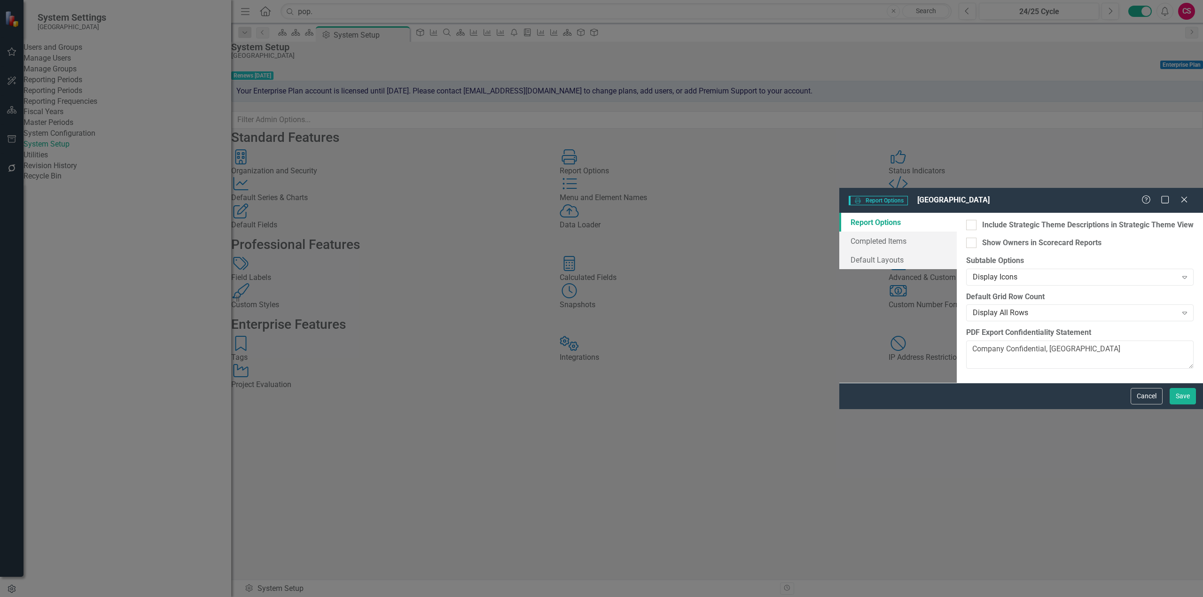
click at [91, 327] on div "Report Options Report Options Metropolitan Community College Help Maximize Clos…" at bounding box center [601, 298] width 1203 height 597
click at [1182, 404] on button "Save" at bounding box center [1182, 396] width 26 height 16
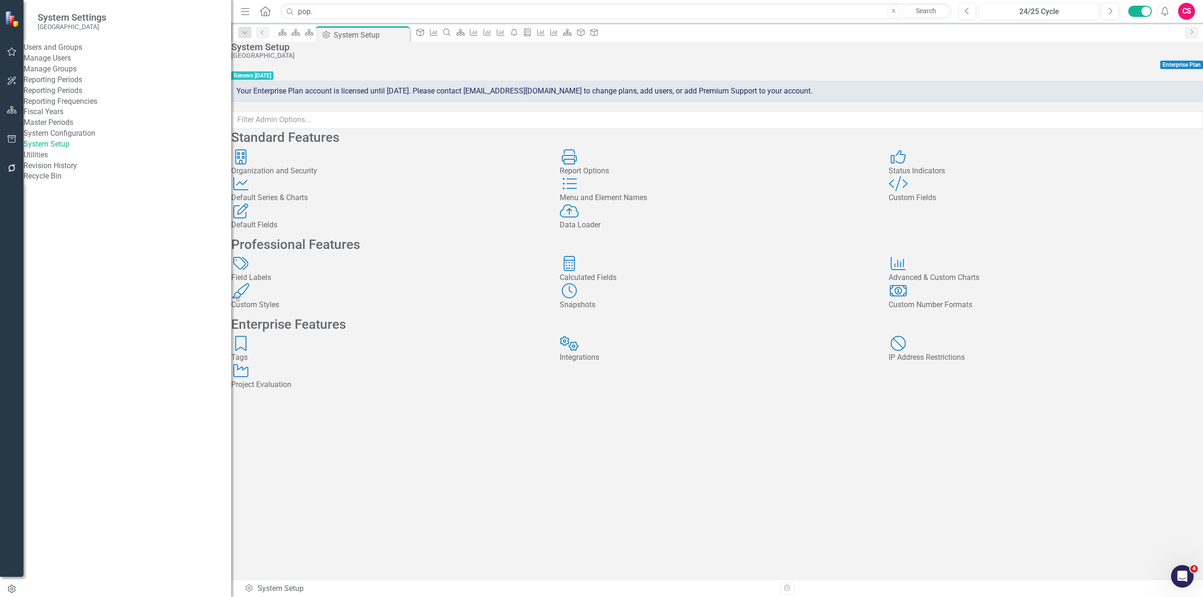
click at [422, 203] on div "Default Series Default Series & Charts" at bounding box center [388, 189] width 314 height 27
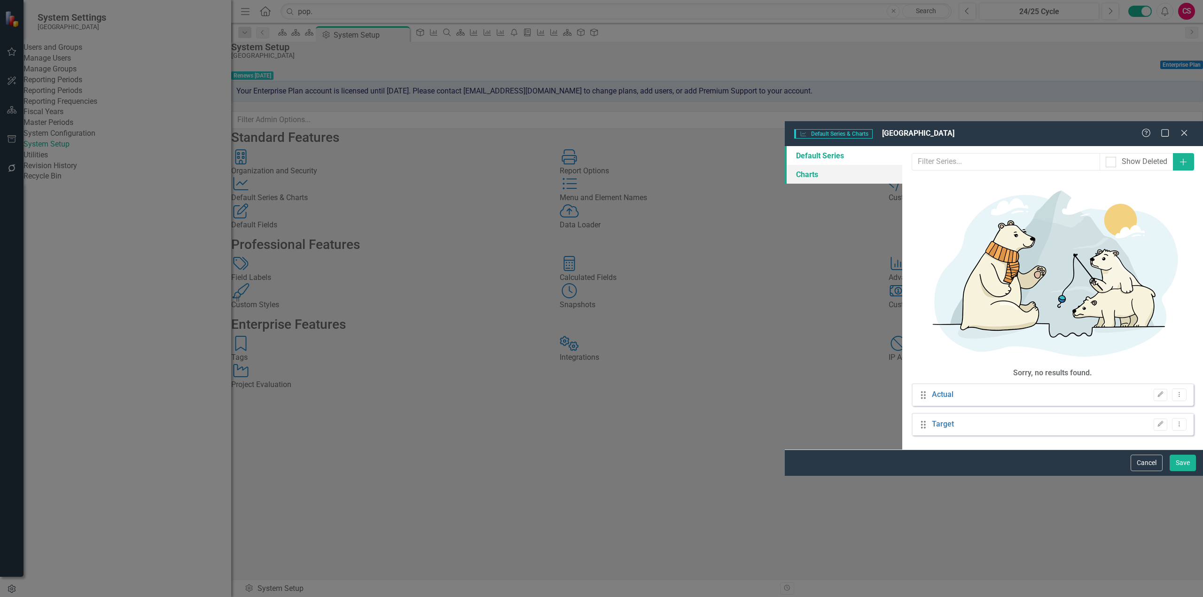
click at [785, 165] on link "Charts" at bounding box center [843, 174] width 117 height 19
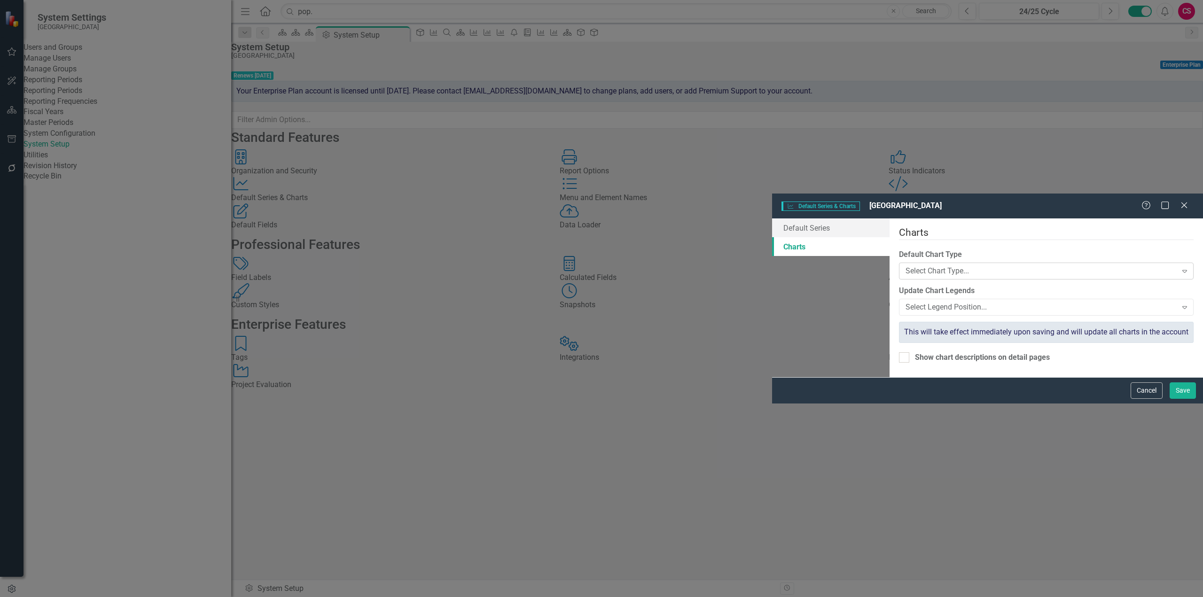
click at [899, 263] on div "Select Chart Type... Expand" at bounding box center [1046, 271] width 295 height 17
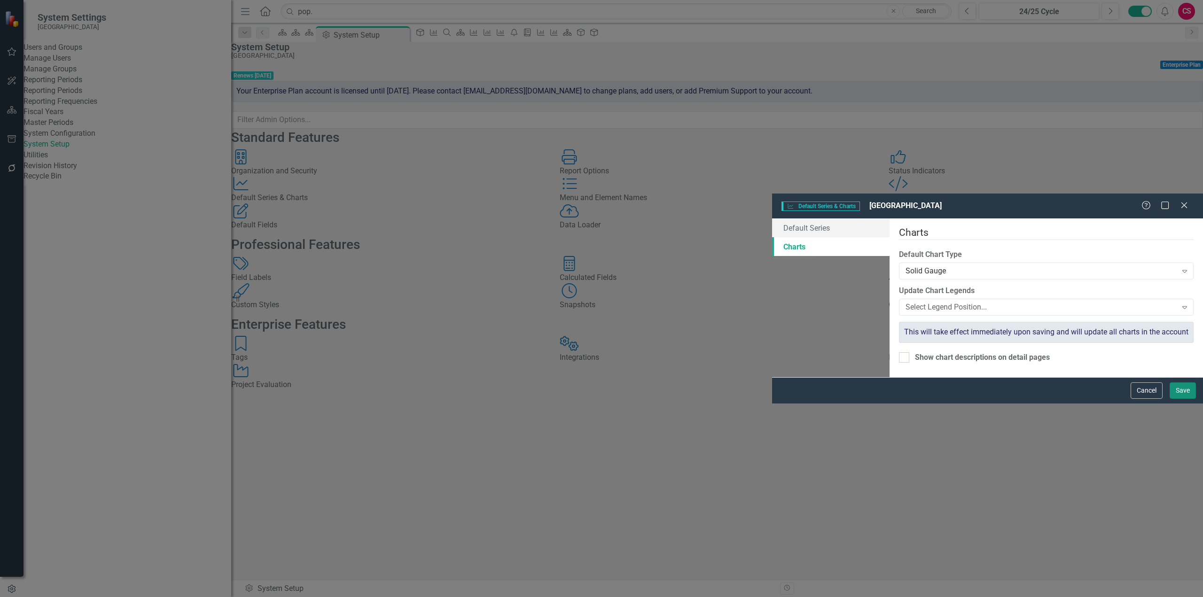
click at [1182, 399] on button "Save" at bounding box center [1182, 390] width 26 height 16
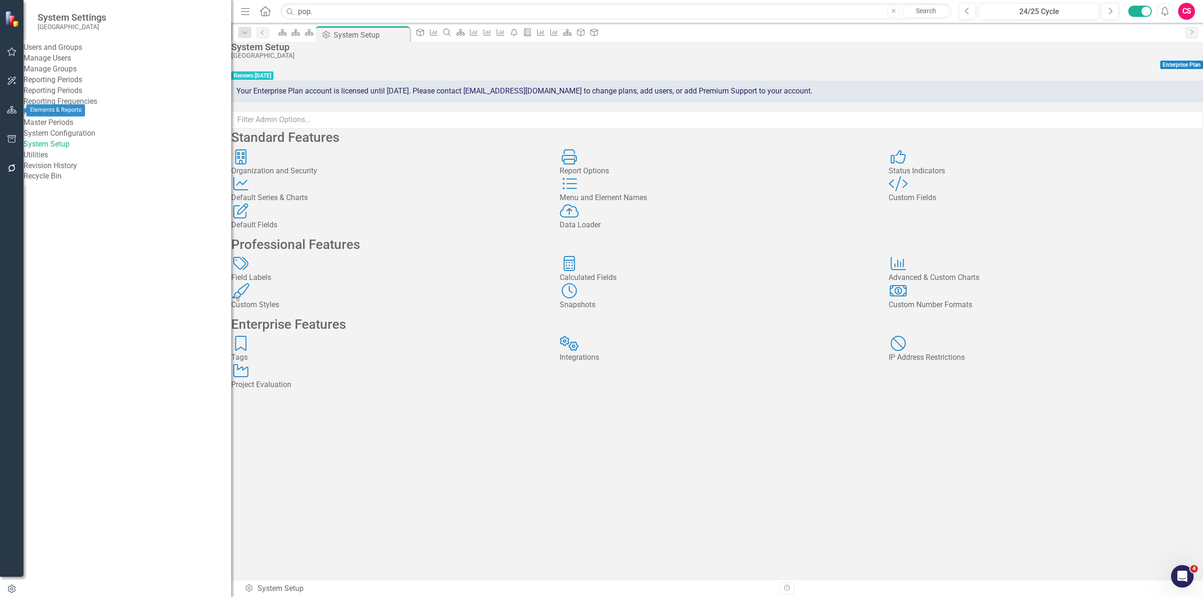
click at [18, 116] on button "button" at bounding box center [11, 111] width 21 height 20
click at [40, 97] on icon "Dropdown" at bounding box center [41, 99] width 7 height 5
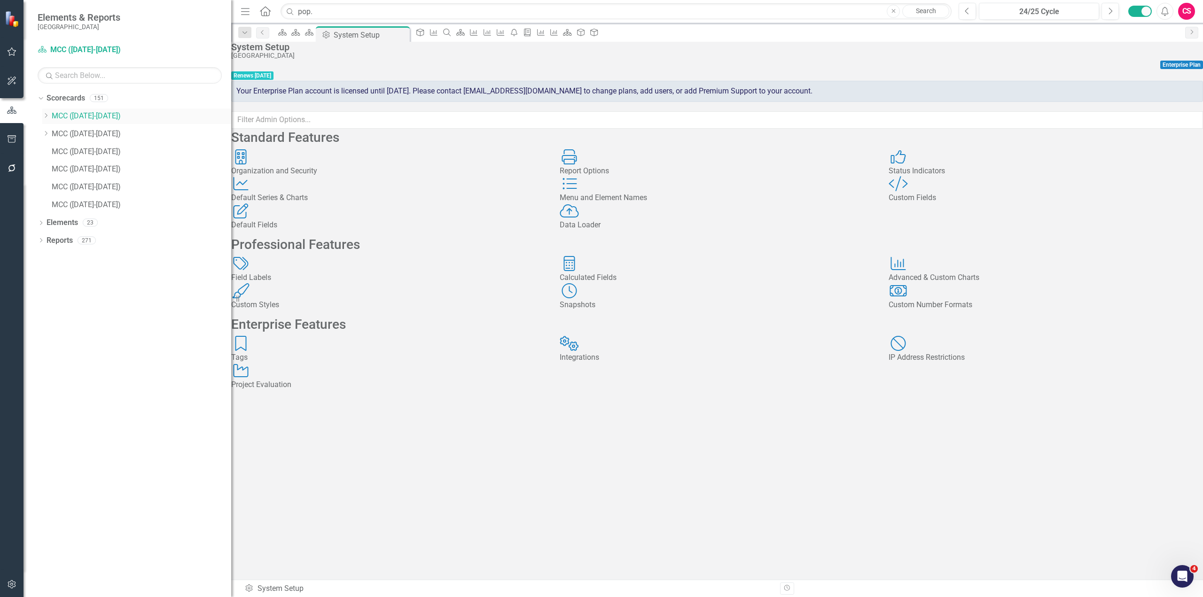
click at [51, 116] on div "Dropdown" at bounding box center [46, 116] width 9 height 8
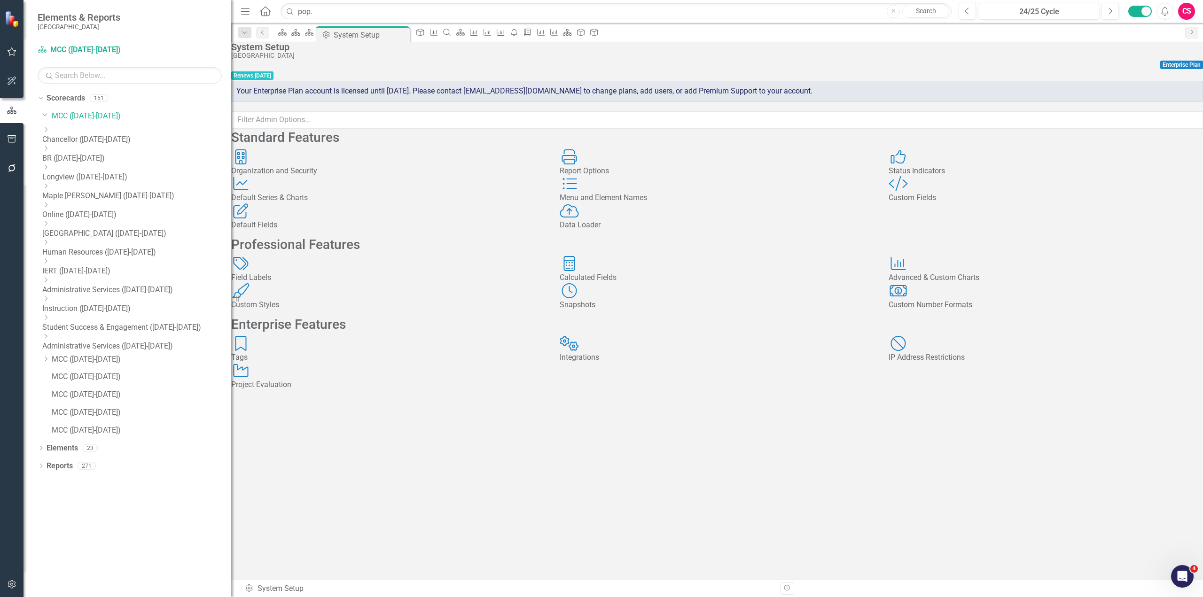
click at [62, 191] on link "Maple [PERSON_NAME] ([DATE]-[DATE])" at bounding box center [136, 196] width 189 height 11
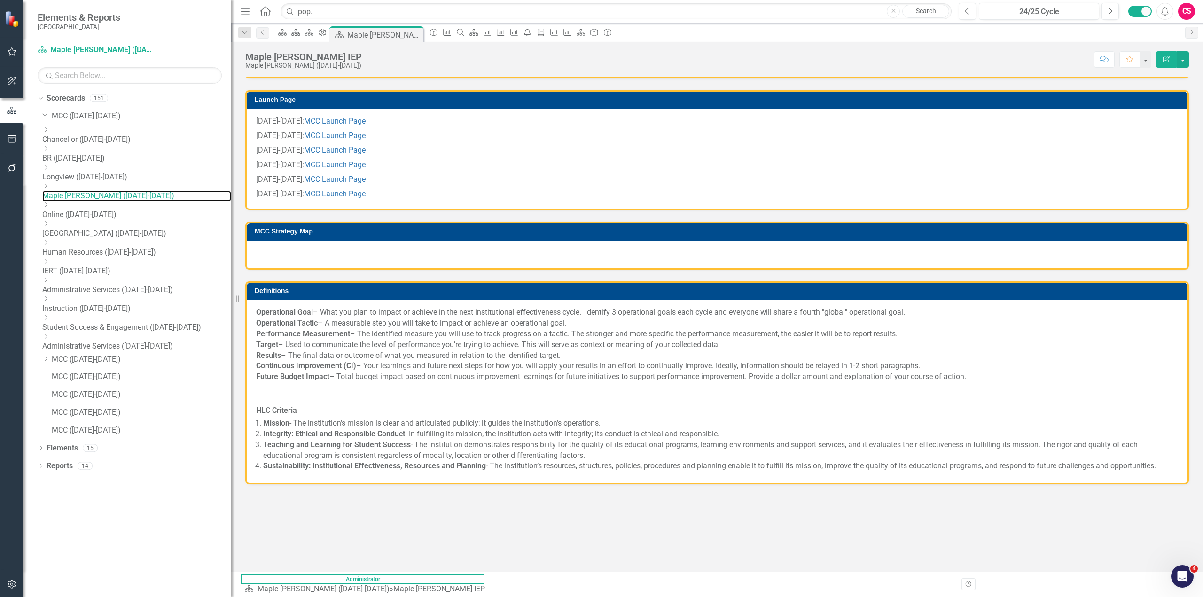
scroll to position [1729, 0]
click at [44, 356] on icon "Dropdown" at bounding box center [45, 359] width 7 height 6
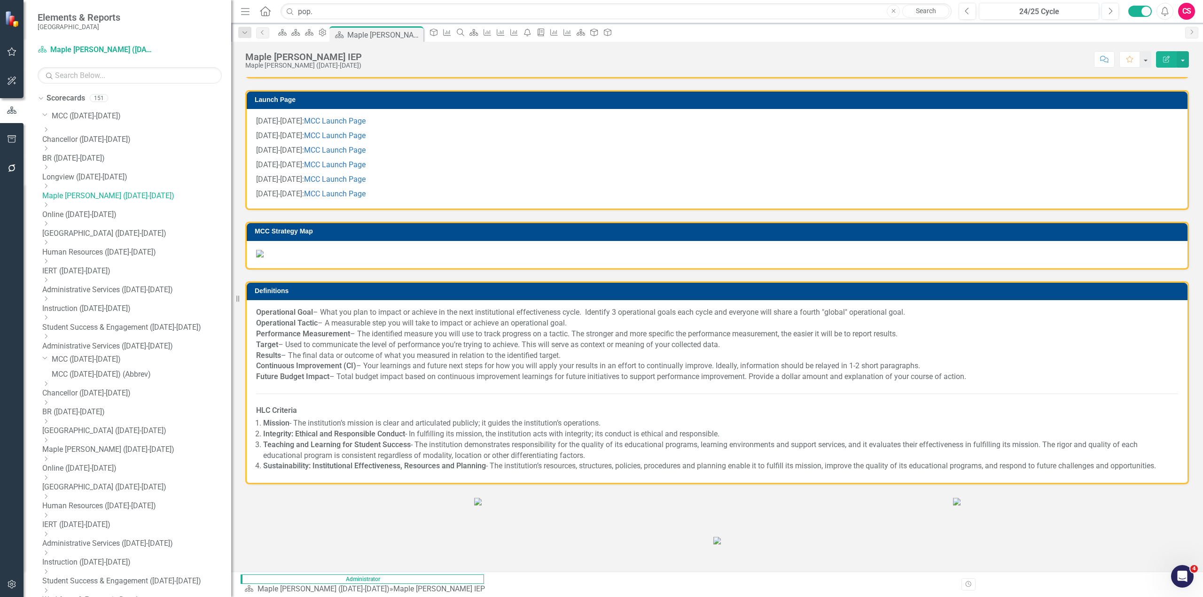
scroll to position [98, 0]
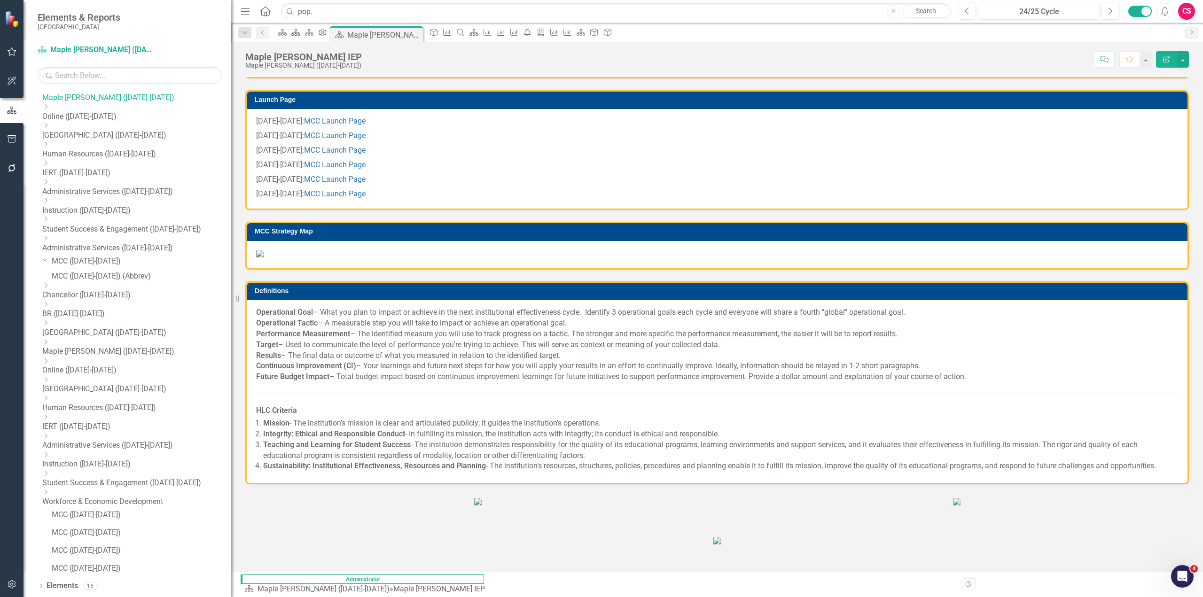
click at [49, 287] on icon "Dropdown" at bounding box center [45, 286] width 7 height 6
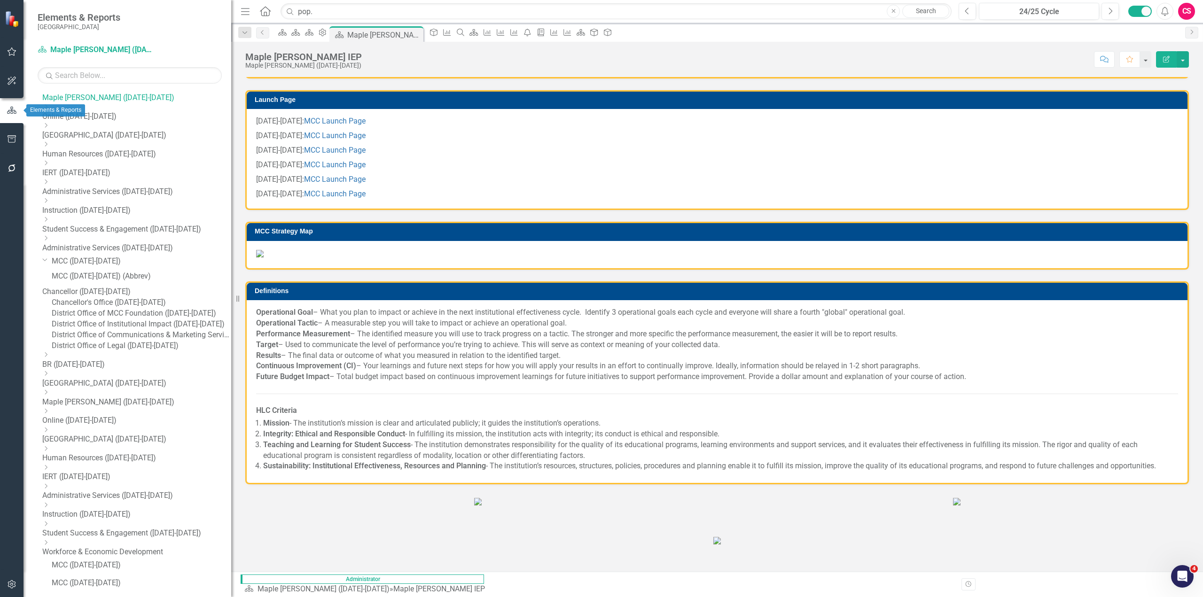
click at [8, 109] on icon "button" at bounding box center [12, 110] width 10 height 8
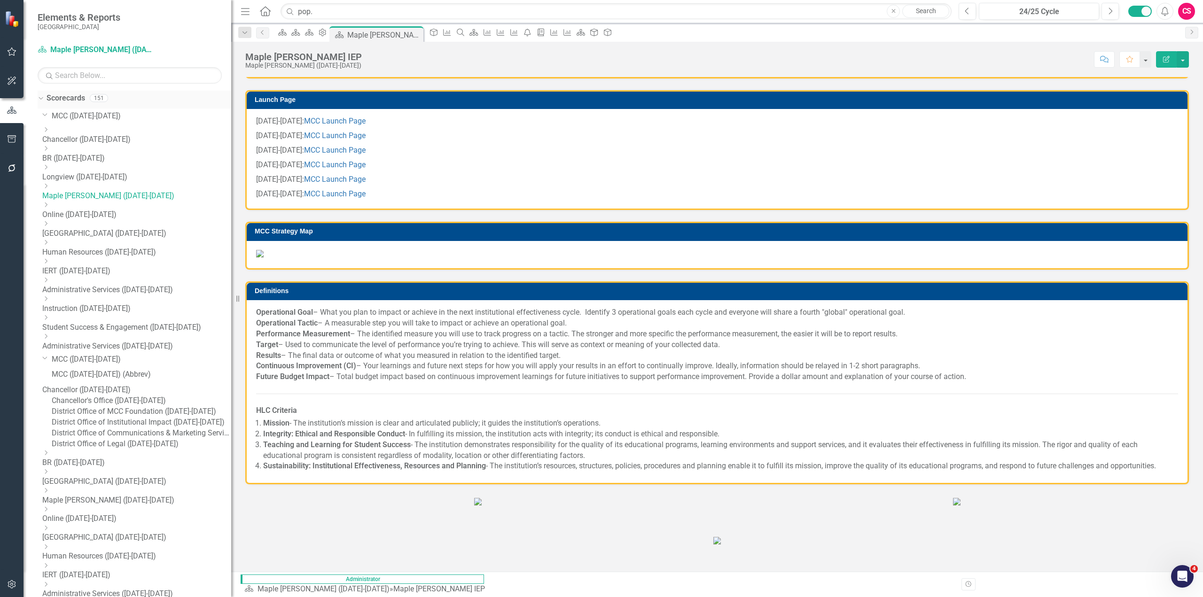
click at [40, 96] on icon "Dropdown" at bounding box center [39, 97] width 5 height 7
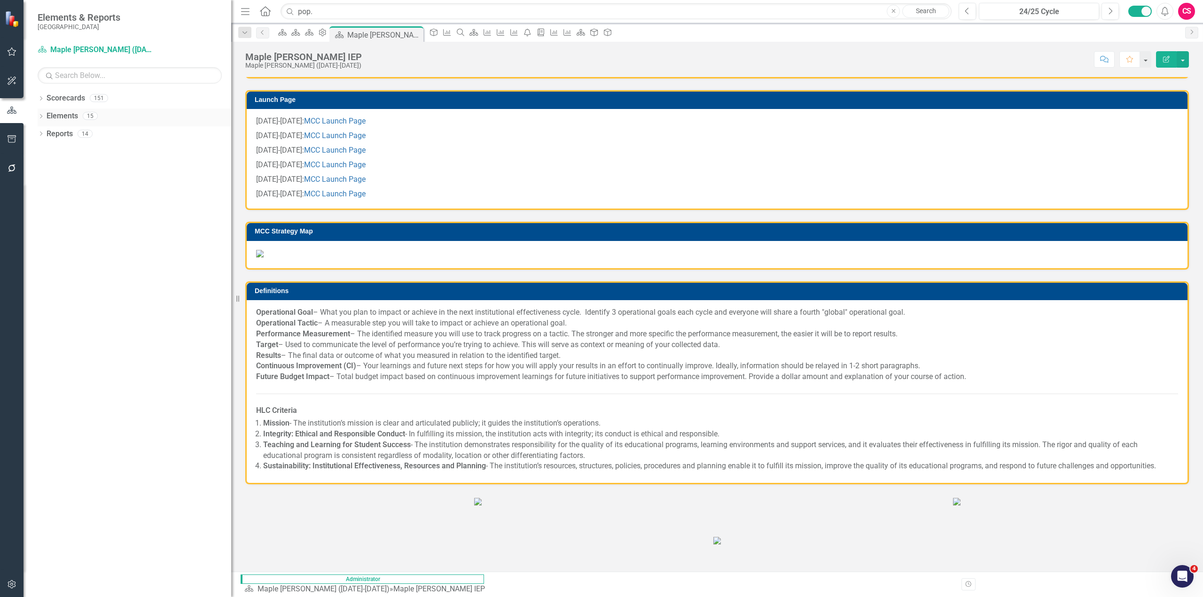
click at [46, 115] on div "Dropdown Elements 15" at bounding box center [135, 118] width 194 height 18
click at [39, 115] on icon "Dropdown" at bounding box center [41, 117] width 7 height 5
click at [91, 152] on link "Measure Measures" at bounding box center [74, 152] width 47 height 11
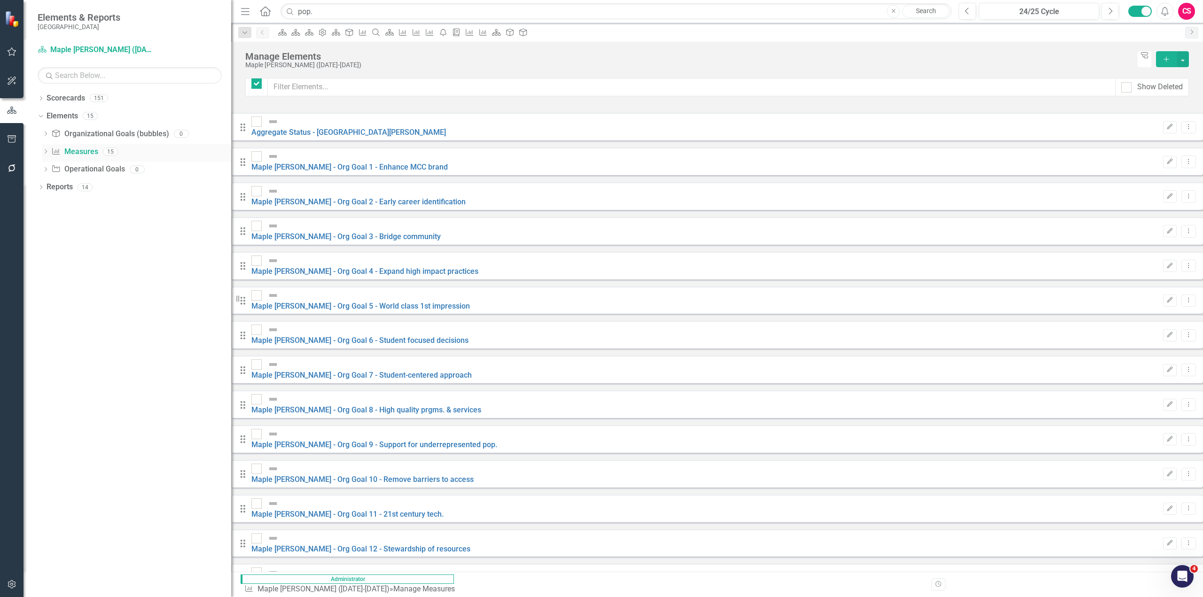
checkbox input "false"
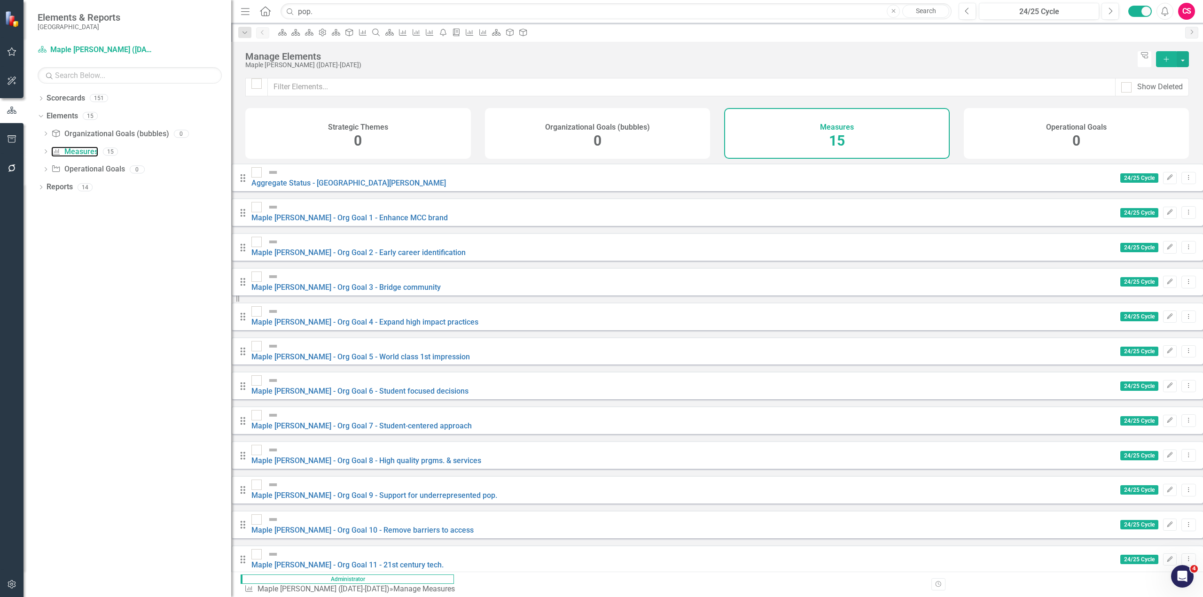
scroll to position [33, 0]
click at [369, 352] on link "Maple [PERSON_NAME] - Org Goal 5 - World class 1st impression" at bounding box center [360, 356] width 218 height 9
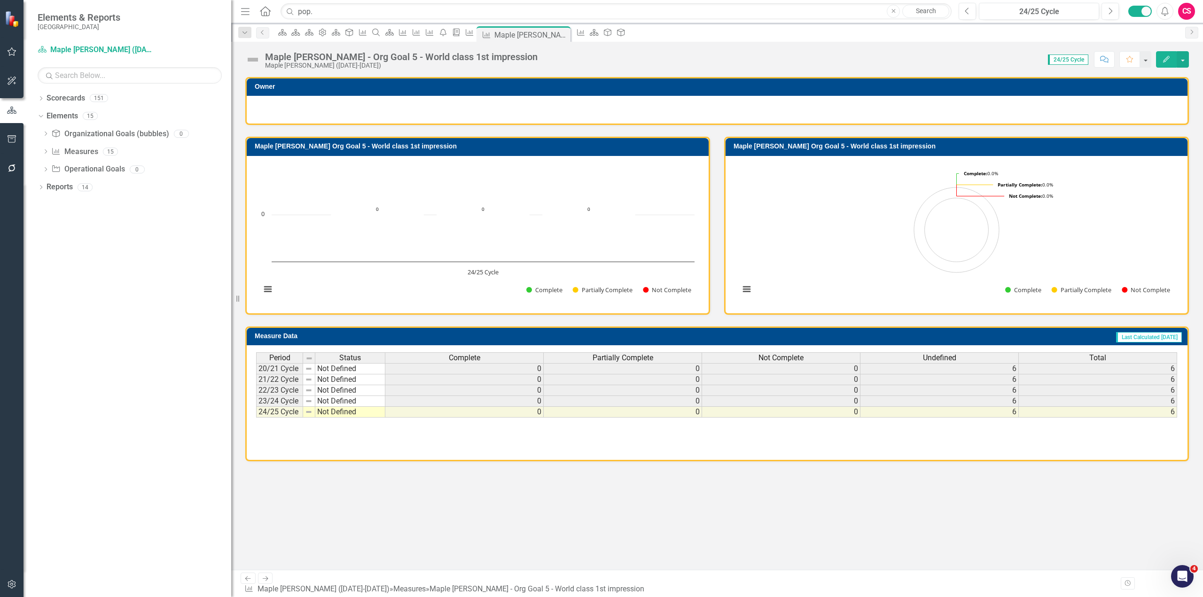
click at [793, 148] on h3 "Maple [PERSON_NAME] Org Goal 5 - World class 1st impression" at bounding box center [957, 146] width 449 height 7
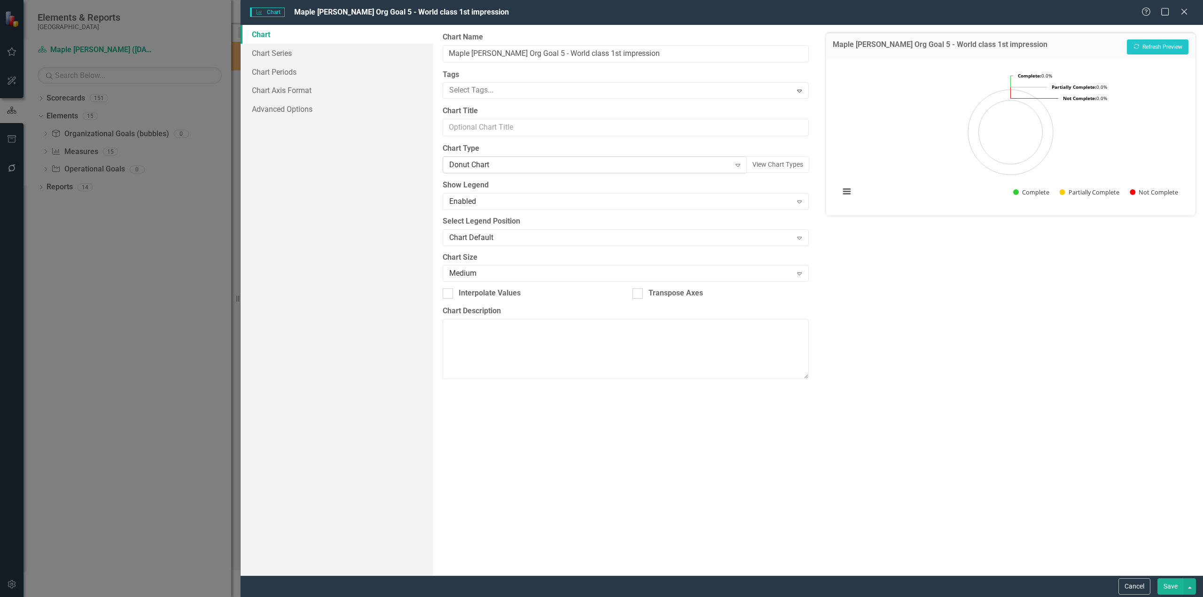
click at [494, 165] on div "Donut Chart" at bounding box center [589, 165] width 281 height 11
click at [1174, 588] on button "Save" at bounding box center [1170, 586] width 26 height 16
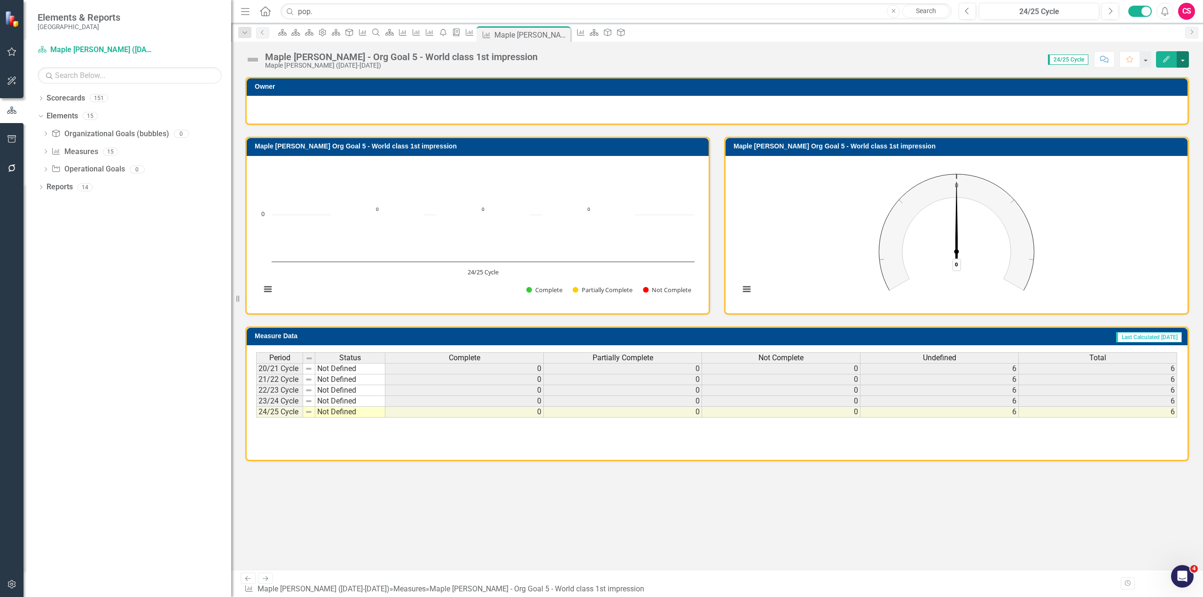
click at [1184, 55] on button "button" at bounding box center [1182, 59] width 12 height 16
click at [1138, 148] on link "PDF Export to PDF" at bounding box center [1142, 148] width 92 height 17
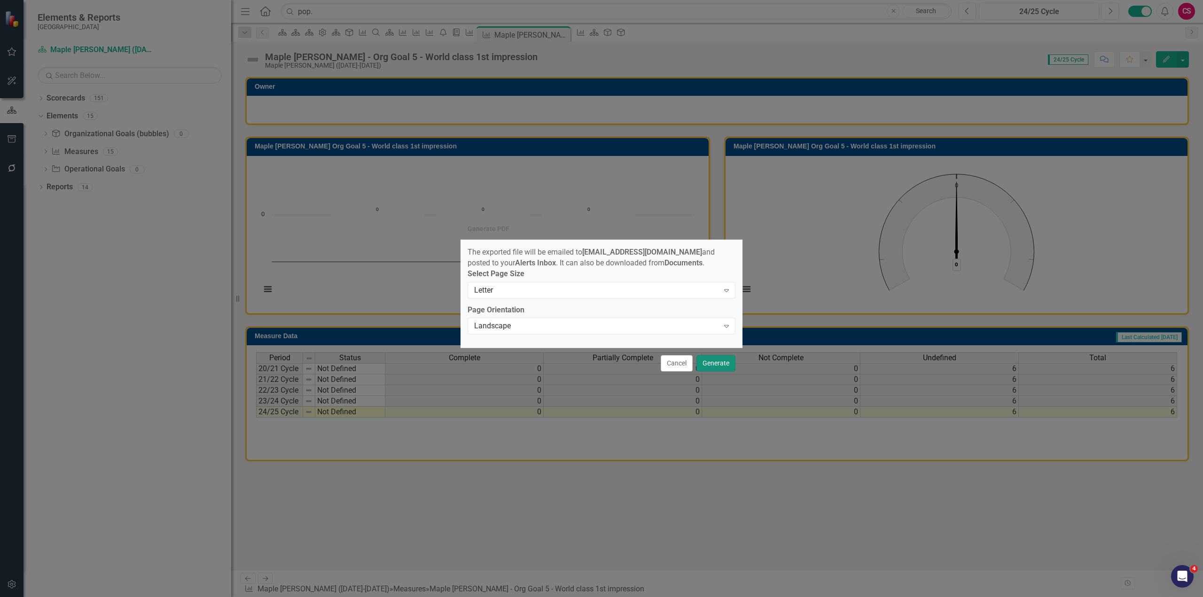
click at [715, 367] on button "Generate" at bounding box center [715, 363] width 39 height 16
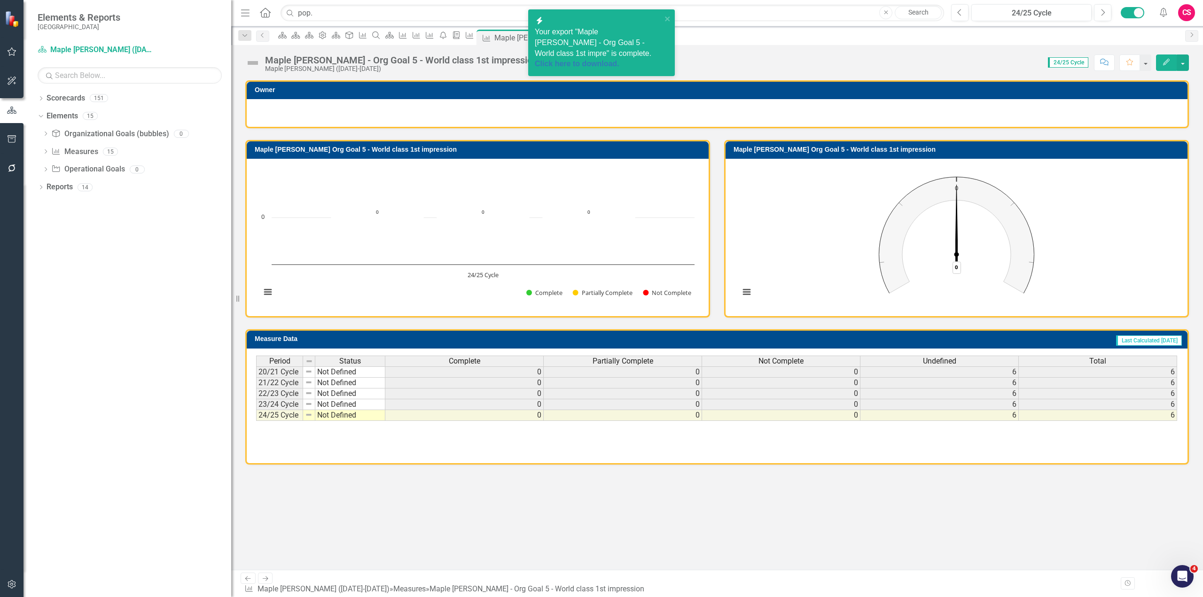
drag, startPoint x: 849, startPoint y: 89, endPoint x: 615, endPoint y: 46, distance: 237.4
click at [615, 46] on div "icon.bolt Your export "Maple [PERSON_NAME] - Org Goal 5 - World class 1st impre…" at bounding box center [601, 298] width 1203 height 597
click at [615, 46] on span "Your export "Maple [PERSON_NAME] - Org Goal 5 - World class 1st impre" is compl…" at bounding box center [598, 49] width 127 height 42
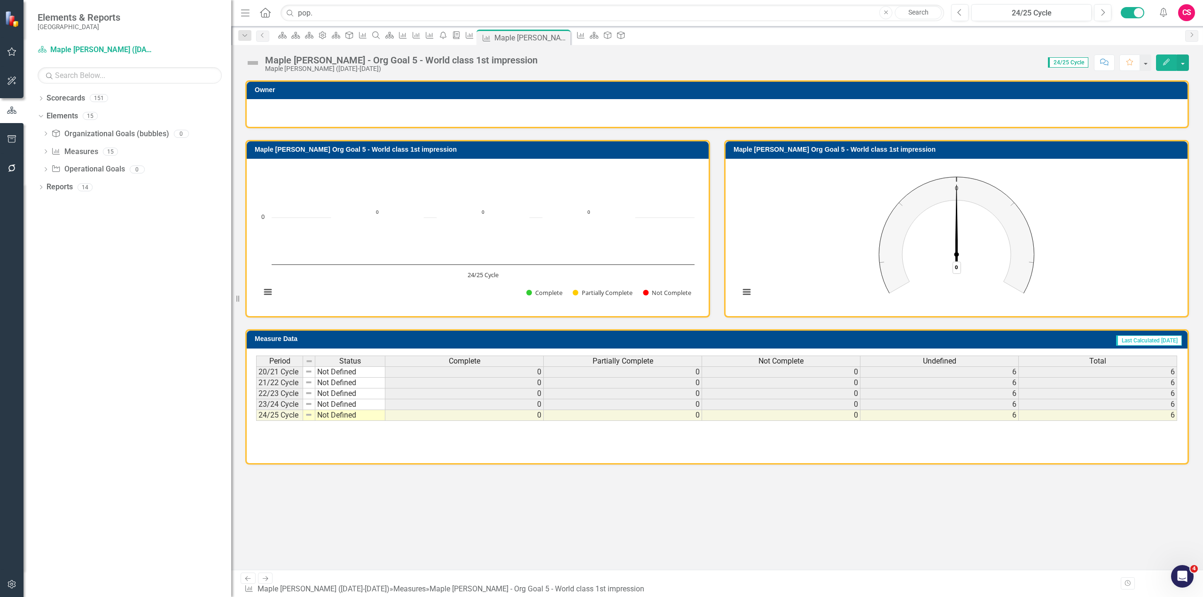
click at [1163, 15] on icon "Alerts" at bounding box center [1163, 12] width 10 height 9
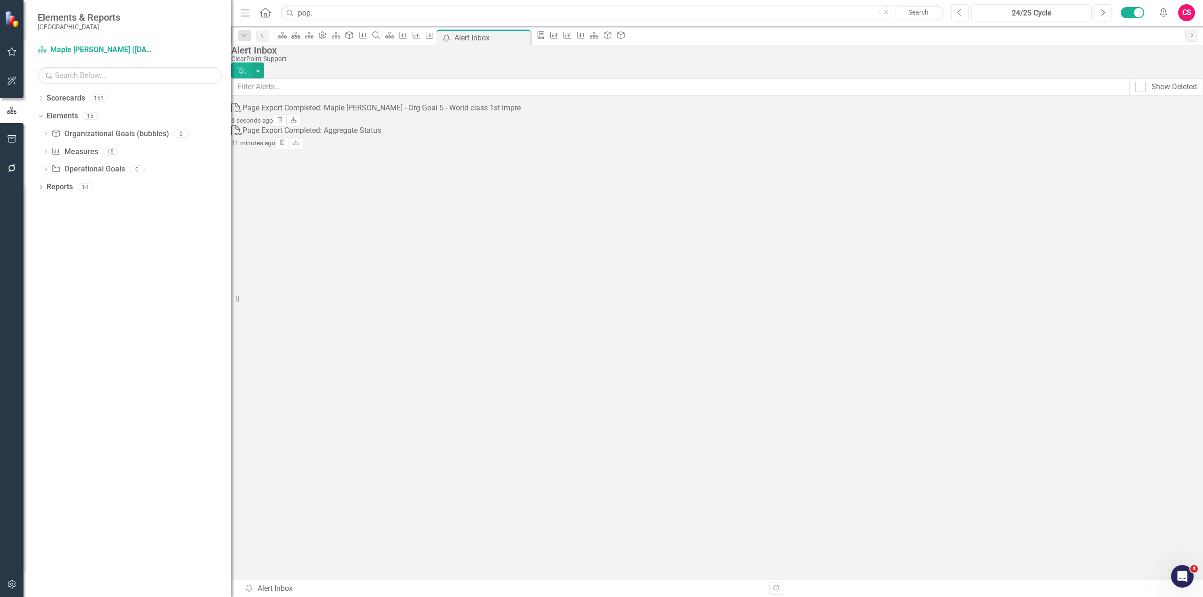
click at [520, 148] on div "PDF Page Export Completed: Maple [PERSON_NAME] - Org Goal 5 - World class 1st i…" at bounding box center [375, 125] width 289 height 45
click at [459, 113] on div "Page Export Completed: Maple [PERSON_NAME] - Org Goal 5 - World class 1st impre" at bounding box center [381, 108] width 278 height 11
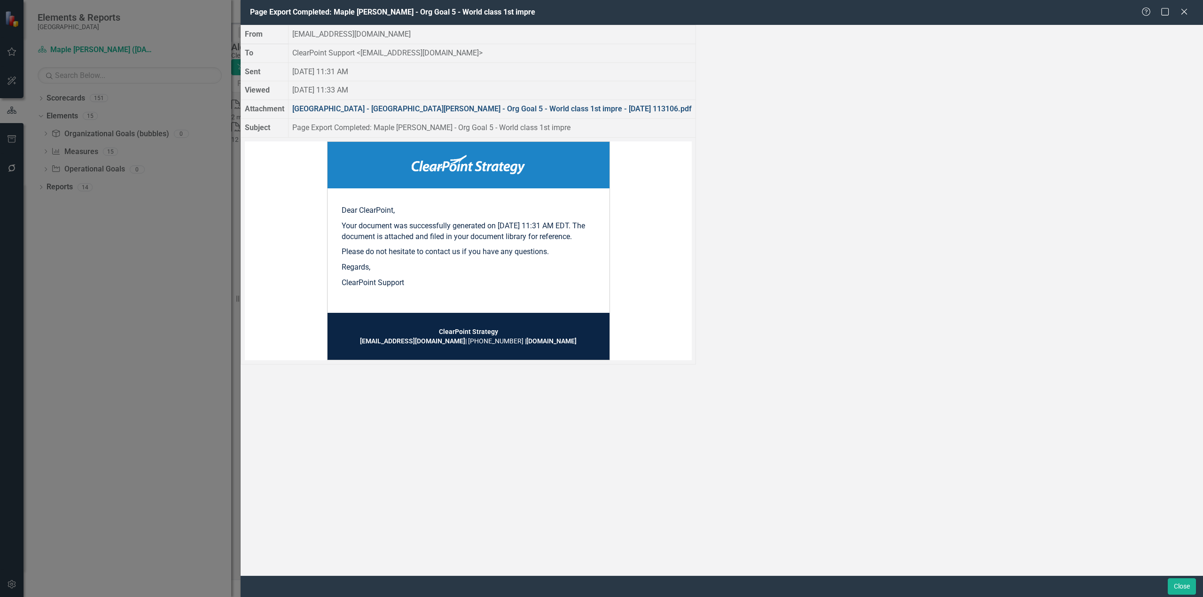
click at [595, 113] on link "[GEOGRAPHIC_DATA] - [GEOGRAPHIC_DATA][PERSON_NAME] - Org Goal 5 - World class 1…" at bounding box center [491, 108] width 399 height 9
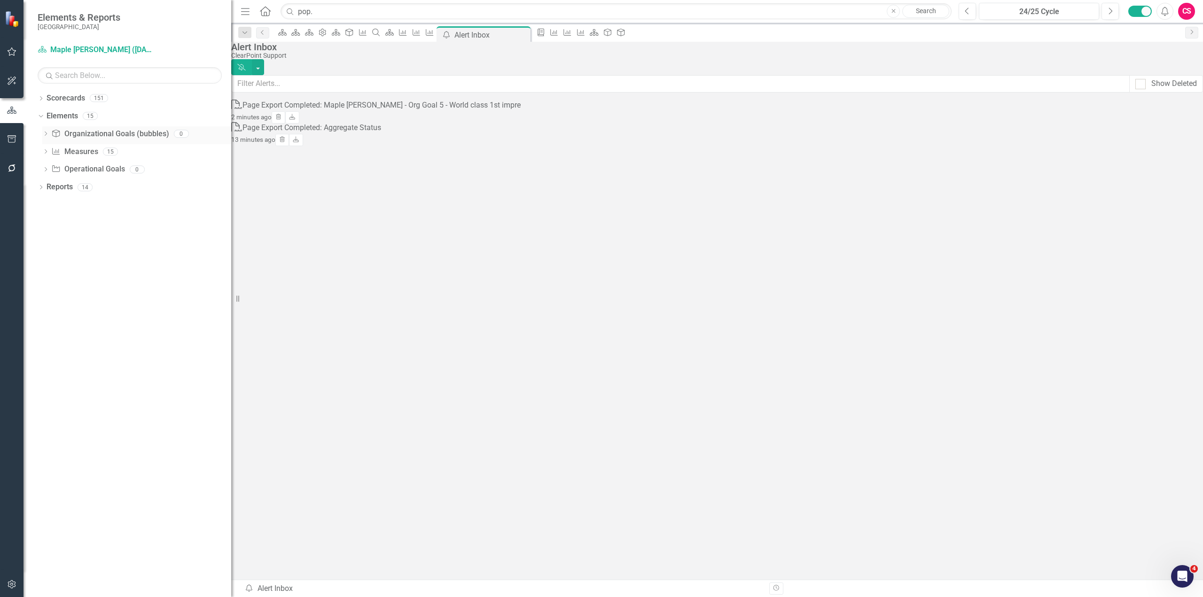
click at [95, 139] on link "Organizational Goal (bubbles) Organizational Goals (bubbles)" at bounding box center [109, 134] width 117 height 11
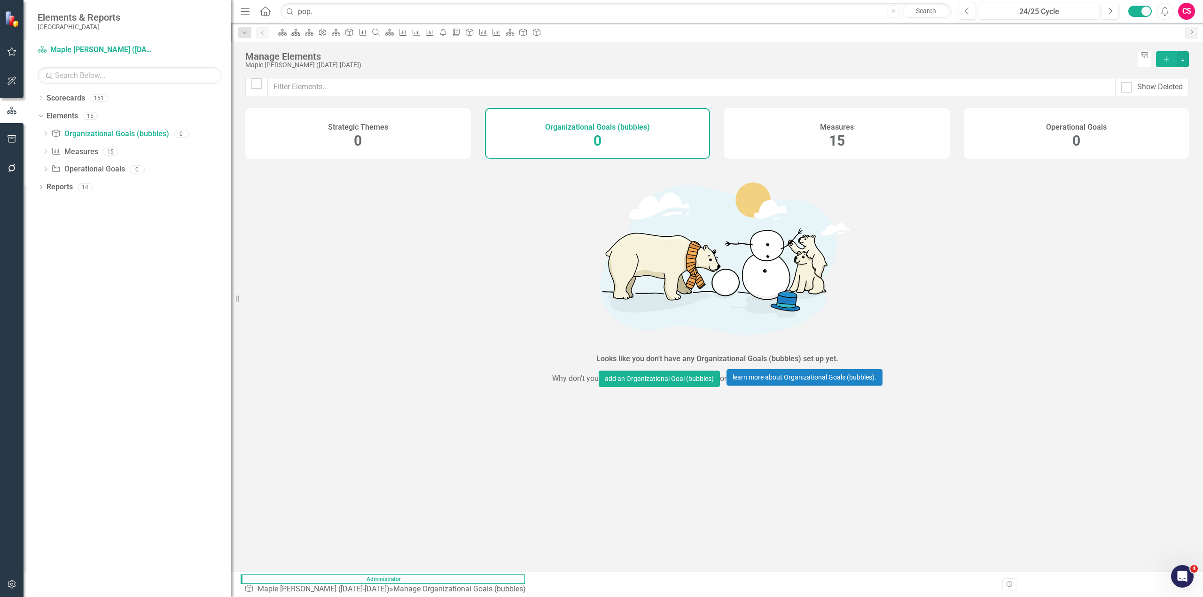
click at [814, 127] on div "Measures 15" at bounding box center [836, 133] width 225 height 51
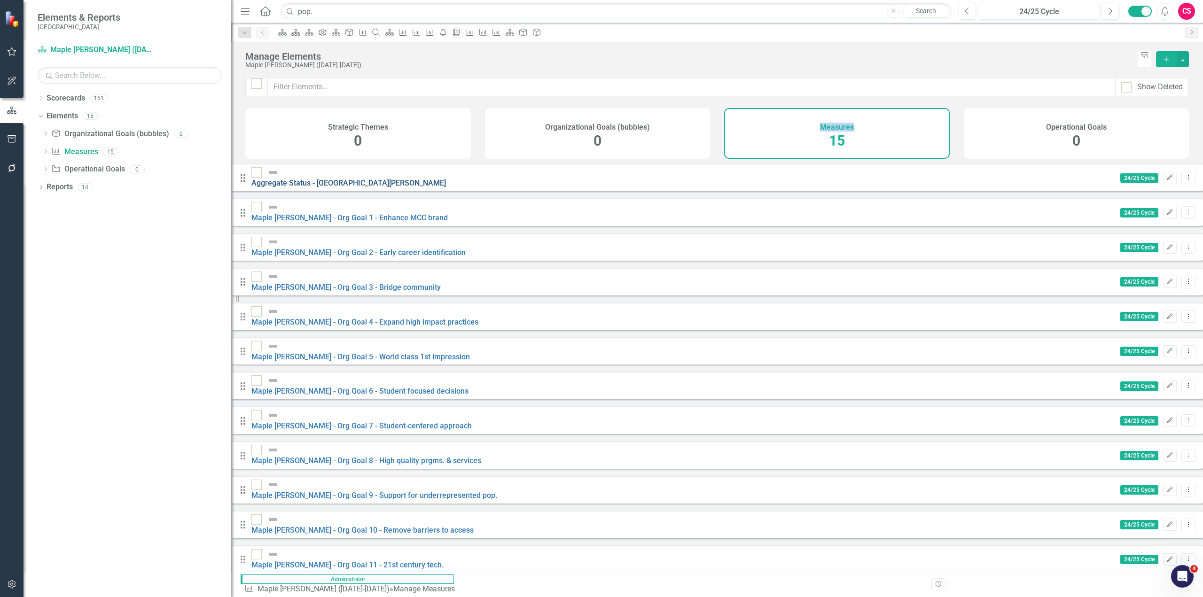
click at [373, 184] on link "Aggregate Status - [GEOGRAPHIC_DATA][PERSON_NAME]" at bounding box center [348, 183] width 194 height 9
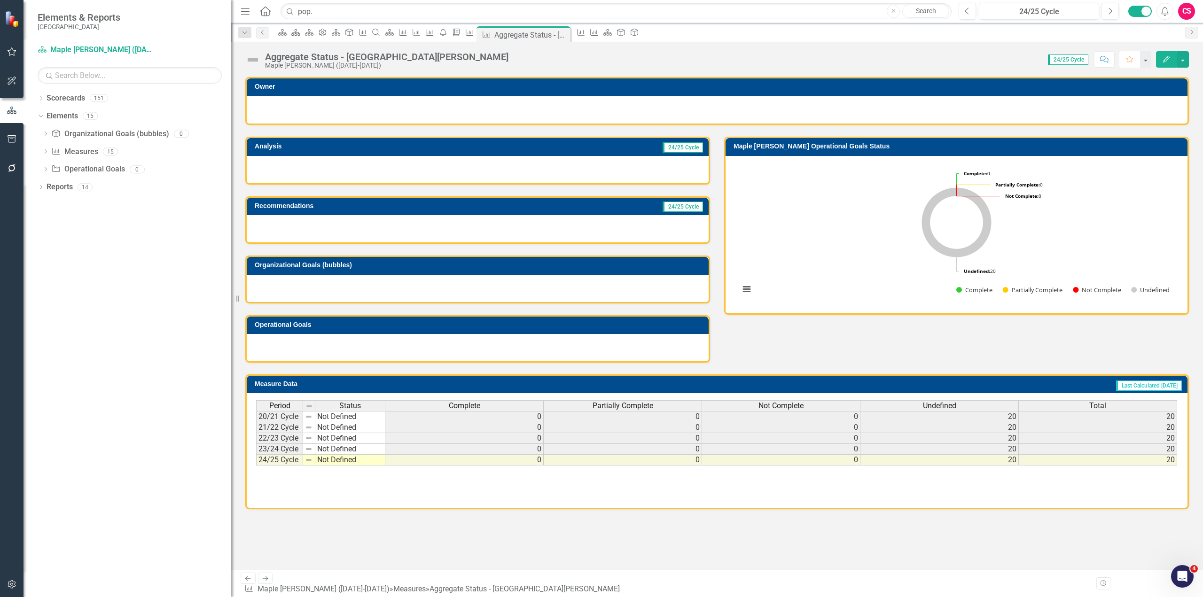
click at [1129, 59] on icon "Favorite" at bounding box center [1129, 59] width 8 height 7
click at [1148, 59] on button "button" at bounding box center [1145, 59] width 12 height 16
click at [1101, 94] on link "Home Set As Home" at bounding box center [1105, 93] width 90 height 17
click at [1182, 16] on div "CS" at bounding box center [1186, 11] width 17 height 17
click at [1030, 67] on div "Aggregate Status - [GEOGRAPHIC_DATA][PERSON_NAME][PERSON_NAME] ([DATE]-[DATE]) …" at bounding box center [716, 56] width 971 height 28
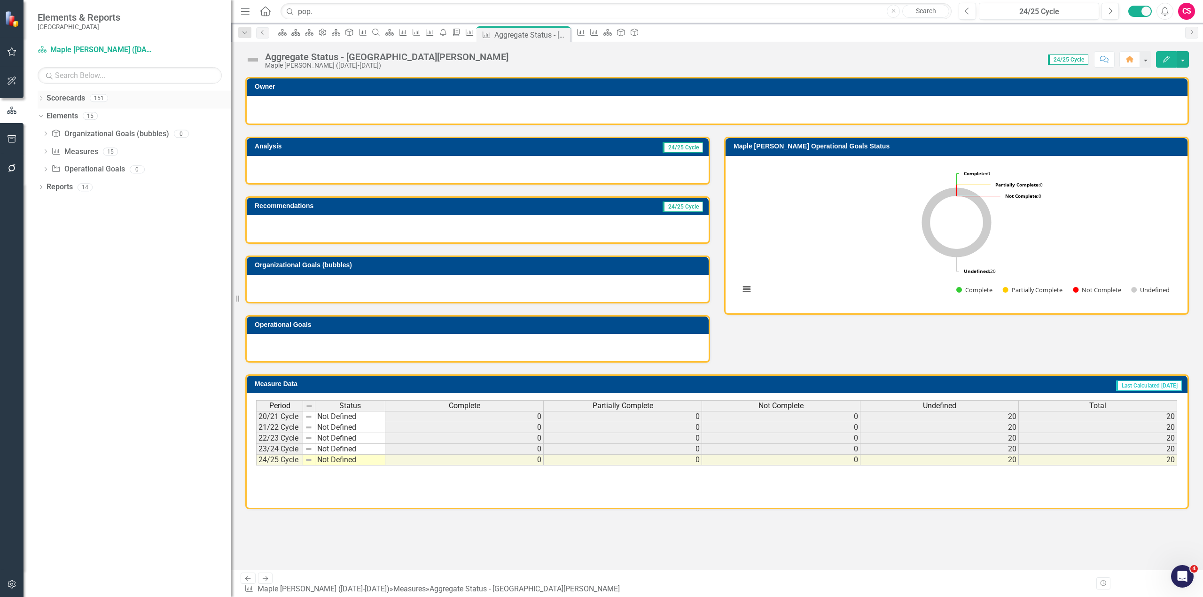
click at [69, 100] on link "Scorecards" at bounding box center [66, 98] width 39 height 11
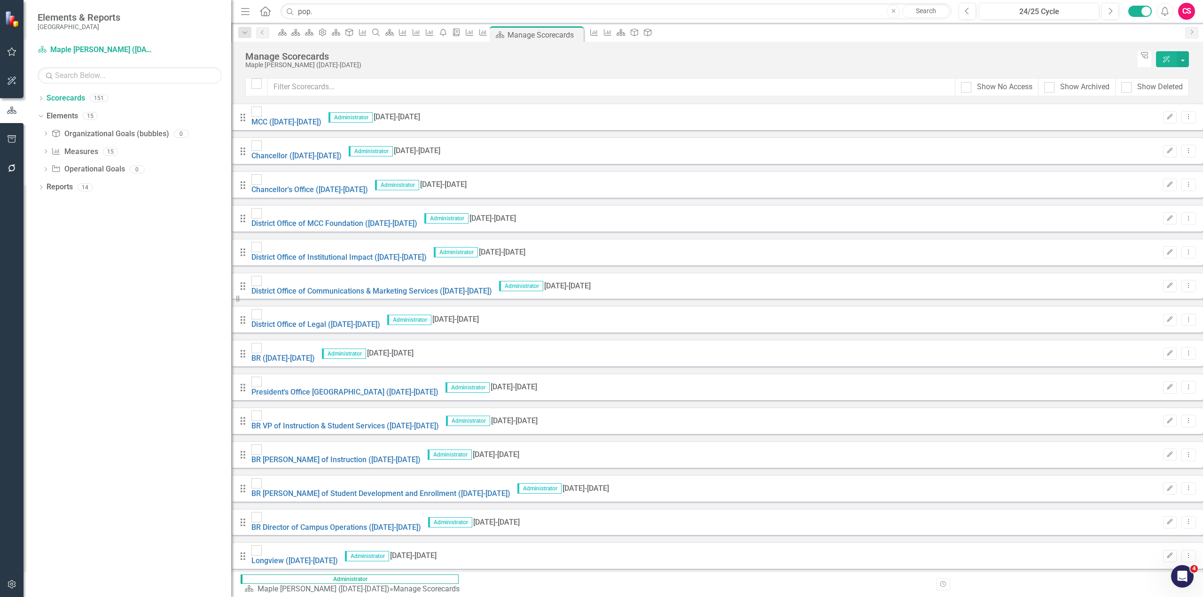
click at [270, 13] on icon "Home" at bounding box center [265, 11] width 12 height 10
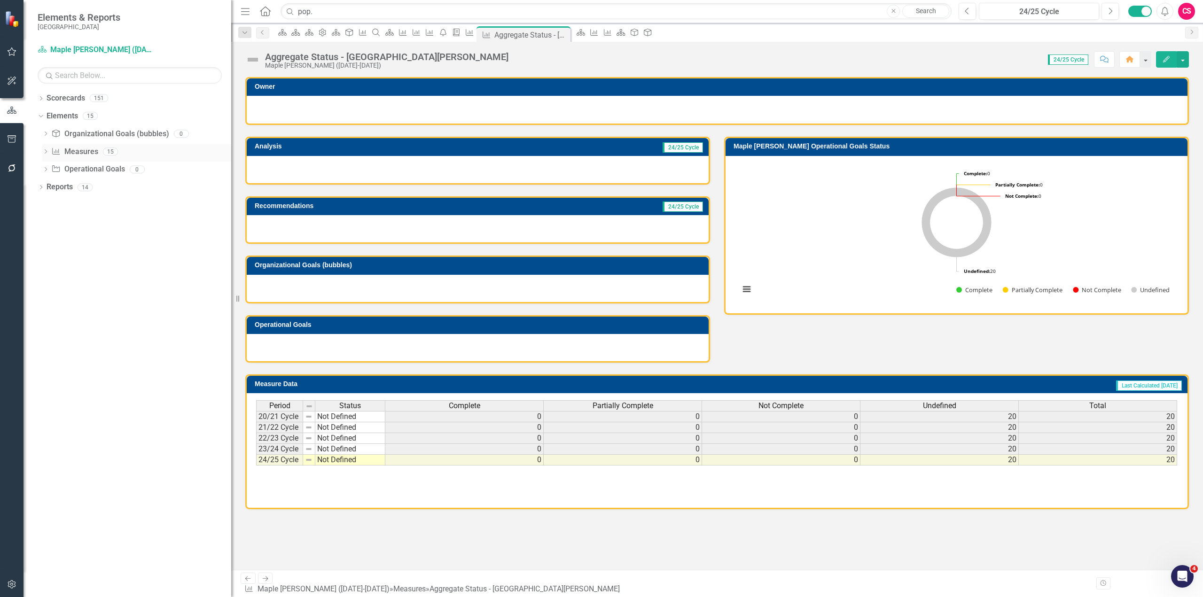
click at [58, 156] on link "Measure Measures" at bounding box center [74, 152] width 47 height 11
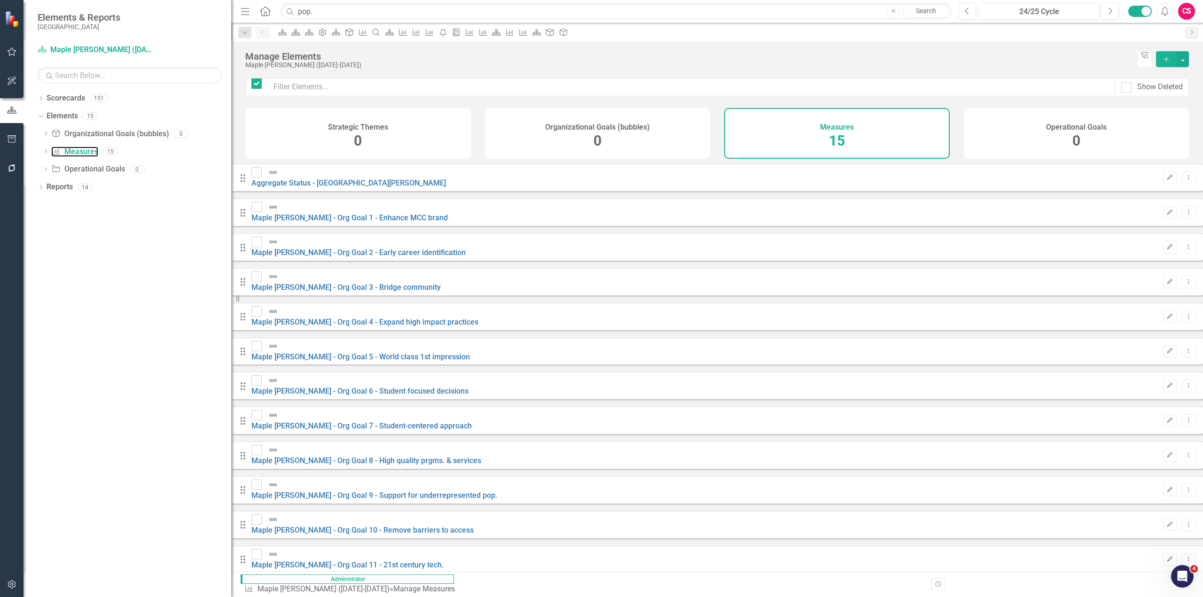
checkbox input "false"
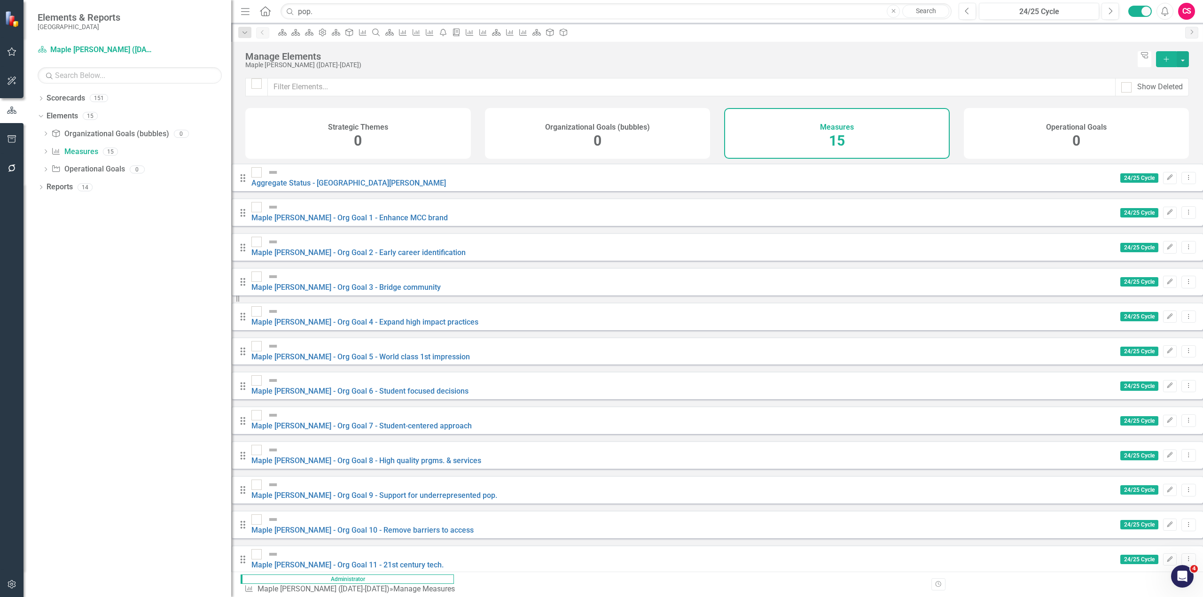
click at [401, 410] on div "Maple [PERSON_NAME] - Org Goal 7 - Student-centered approach" at bounding box center [361, 421] width 220 height 22
click at [401, 421] on link "Maple [PERSON_NAME] - Org Goal 7 - Student-centered approach" at bounding box center [361, 425] width 220 height 9
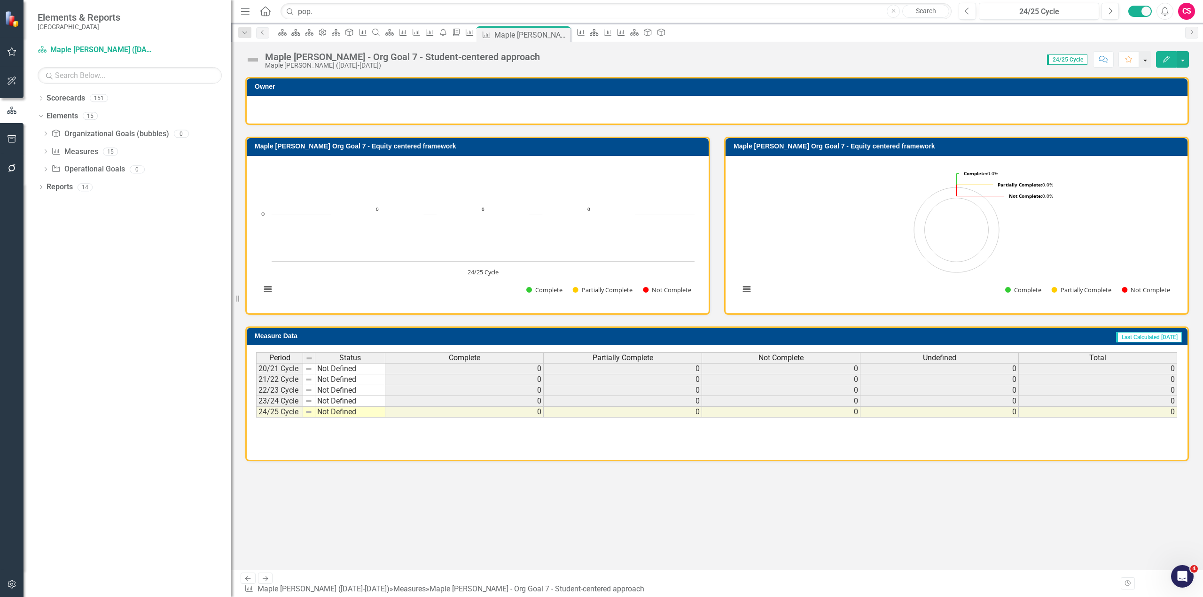
click at [1146, 62] on button "button" at bounding box center [1145, 59] width 12 height 16
click at [1108, 93] on link "Home Set As Home" at bounding box center [1105, 93] width 90 height 17
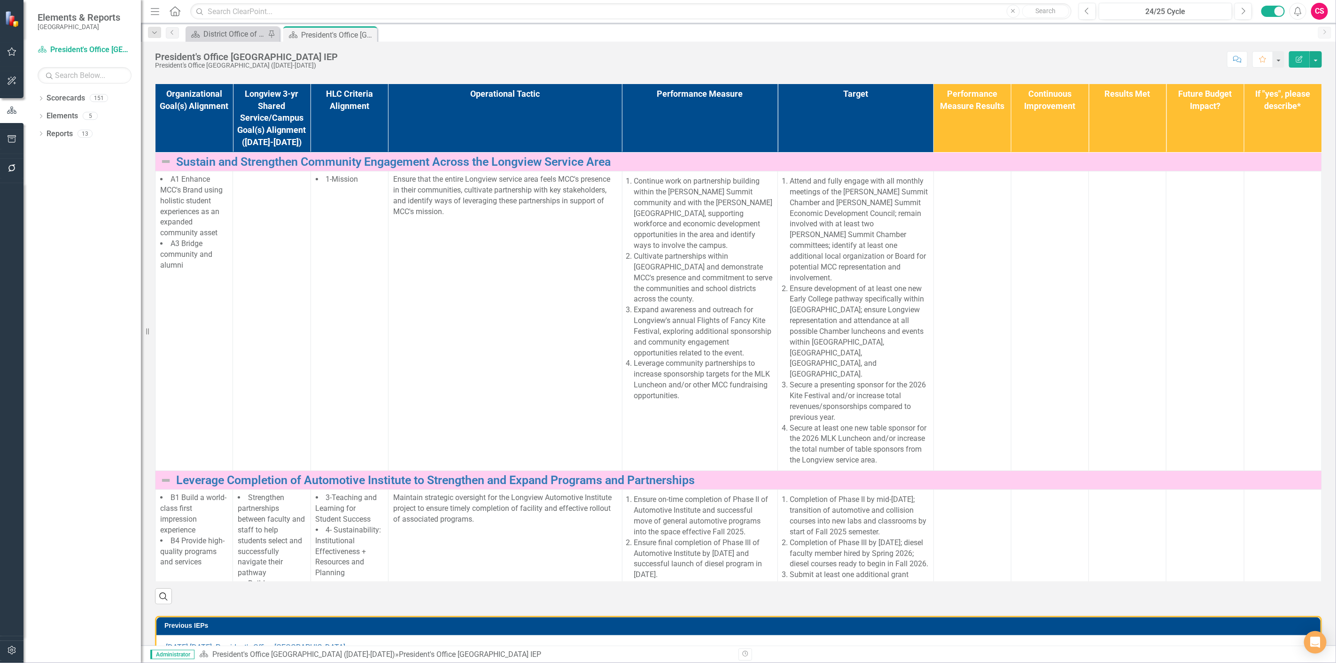
scroll to position [102, 0]
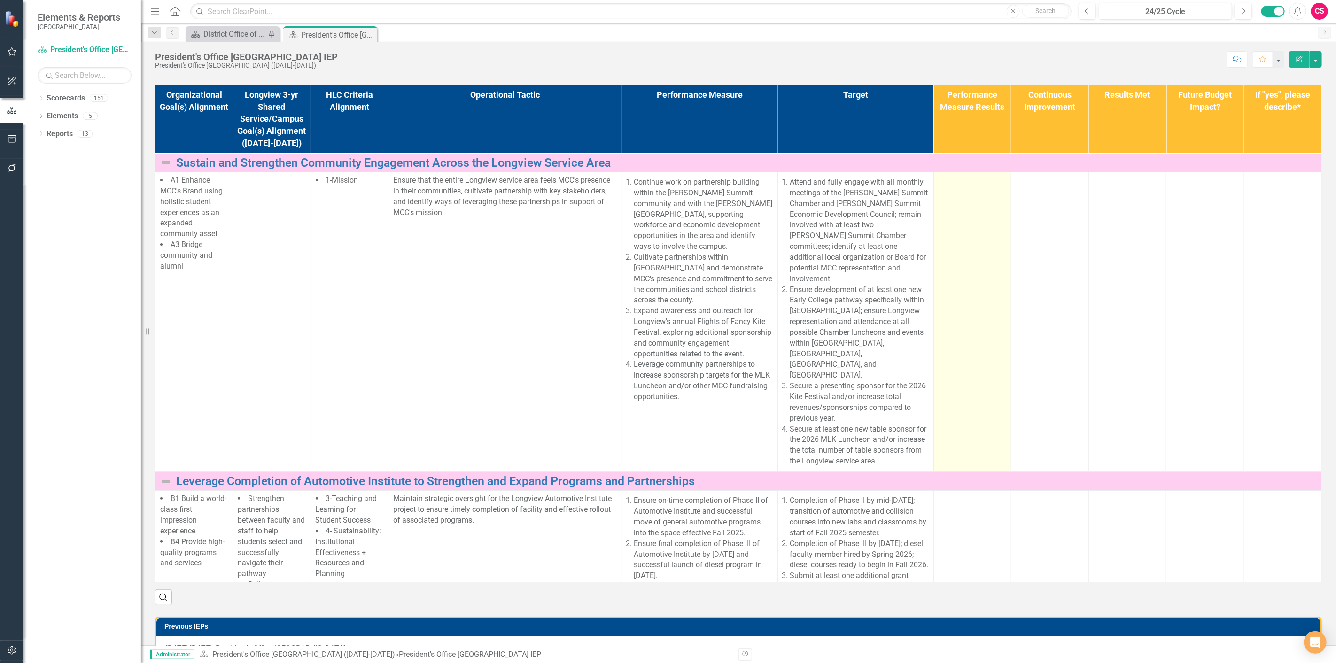
click at [978, 308] on td at bounding box center [972, 322] width 78 height 300
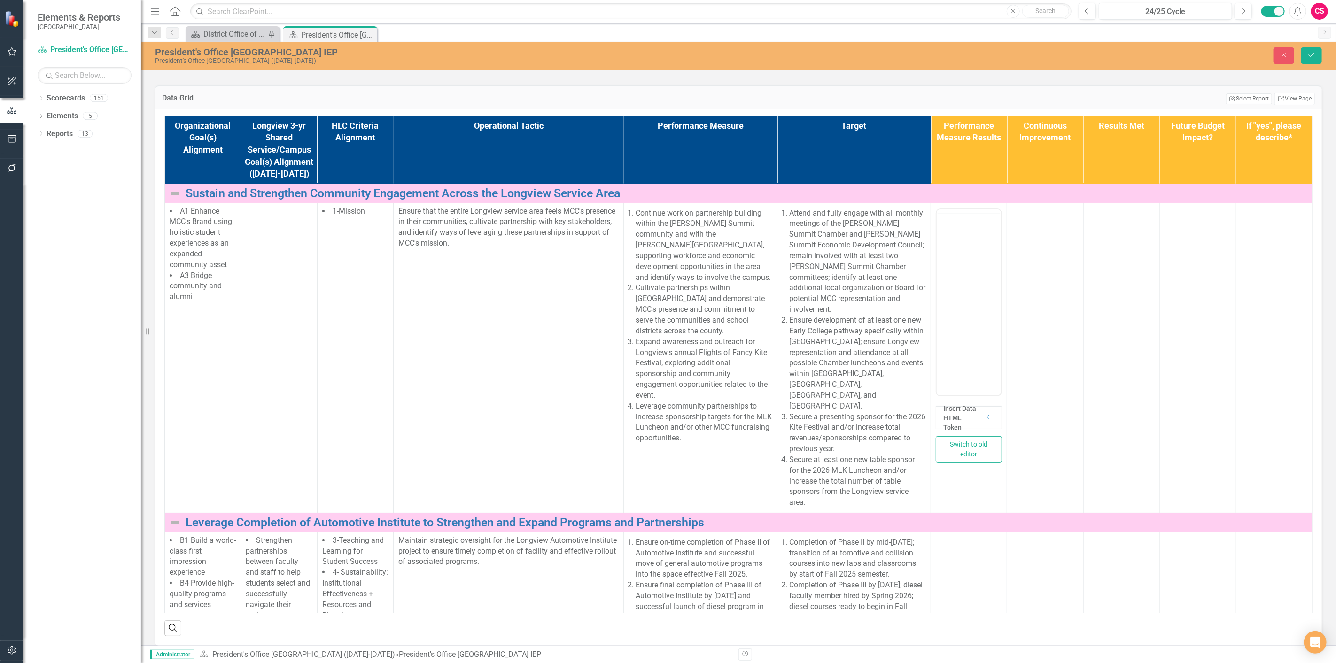
scroll to position [0, 0]
click at [975, 236] on p "Rich Text Area. Press ALT-0 for help." at bounding box center [969, 238] width 60 height 11
click at [1308, 54] on icon "Save" at bounding box center [1311, 55] width 8 height 7
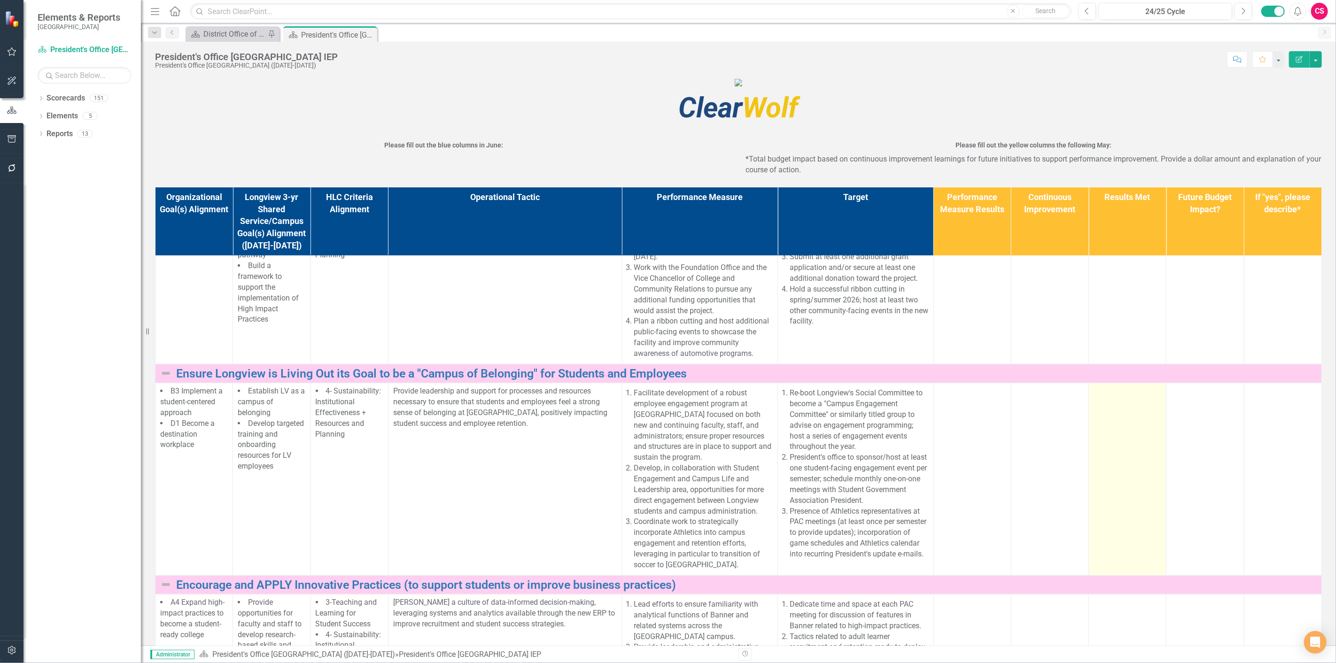
scroll to position [422, 0]
click at [1105, 496] on td at bounding box center [1128, 479] width 78 height 192
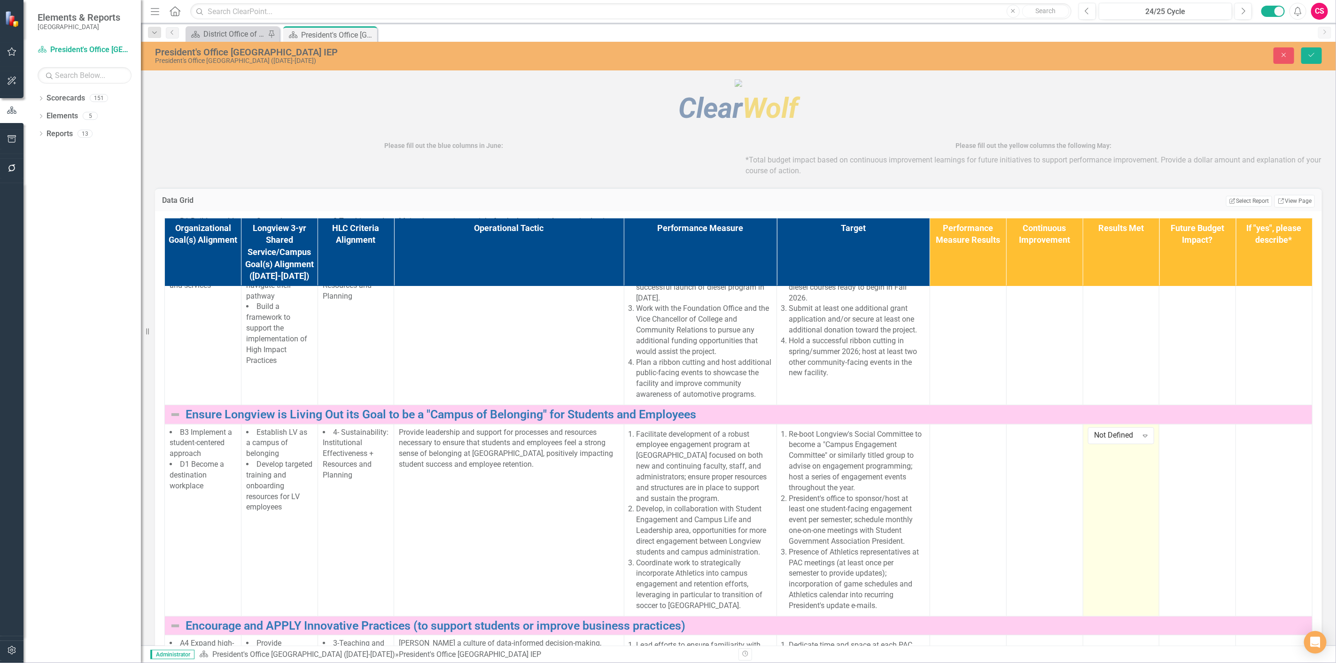
click at [1105, 496] on td "Not Defined Expand" at bounding box center [1121, 520] width 77 height 192
click at [1110, 441] on div "Not Defined" at bounding box center [1116, 435] width 43 height 11
click at [1109, 532] on div "Completed" at bounding box center [1117, 534] width 60 height 11
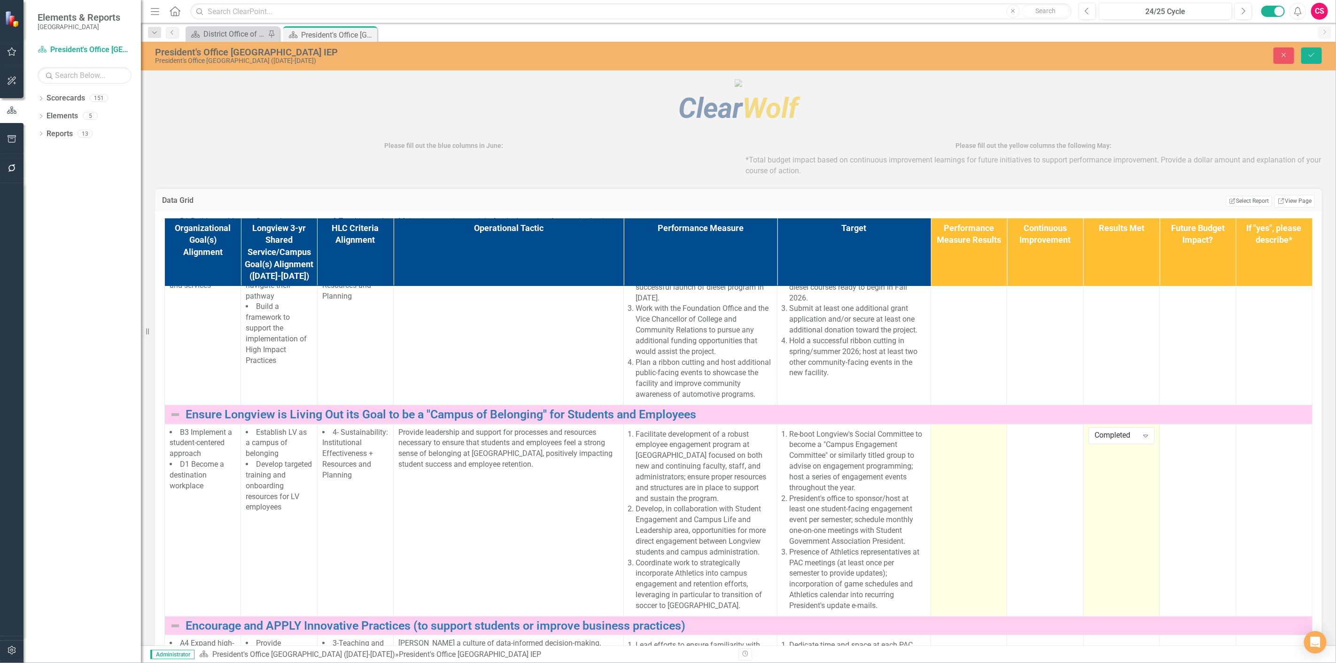
click at [960, 523] on td at bounding box center [969, 520] width 76 height 192
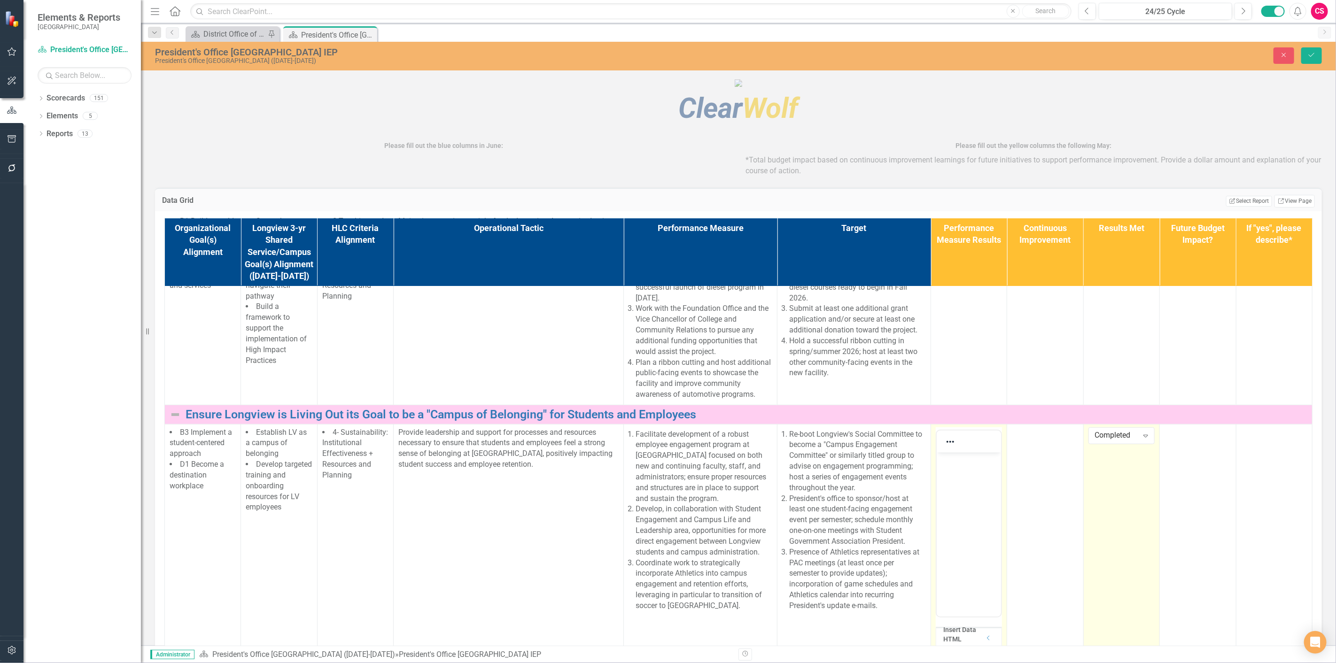
scroll to position [0, 0]
click at [964, 473] on body "Rich Text Area. Press ALT-0 for help." at bounding box center [968, 522] width 64 height 141
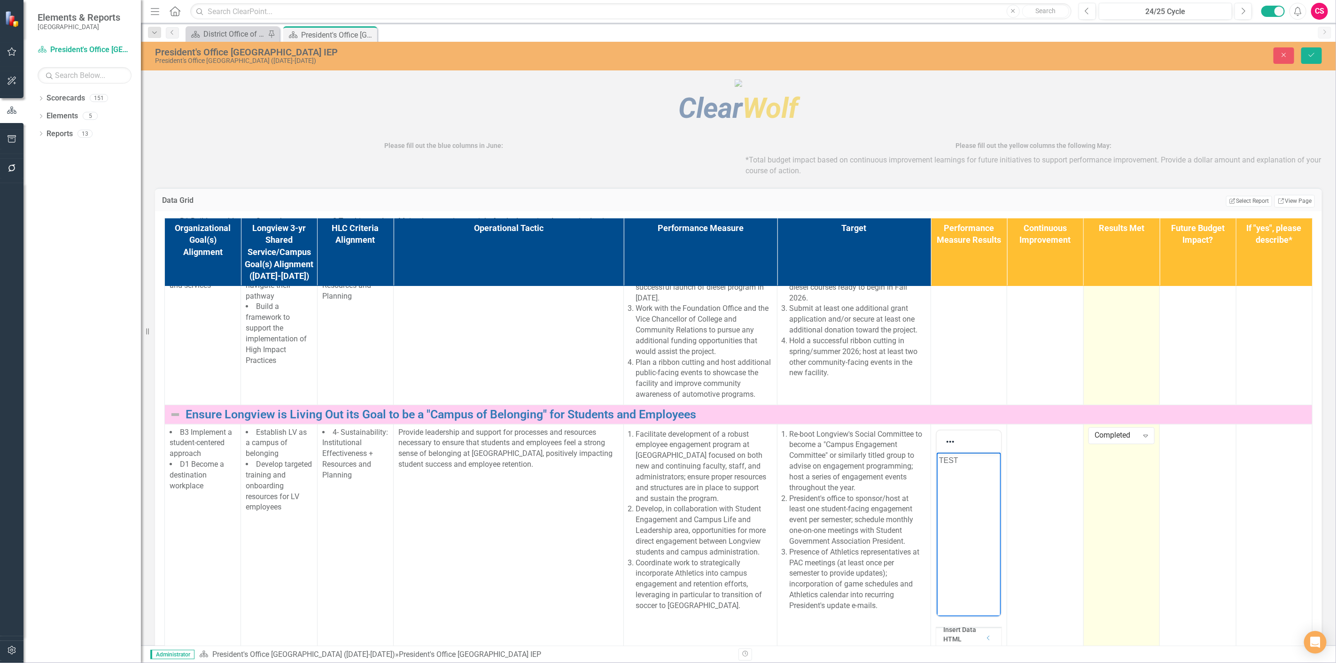
click at [1134, 405] on td at bounding box center [1121, 309] width 76 height 192
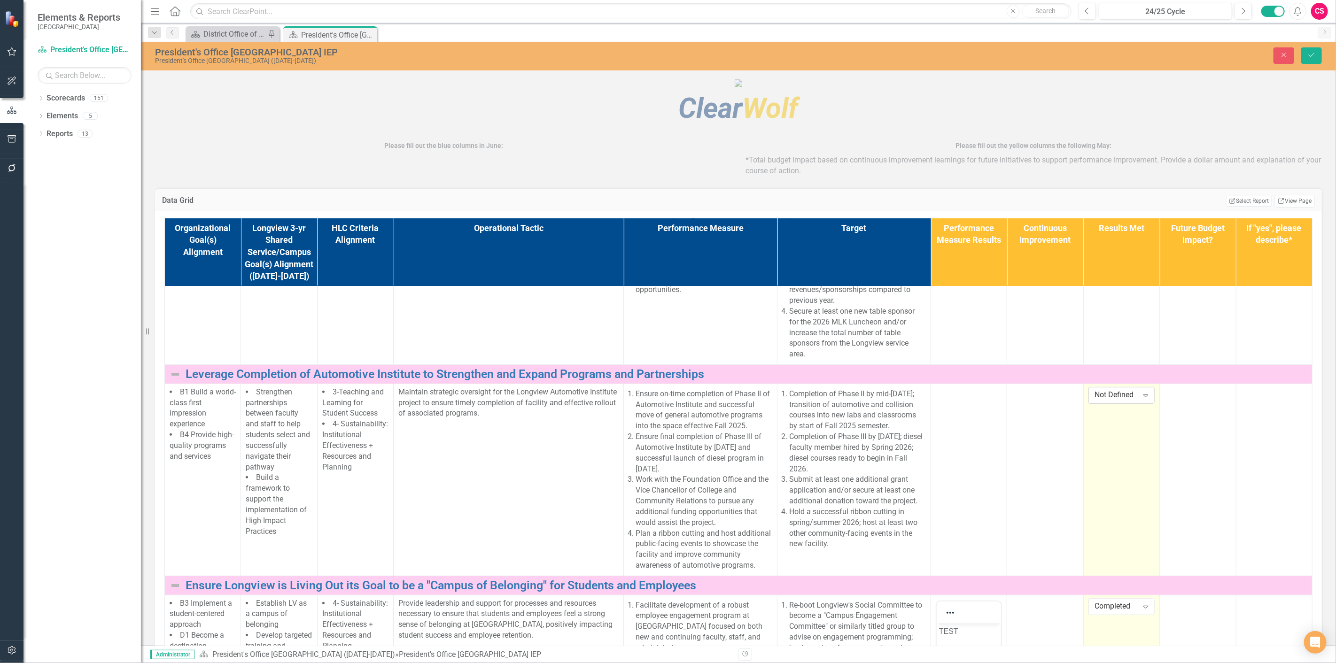
scroll to position [250, 0]
click at [1109, 402] on div "Not Defined" at bounding box center [1116, 396] width 43 height 11
click at [1109, 504] on div "Partially Completed" at bounding box center [1117, 505] width 60 height 22
click at [1312, 55] on icon "submit" at bounding box center [1312, 55] width 6 height 4
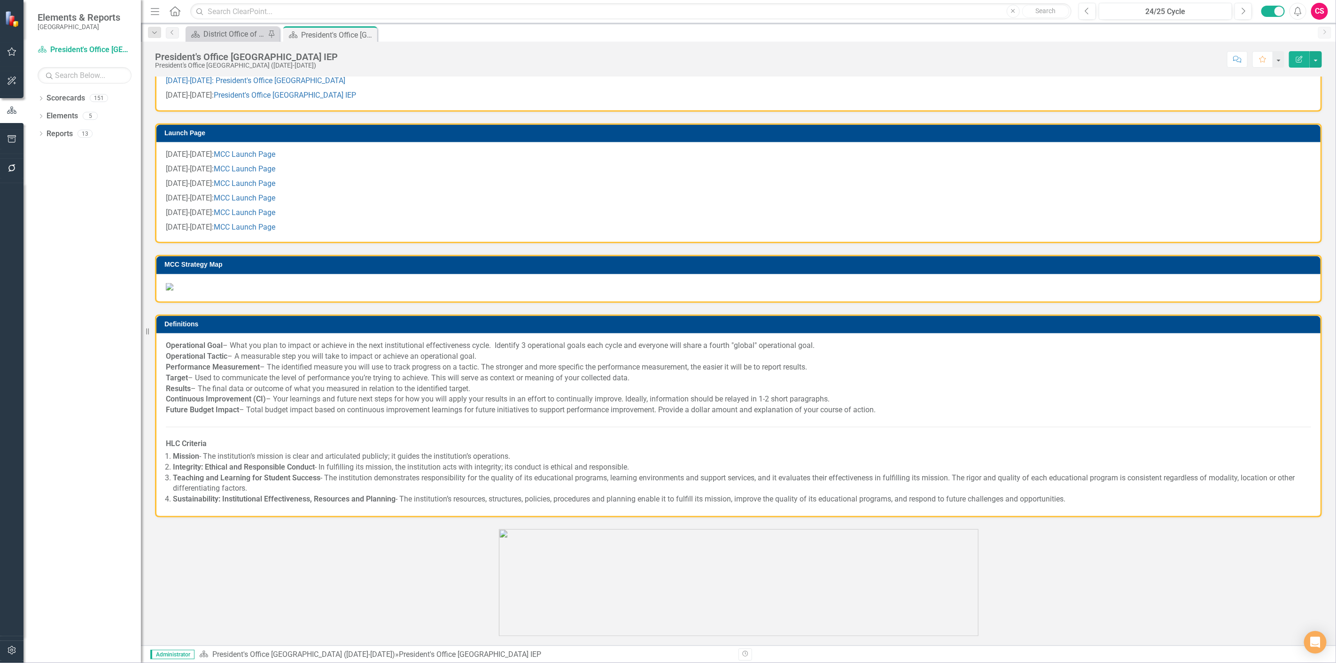
scroll to position [654, 0]
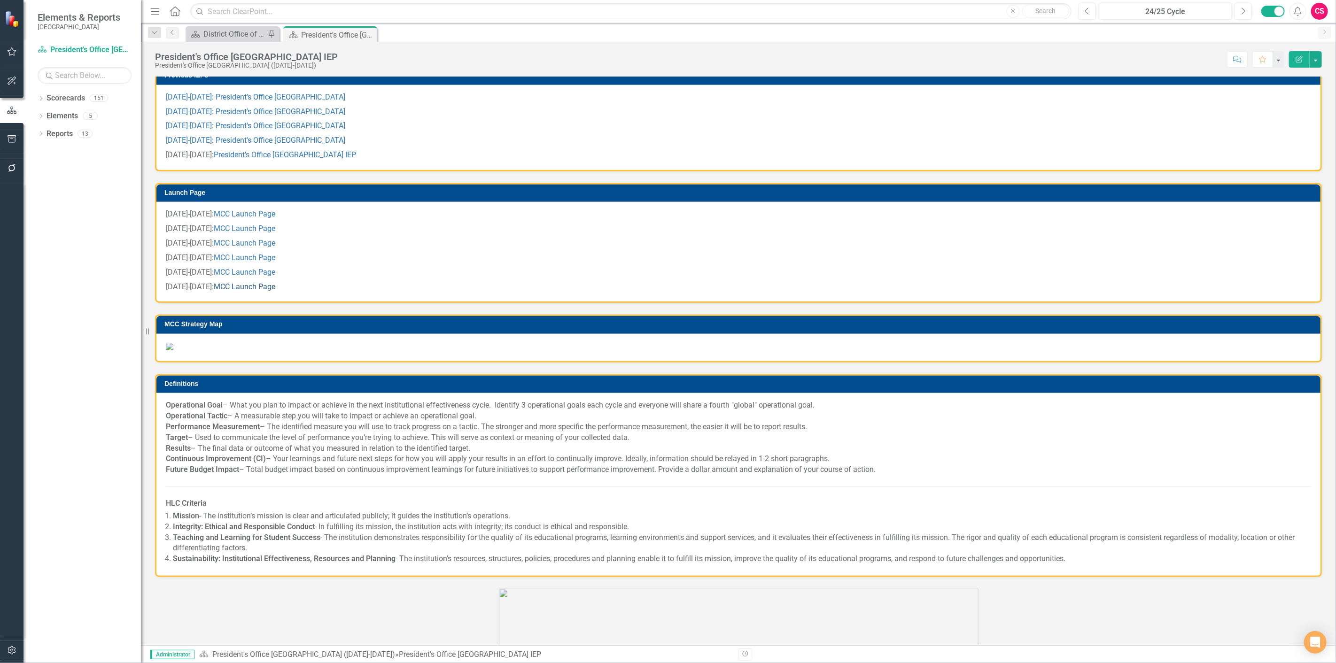
click at [226, 291] on link "MCC Launch Page" at bounding box center [245, 286] width 62 height 9
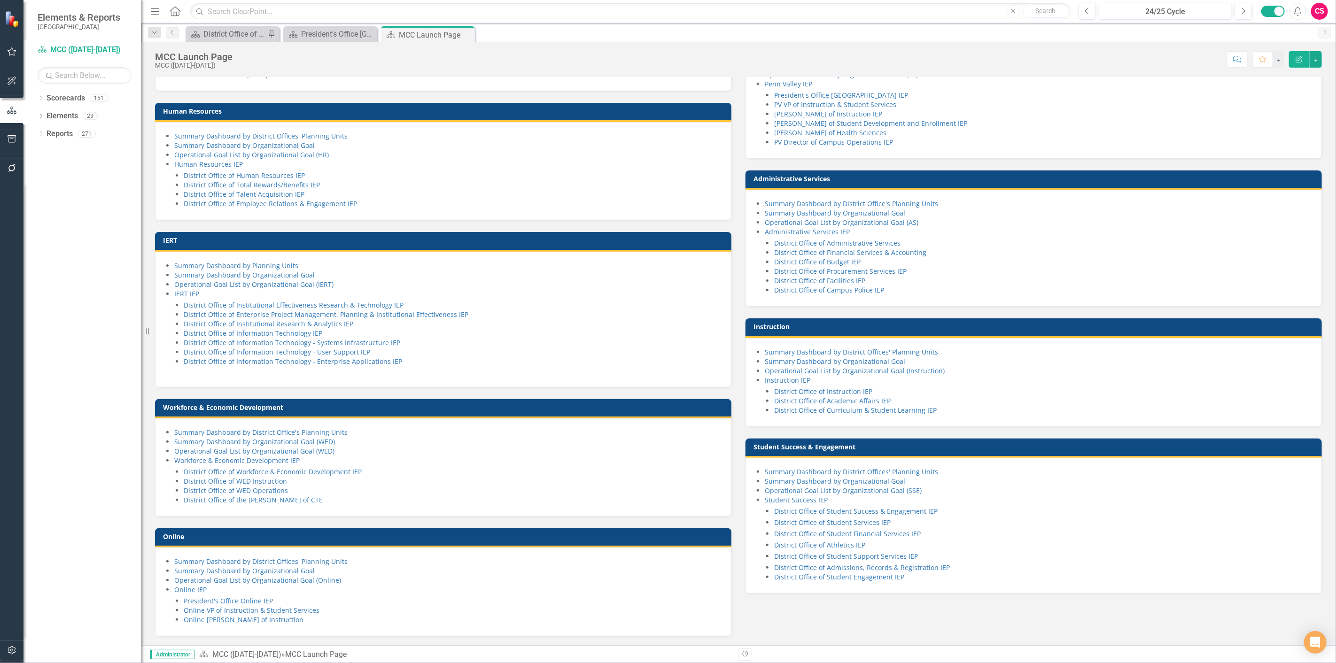
scroll to position [468, 0]
click at [39, 134] on icon "Dropdown" at bounding box center [41, 134] width 7 height 5
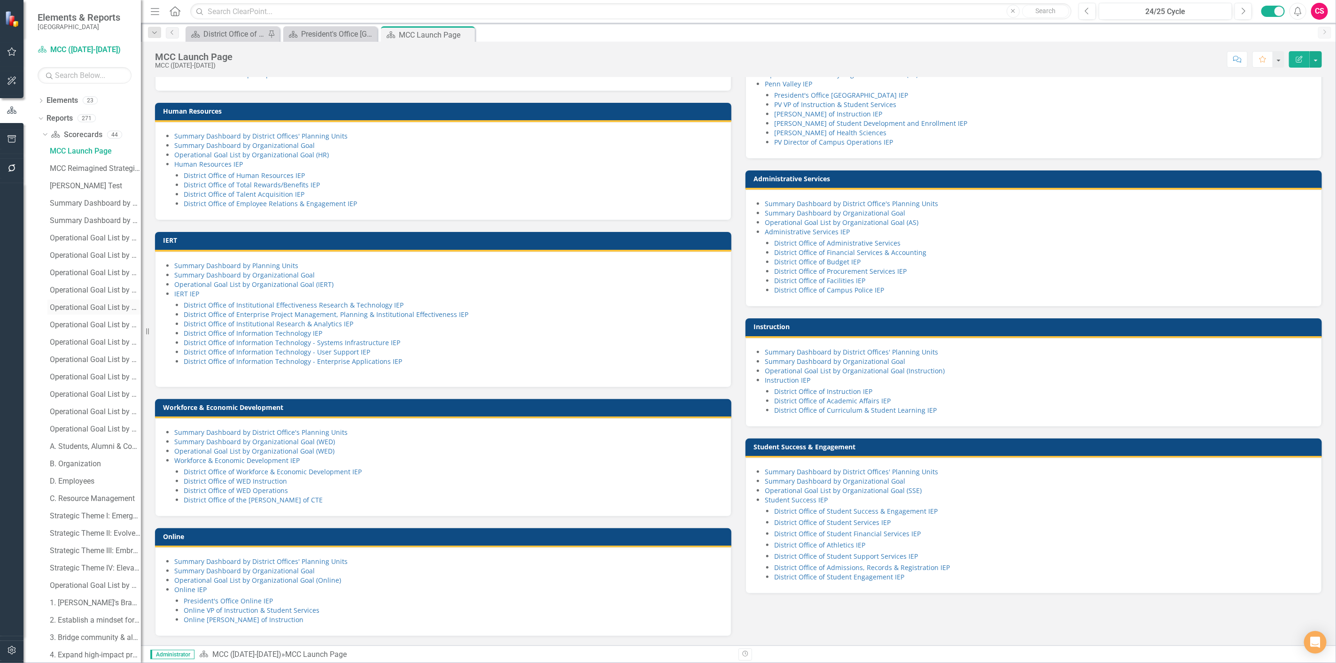
scroll to position [345, 0]
click at [6, 136] on button "button" at bounding box center [11, 140] width 21 height 20
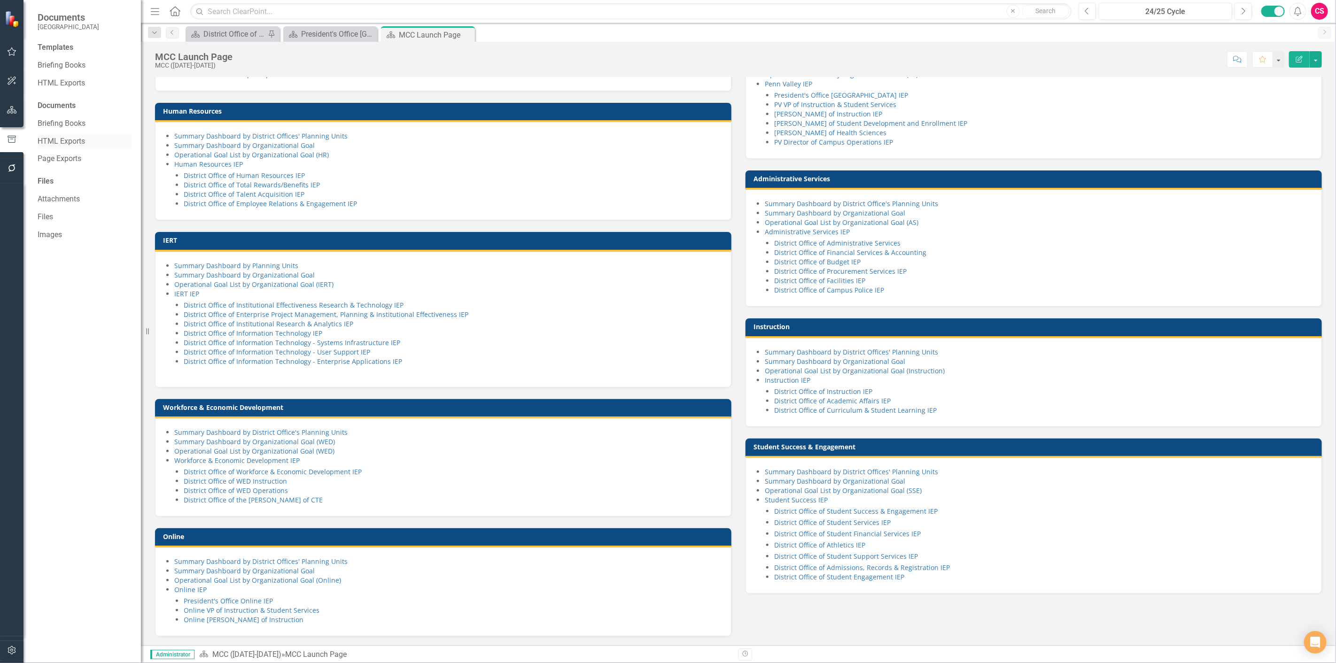
click at [73, 136] on link "HTML Exports" at bounding box center [85, 141] width 94 height 11
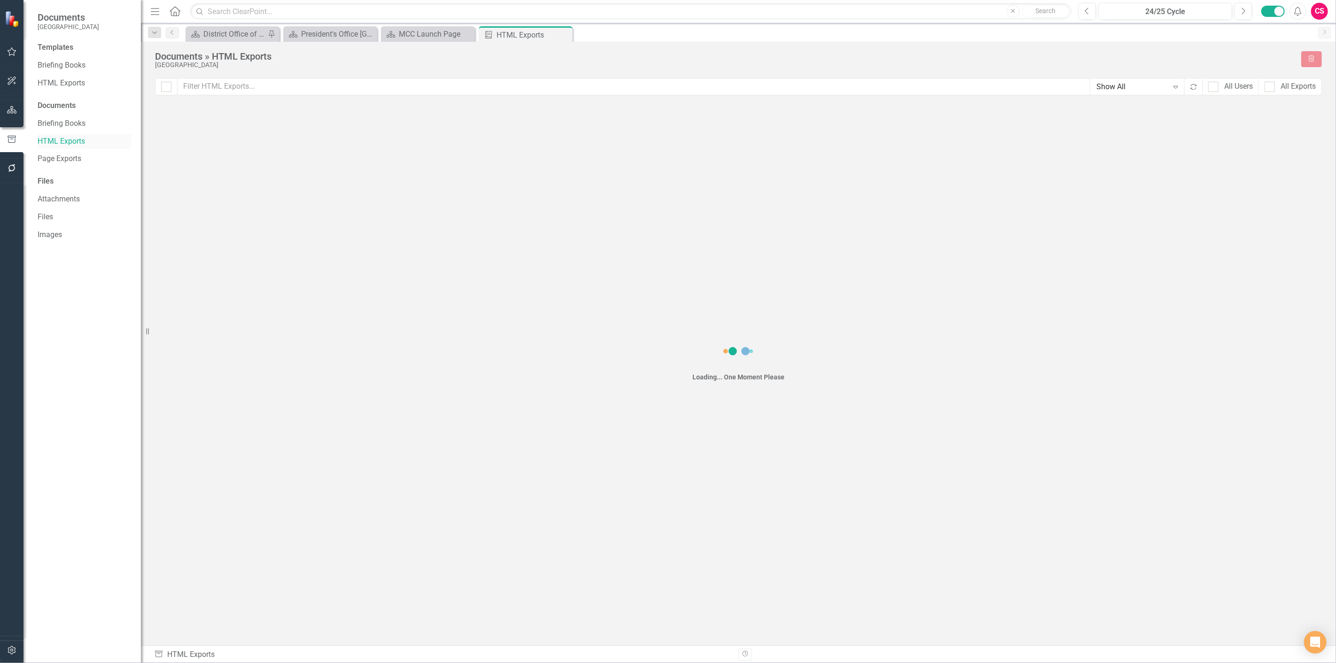
checkbox input "false"
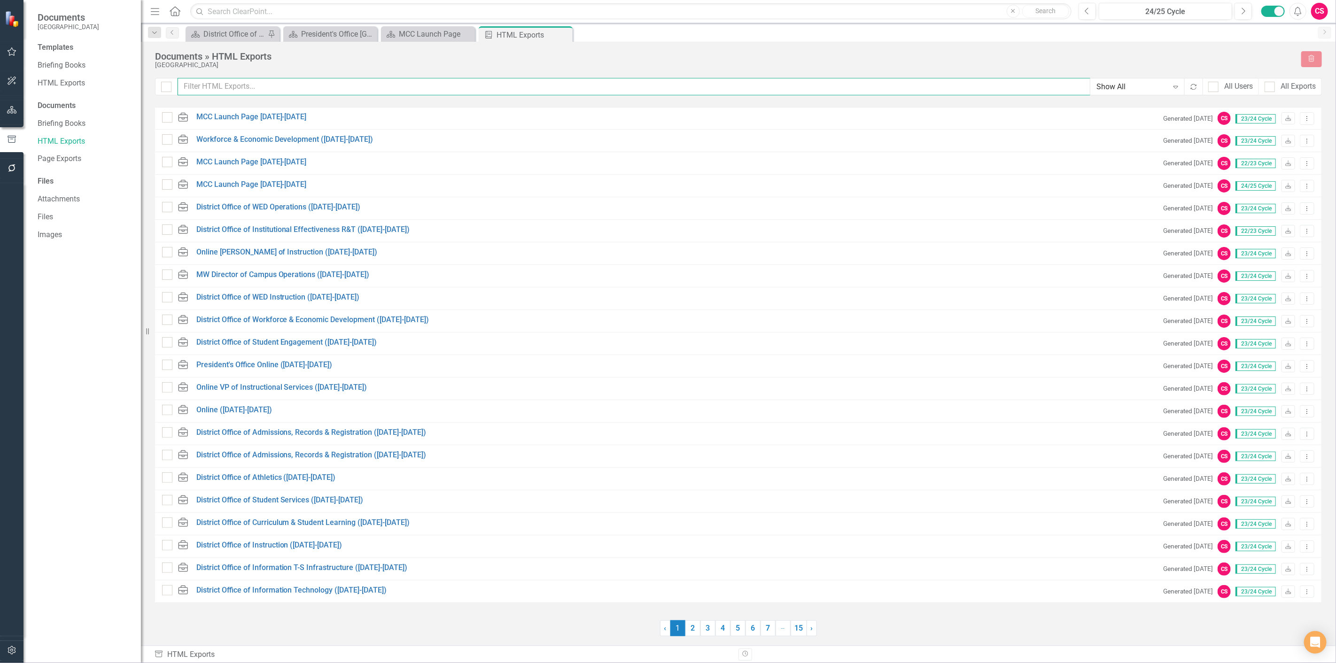
click at [316, 91] on input "text" at bounding box center [634, 86] width 913 height 17
type input "2026"
checkbox input "false"
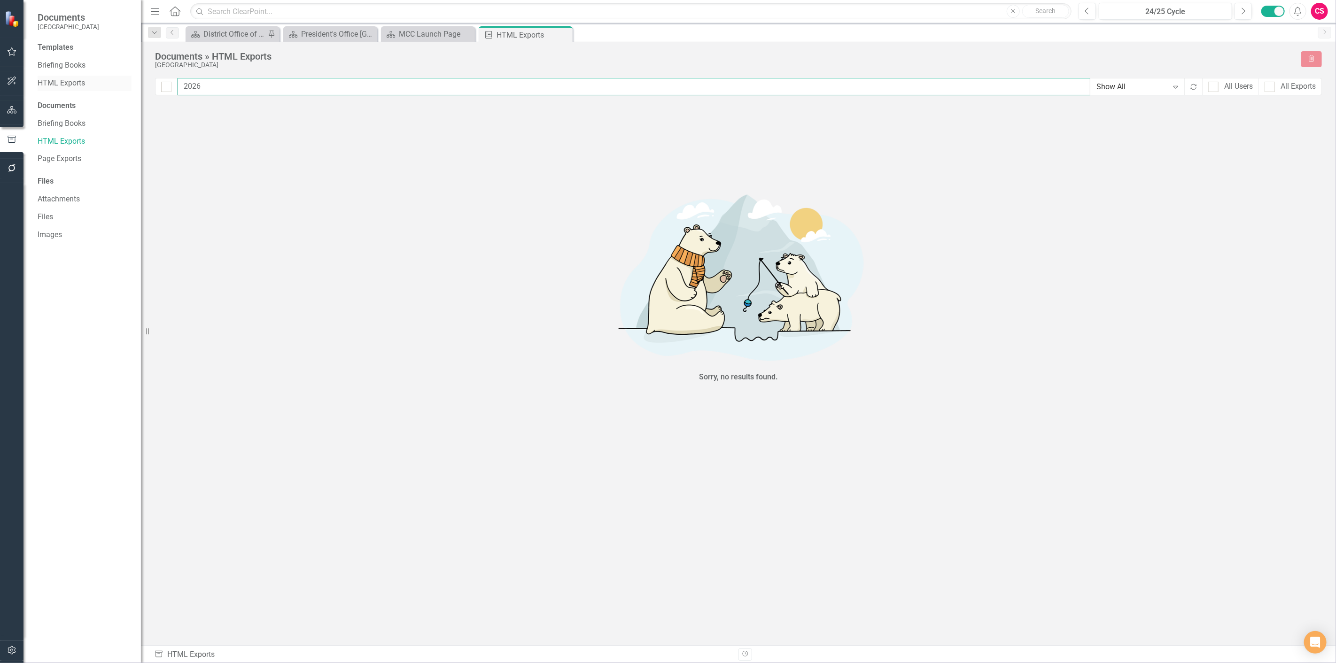
type input "2026"
click at [74, 83] on link "HTML Exports" at bounding box center [85, 83] width 94 height 11
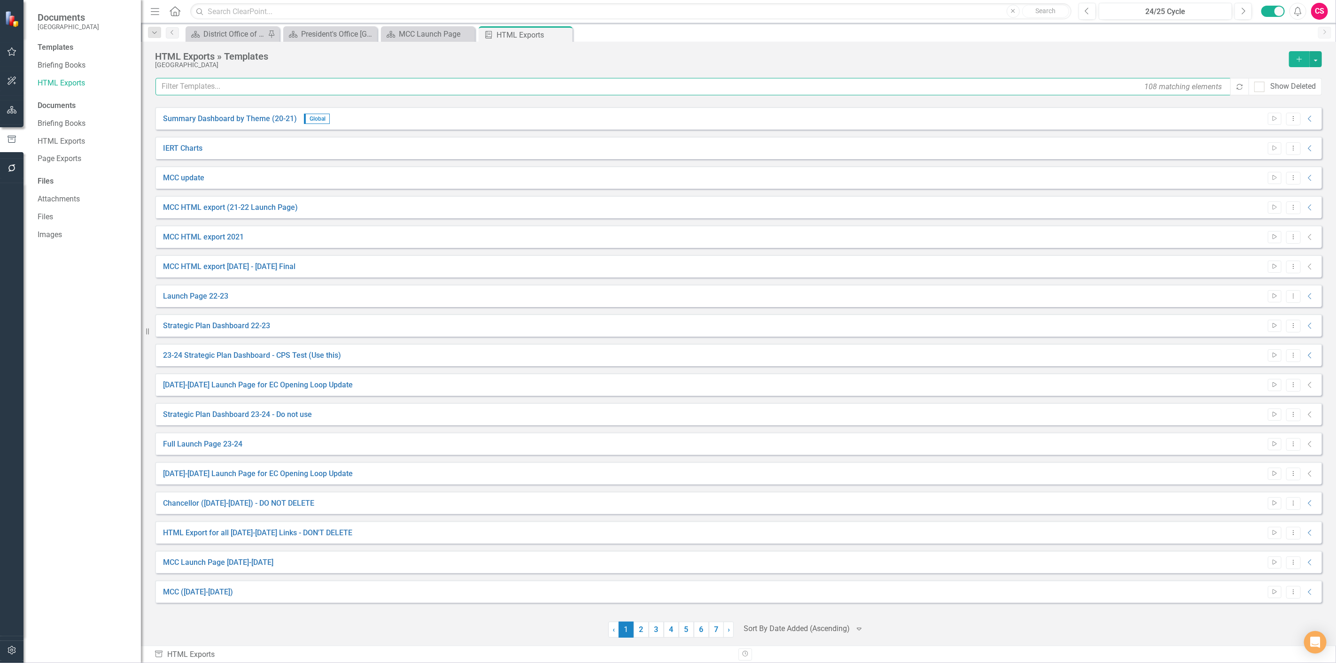
click at [321, 86] on input "text" at bounding box center [693, 86] width 1076 height 17
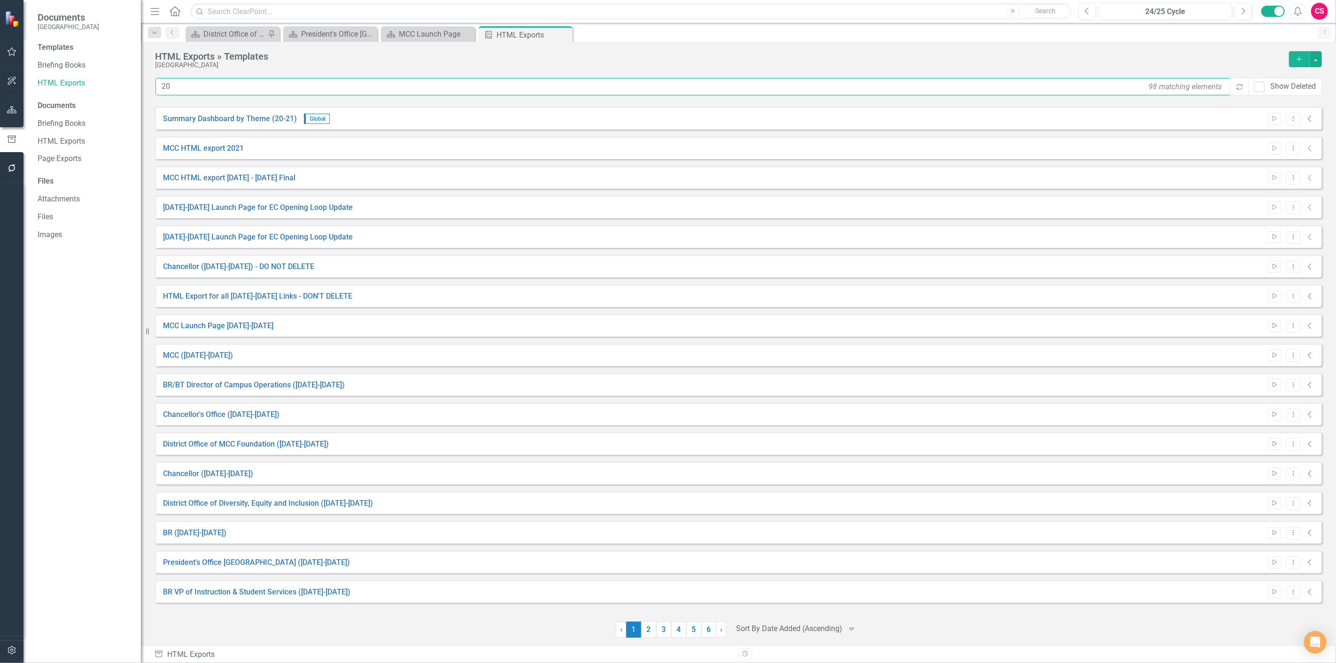
type input "2"
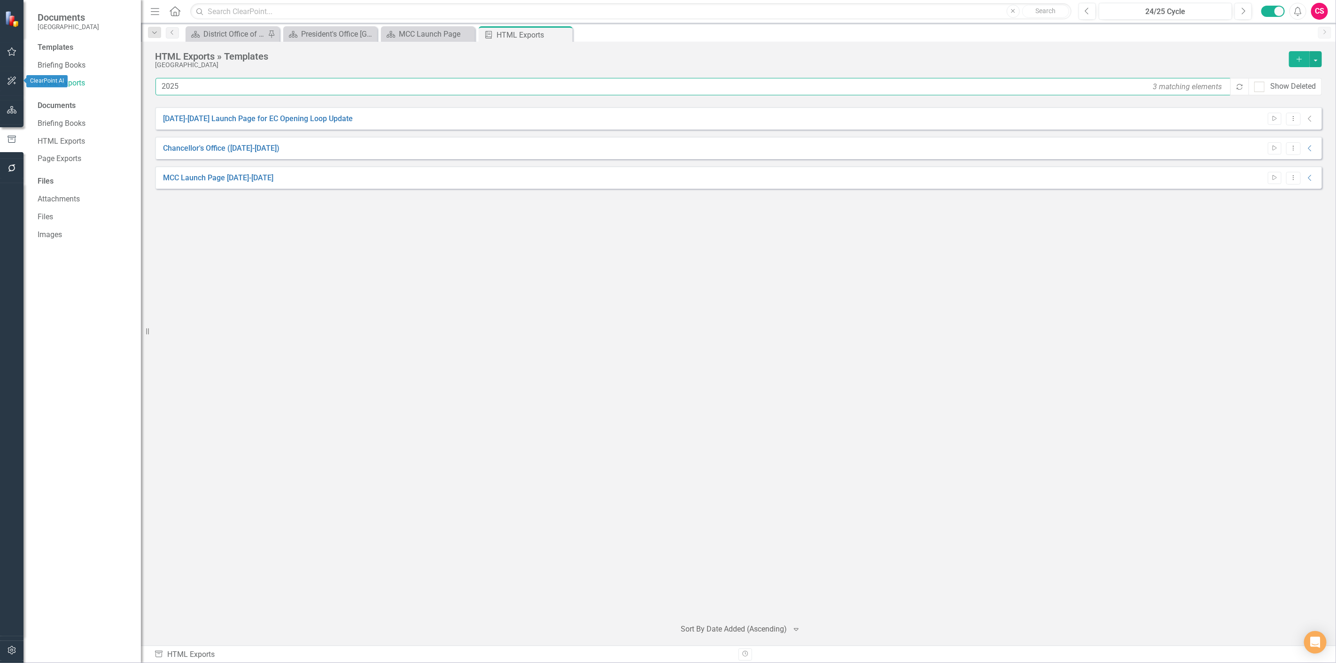
type input "2025"
click at [11, 102] on button "button" at bounding box center [11, 111] width 21 height 20
click at [55, 98] on link "Scorecards" at bounding box center [66, 98] width 39 height 11
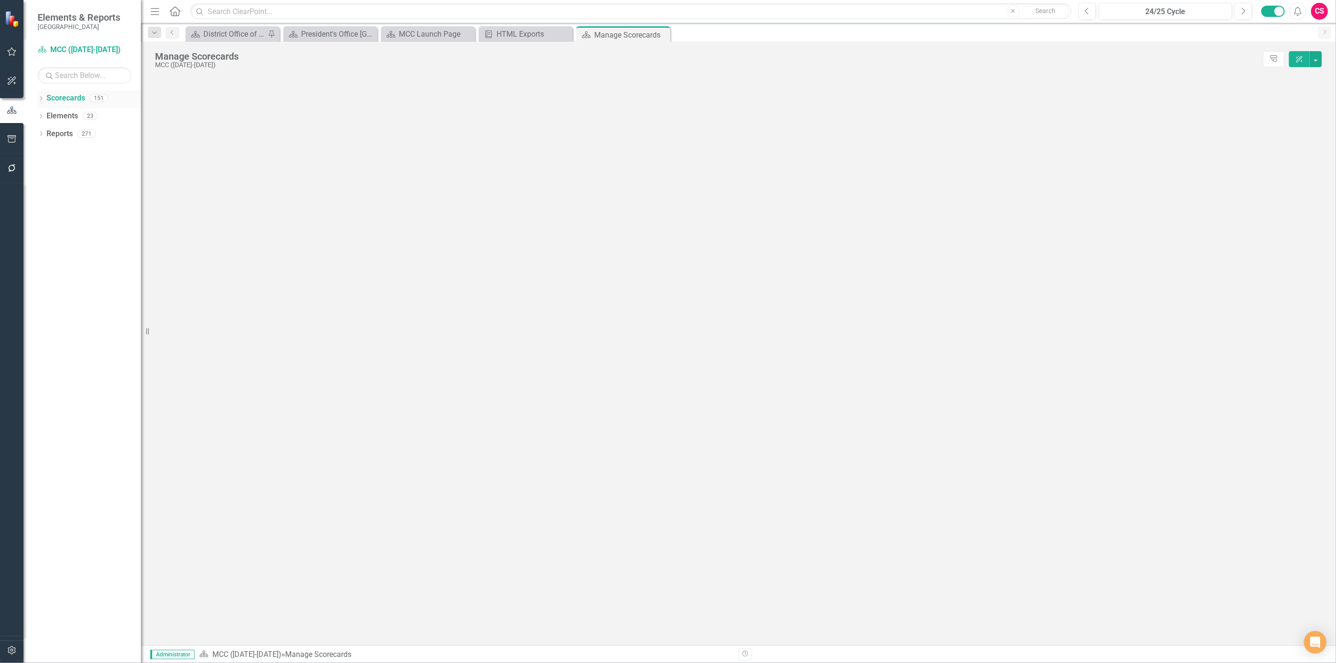
click at [41, 96] on div "Dropdown" at bounding box center [41, 99] width 7 height 8
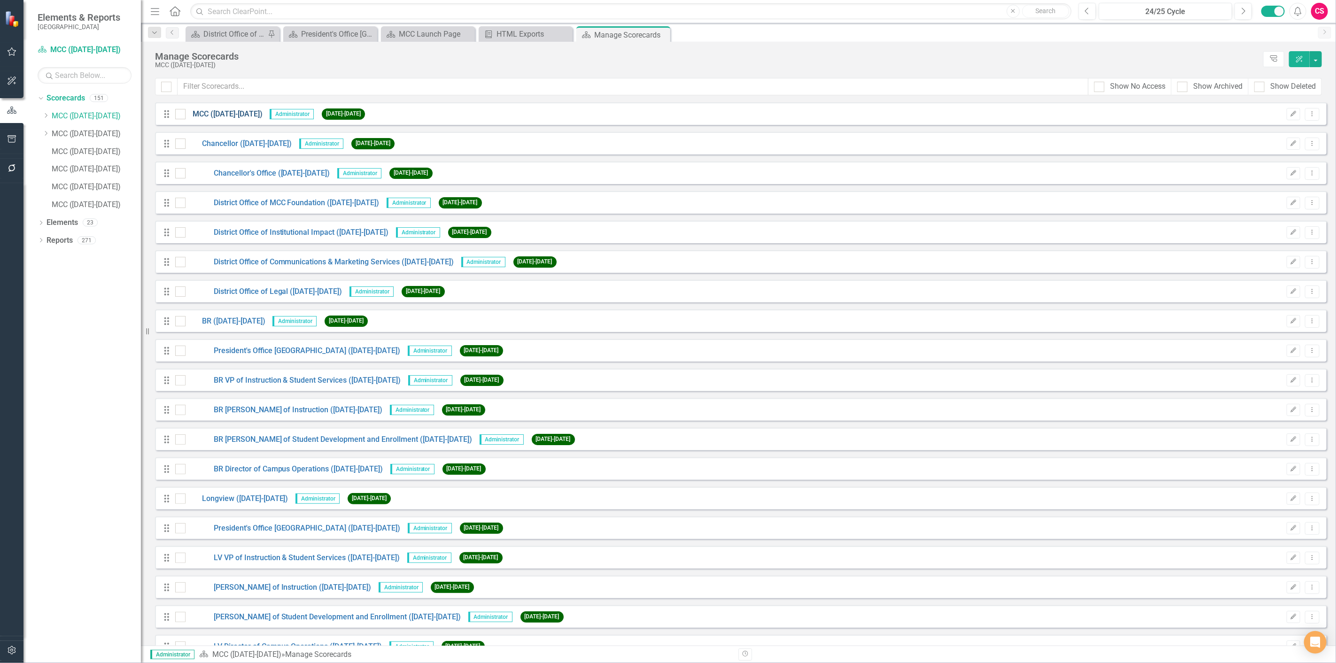
click at [218, 117] on link "MCC ([DATE]-[DATE])" at bounding box center [224, 114] width 77 height 11
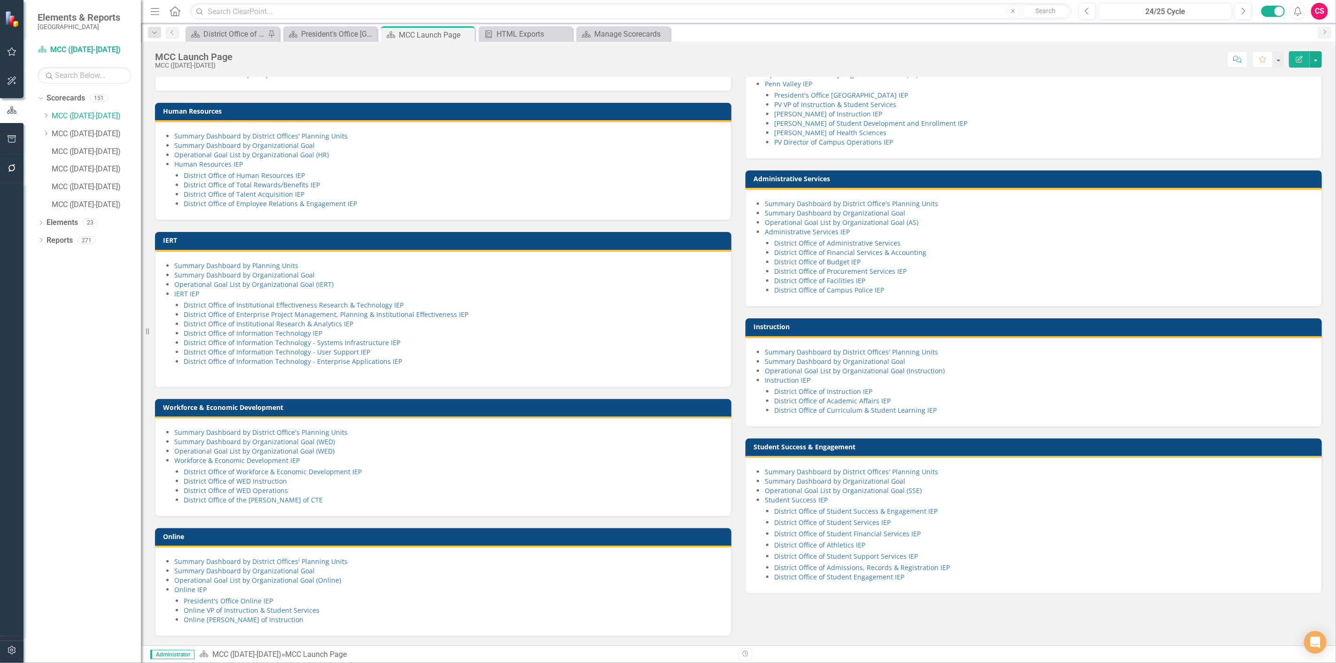
scroll to position [468, 0]
click at [12, 147] on button "button" at bounding box center [11, 140] width 21 height 20
click at [91, 85] on link "HTML Exports" at bounding box center [85, 83] width 94 height 11
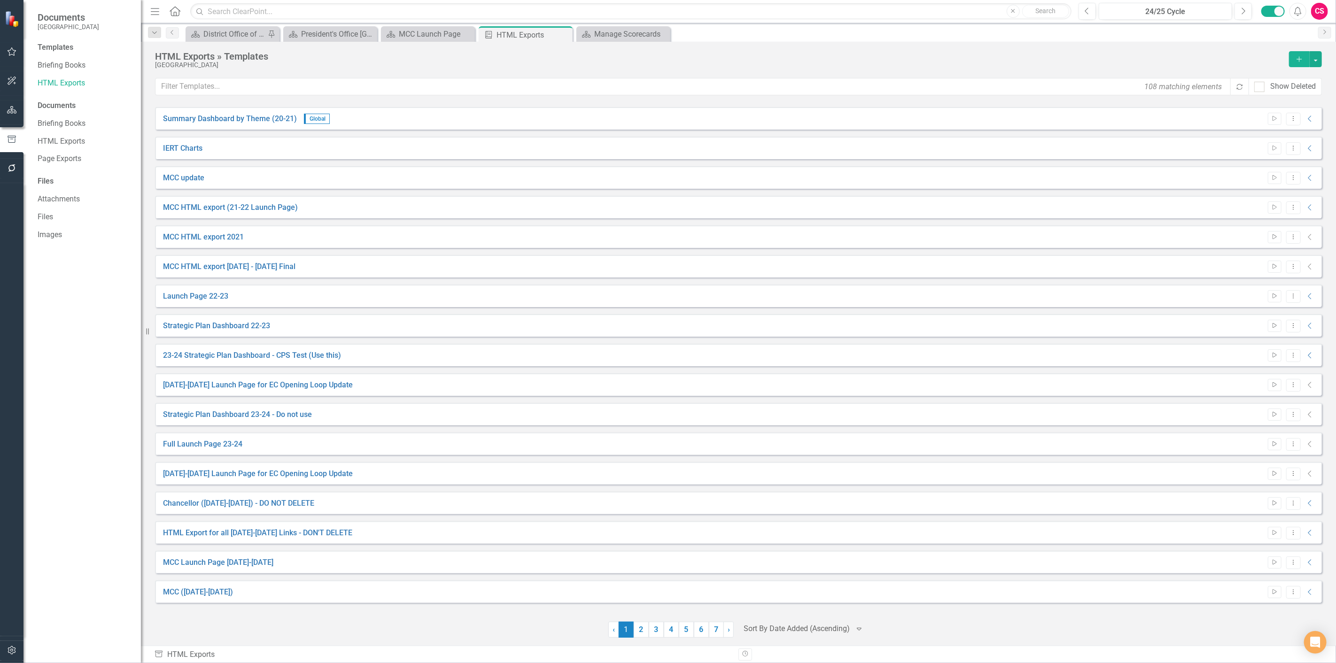
click at [1295, 60] on icon "Add" at bounding box center [1299, 59] width 8 height 7
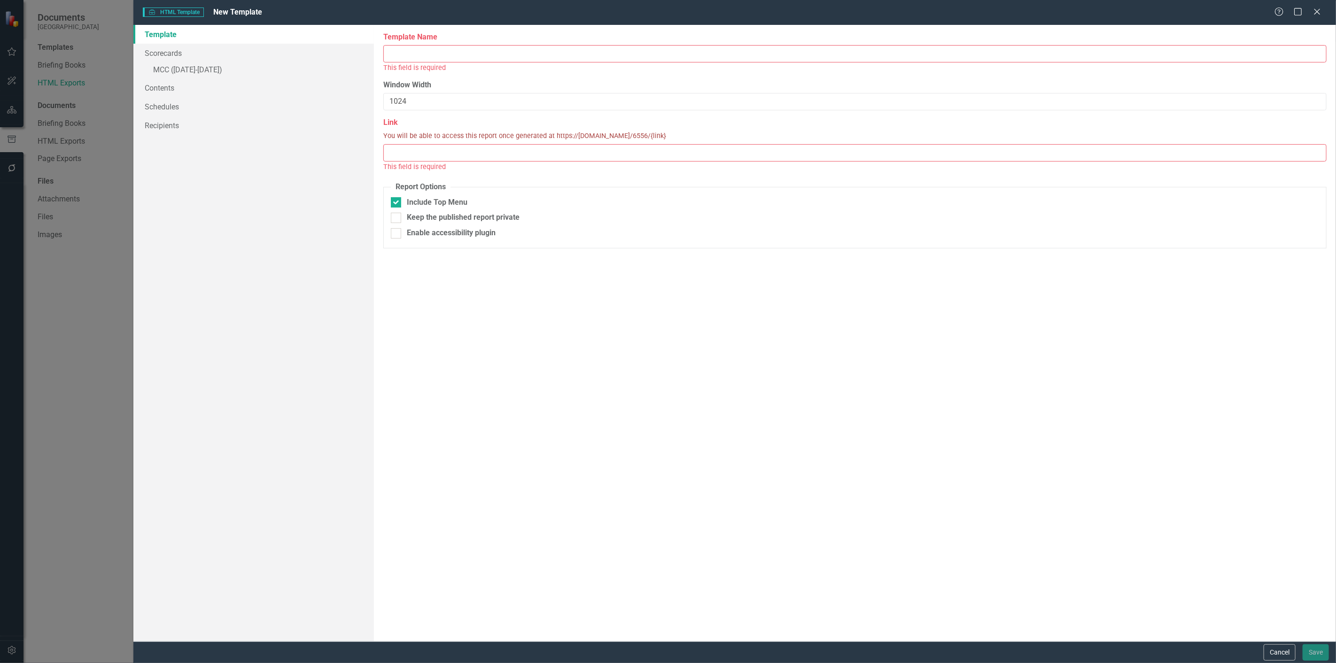
click at [527, 58] on input "Template Name" at bounding box center [854, 53] width 943 height 17
type input "25-26"
click at [495, 146] on input "Link" at bounding box center [854, 142] width 943 height 17
drag, startPoint x: 550, startPoint y: 124, endPoint x: 687, endPoint y: 125, distance: 137.2
click at [666, 125] on span "You will be able to access this report once generated at https://publish.clearp…" at bounding box center [524, 126] width 283 height 10
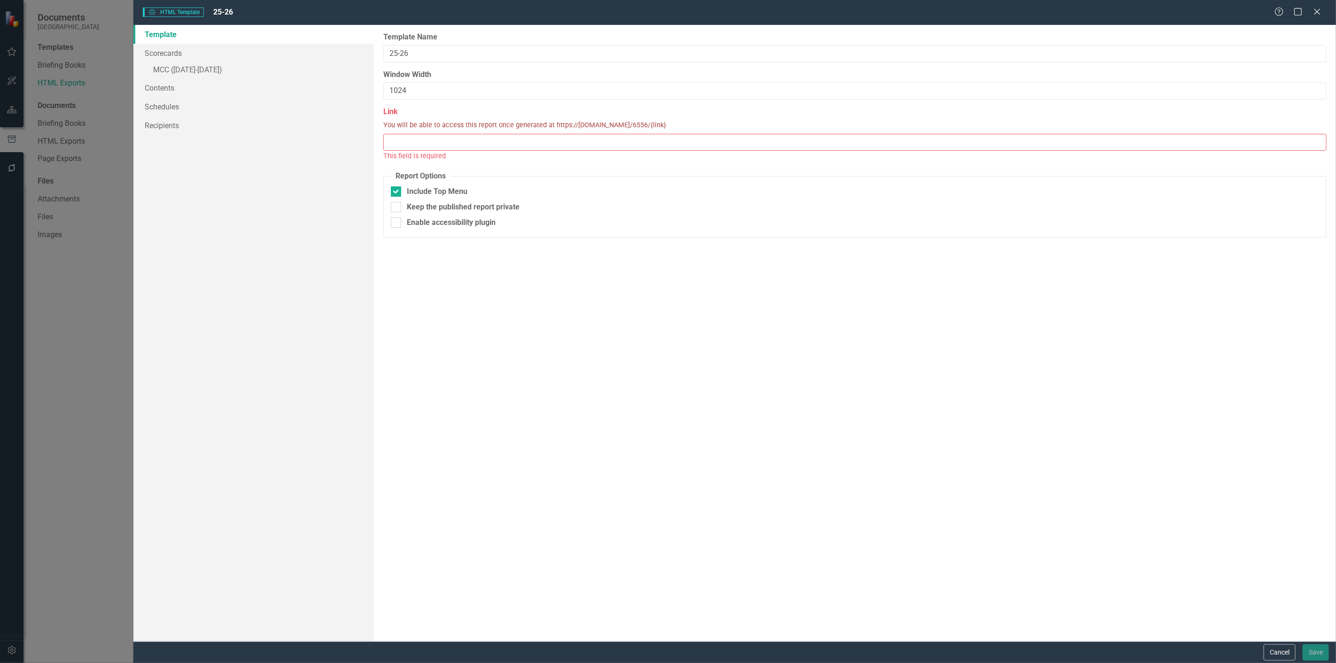
copy span "https://publish.clearpointstrategy.com/6556/"
click at [675, 143] on input "Link" at bounding box center [854, 142] width 943 height 17
paste input "https://publish.clearpointstrategy.com/6556/"
type input "https://publish.clearpointstrategy.com/6556/"
click at [1313, 654] on button "Save" at bounding box center [1316, 653] width 26 height 16
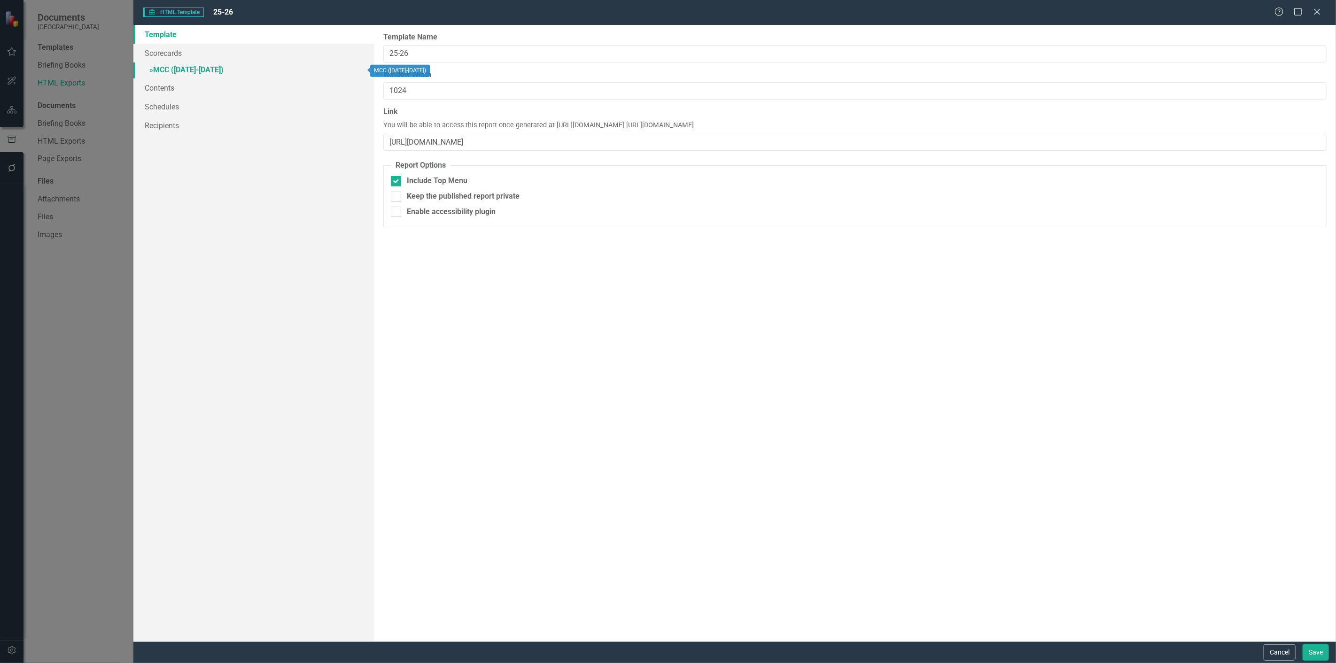
click at [194, 69] on link "» MCC (2025-2026)" at bounding box center [253, 70] width 241 height 16
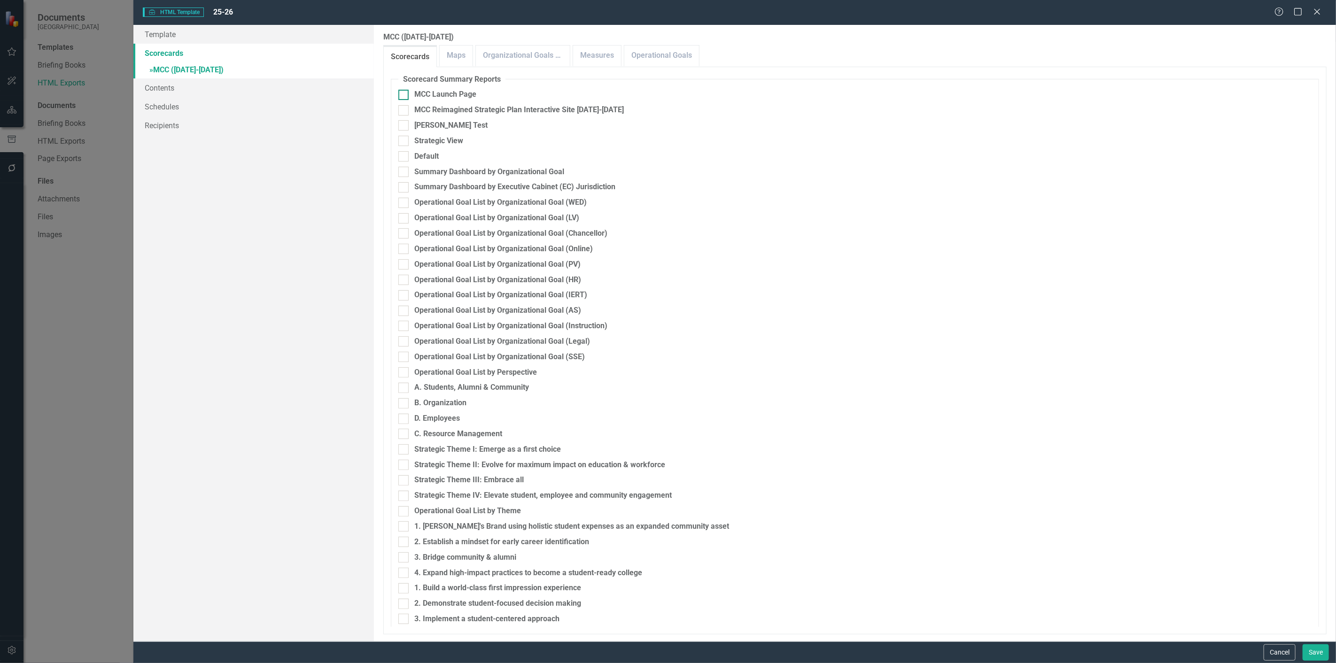
click at [404, 91] on input "MCC Launch Page" at bounding box center [401, 93] width 6 height 6
checkbox input "true"
click at [1314, 652] on button "Save" at bounding box center [1316, 653] width 26 height 16
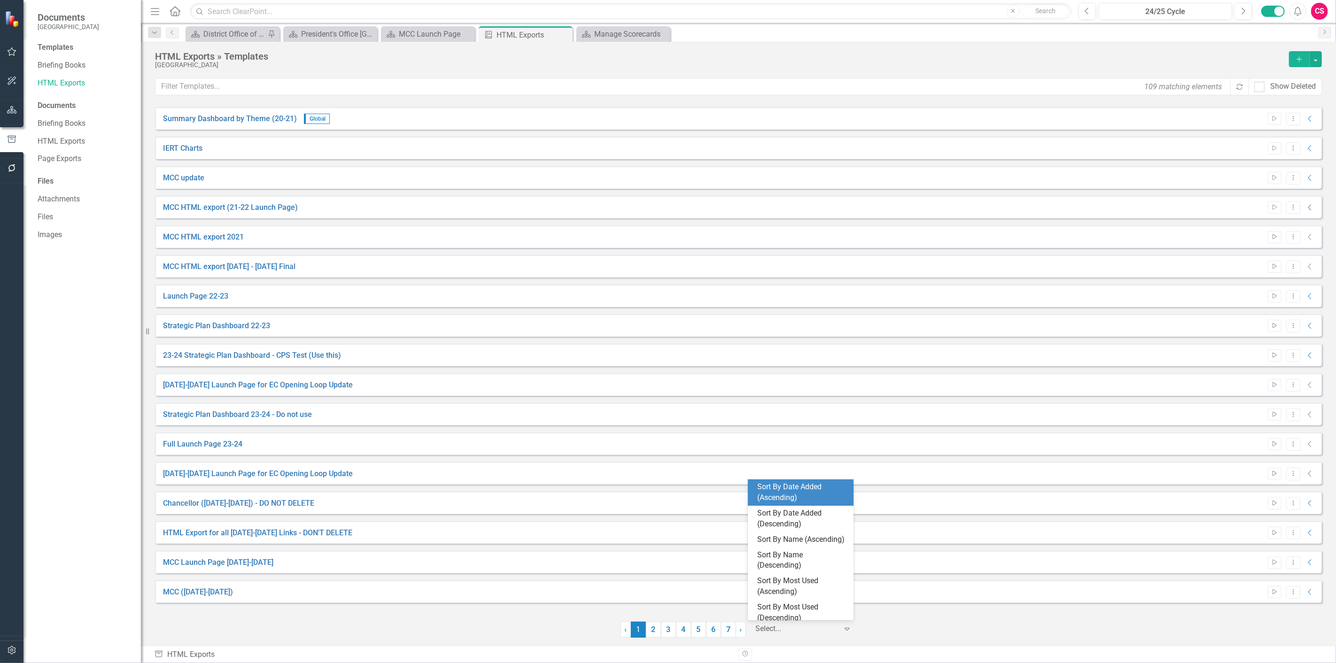
click at [756, 633] on div at bounding box center [797, 629] width 82 height 13
click at [809, 522] on div "Sort By Date Added (Descending)" at bounding box center [802, 519] width 91 height 22
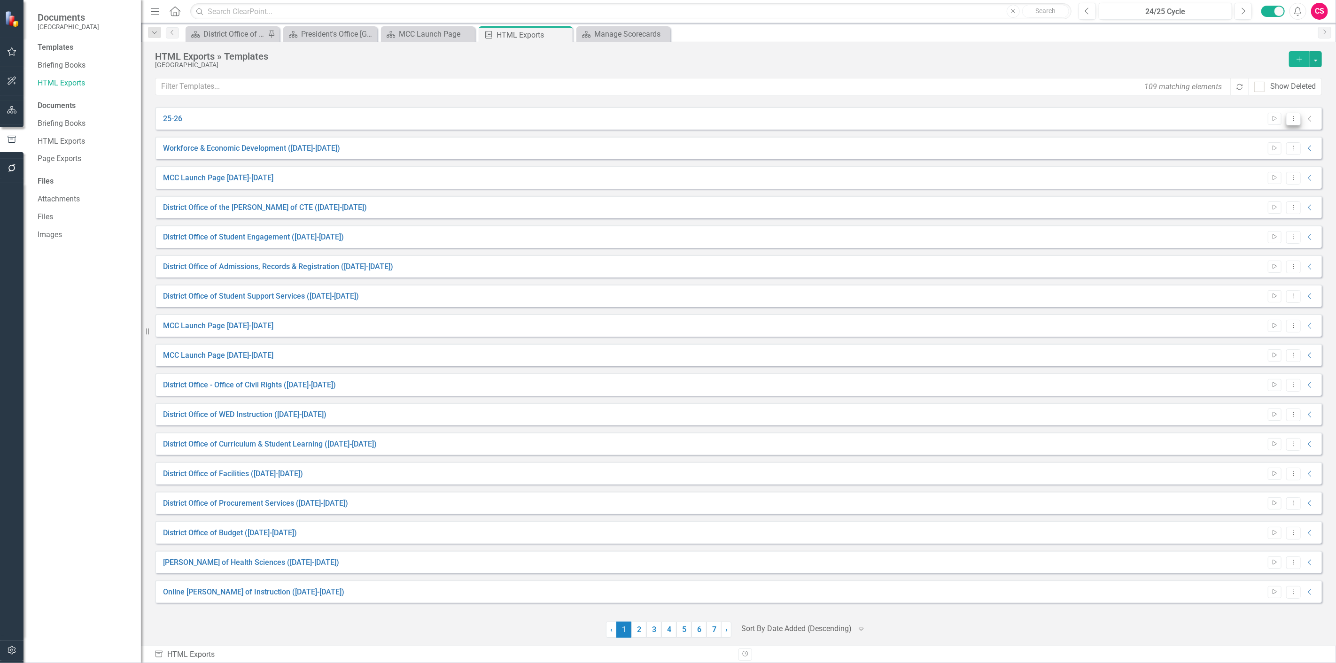
click at [1290, 117] on icon "Dropdown Menu" at bounding box center [1294, 119] width 8 height 6
click at [1271, 119] on icon "Start" at bounding box center [1274, 119] width 7 height 6
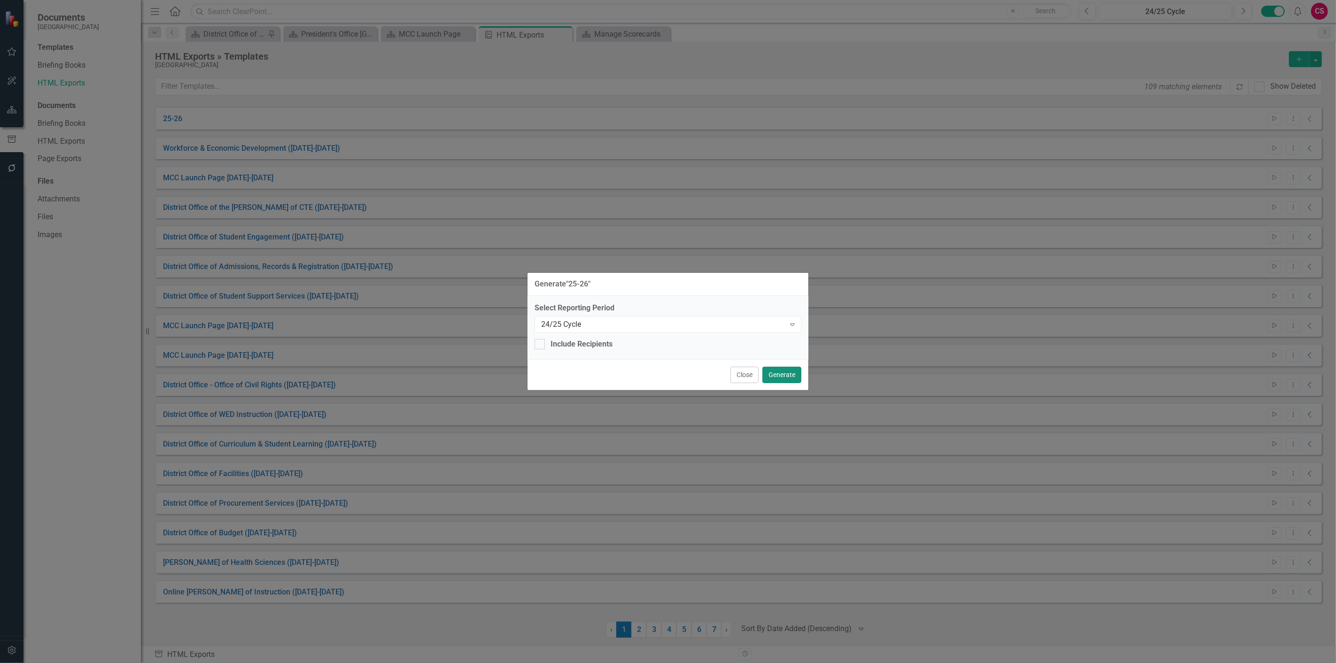
click at [789, 382] on button "Generate" at bounding box center [781, 375] width 39 height 16
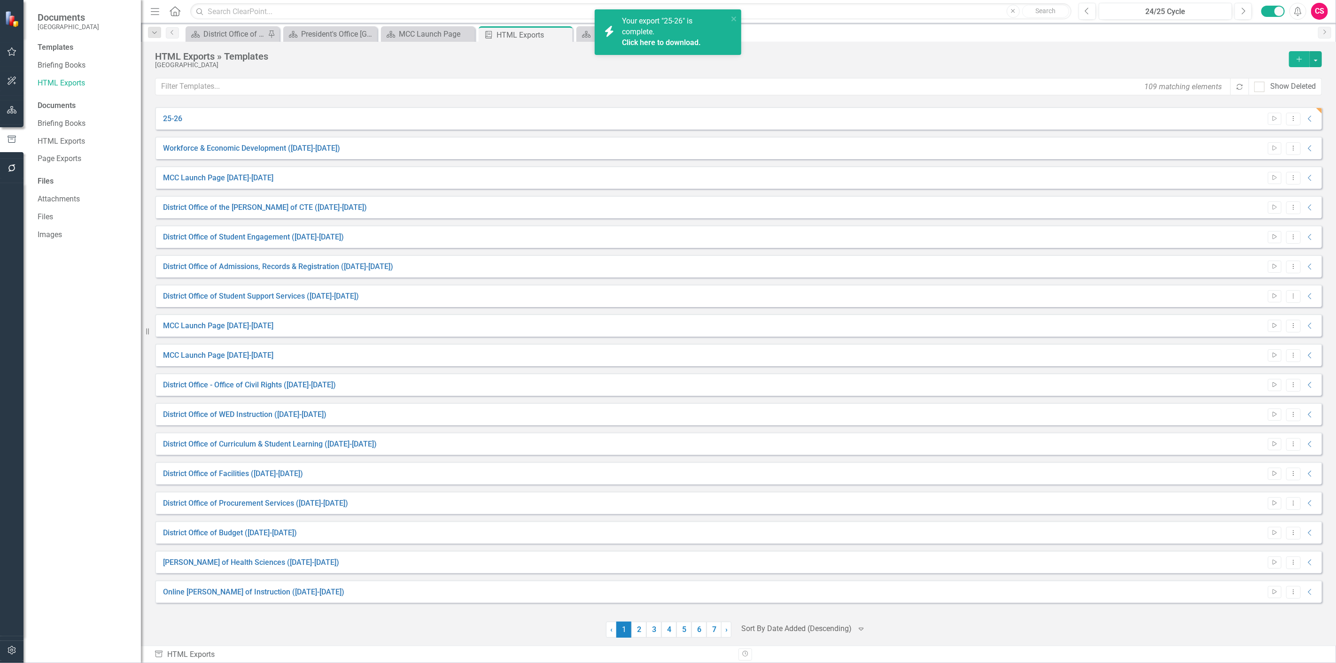
click at [659, 38] on link "Click here to download." at bounding box center [661, 42] width 79 height 9
